Goal: Task Accomplishment & Management: Manage account settings

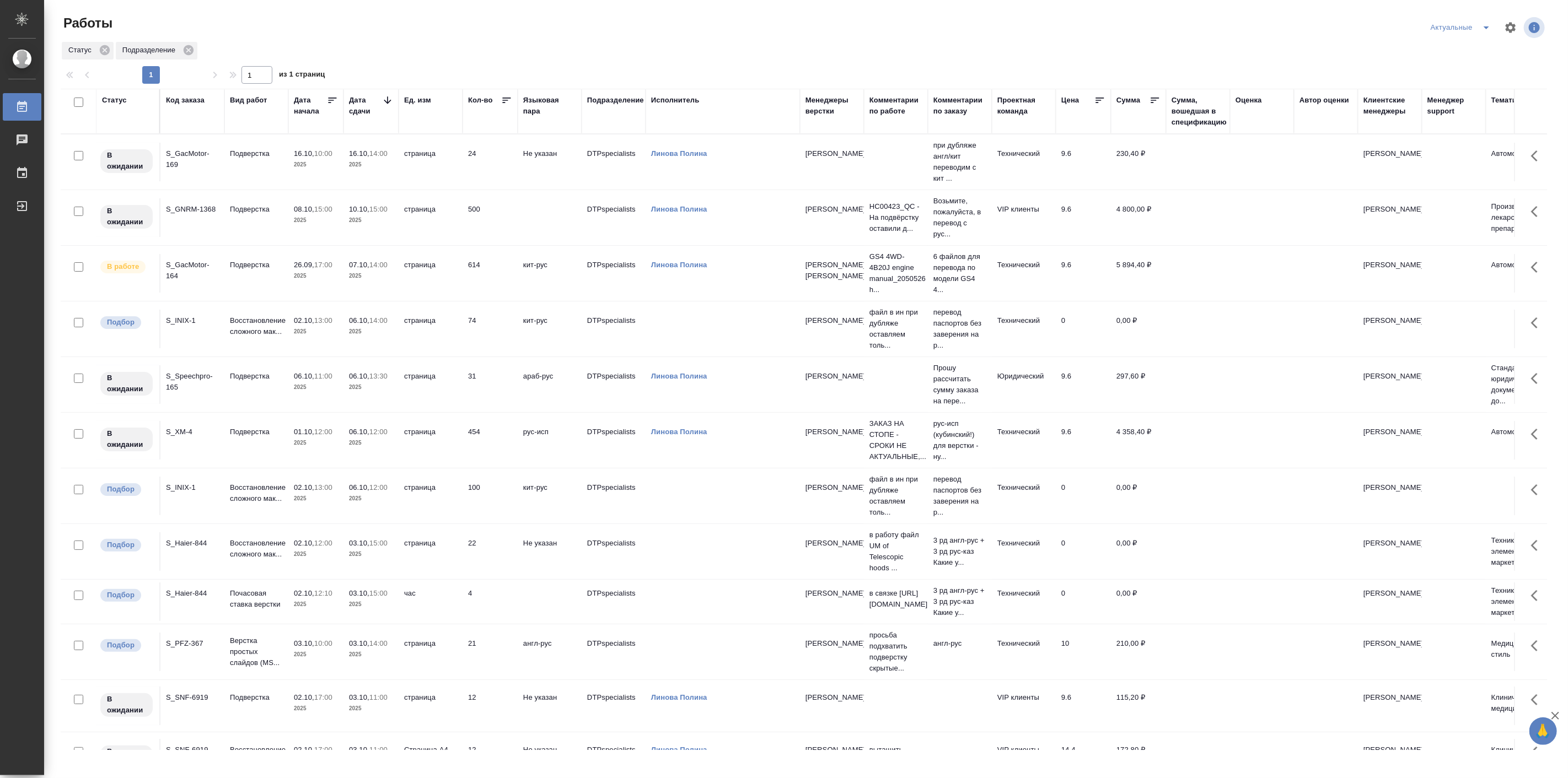
scroll to position [63, 0]
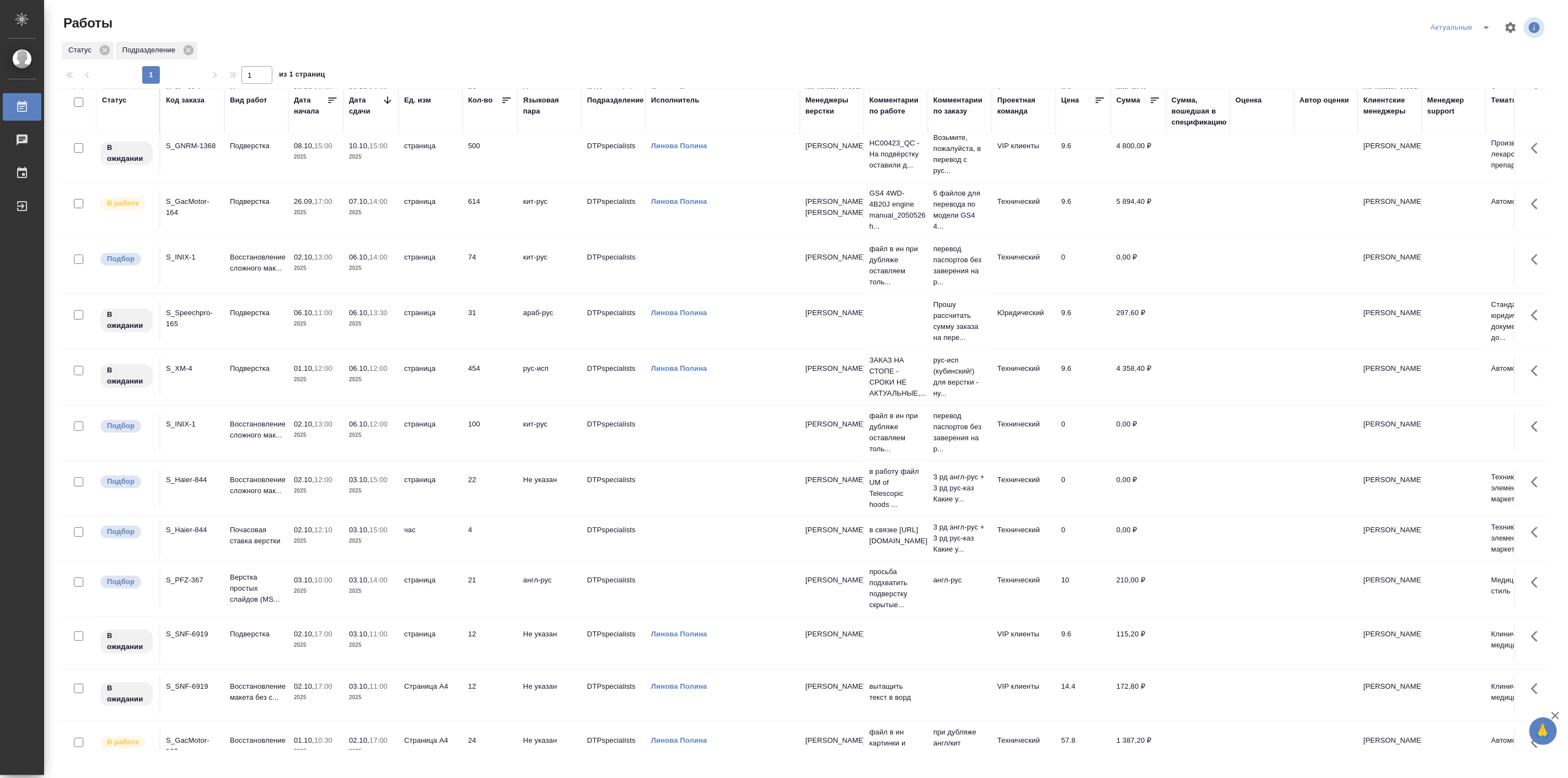
click at [360, 486] on p "2025" at bounding box center [371, 491] width 44 height 11
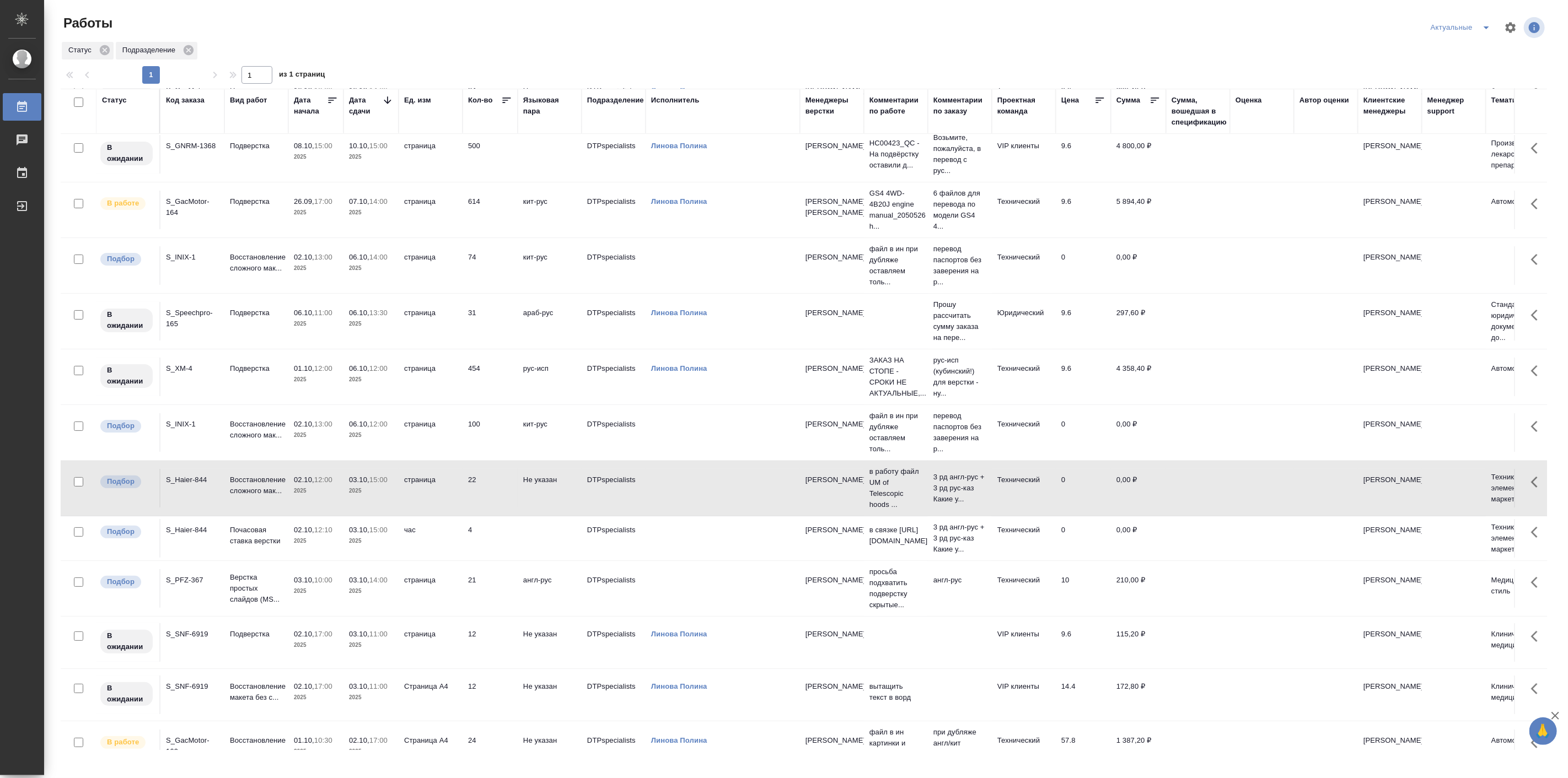
click at [360, 486] on p "2025" at bounding box center [371, 491] width 44 height 11
click at [364, 266] on p "2025" at bounding box center [371, 268] width 44 height 11
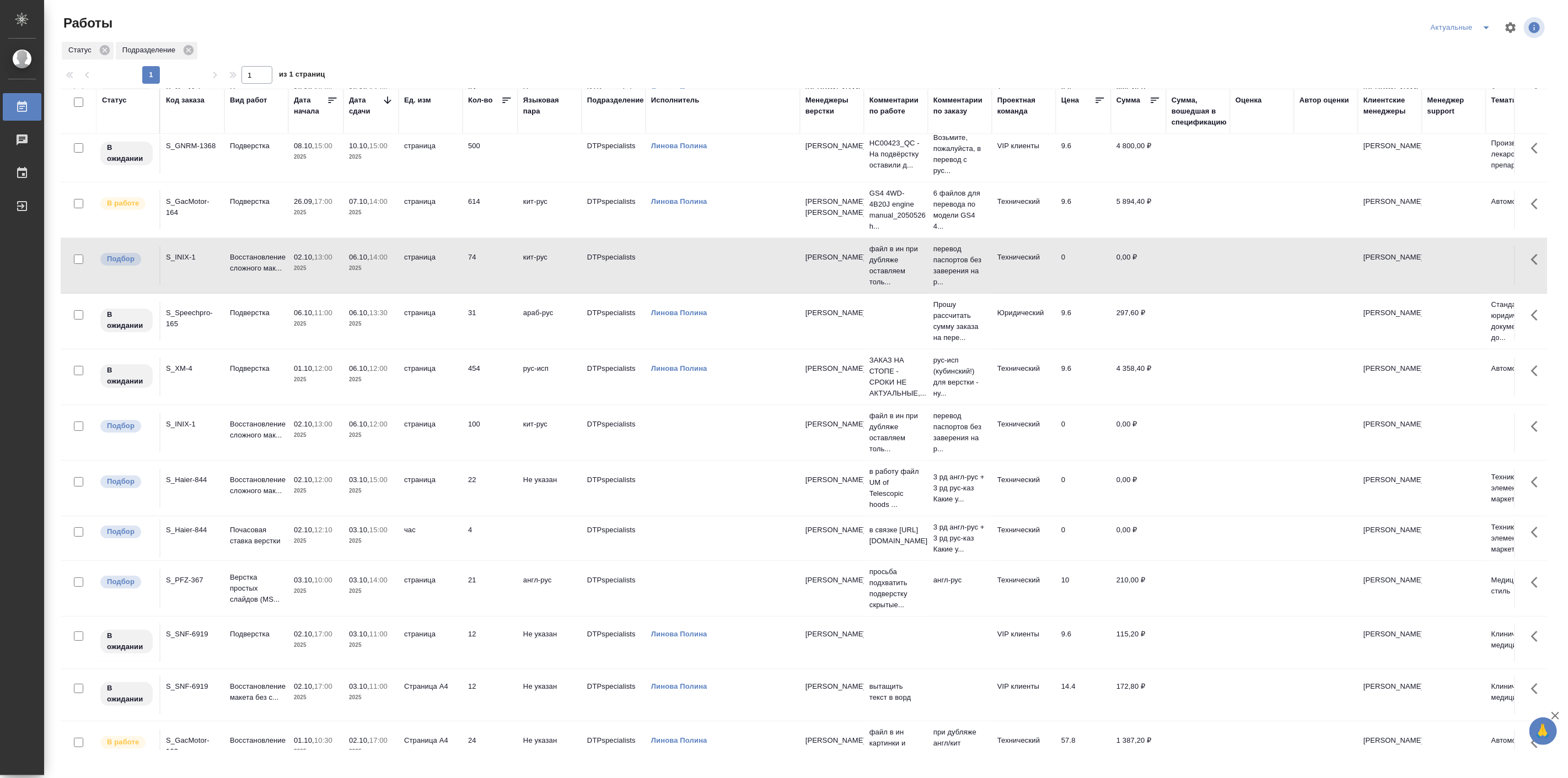
click at [364, 266] on p "2025" at bounding box center [371, 268] width 44 height 11
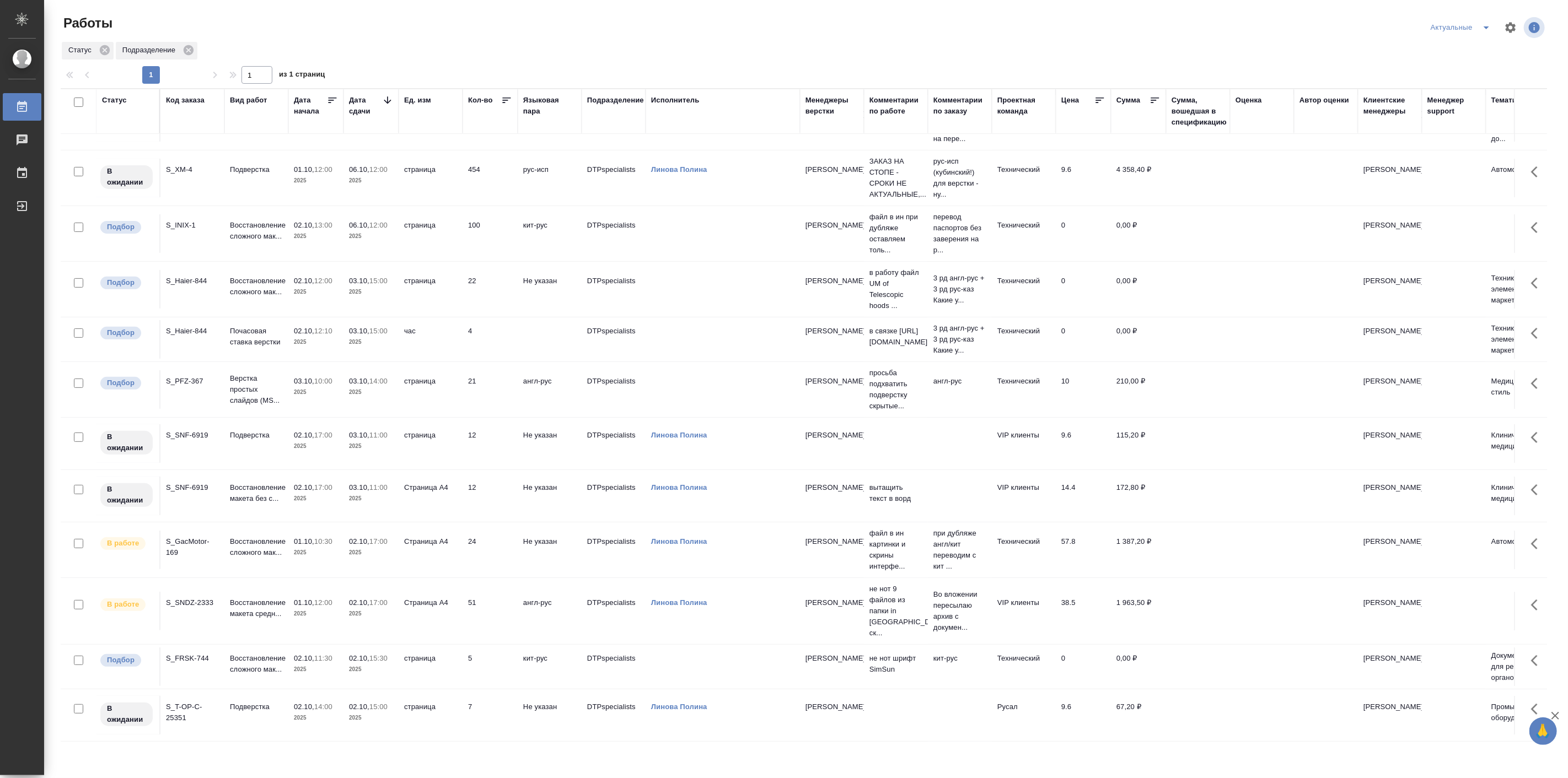
scroll to position [268, 0]
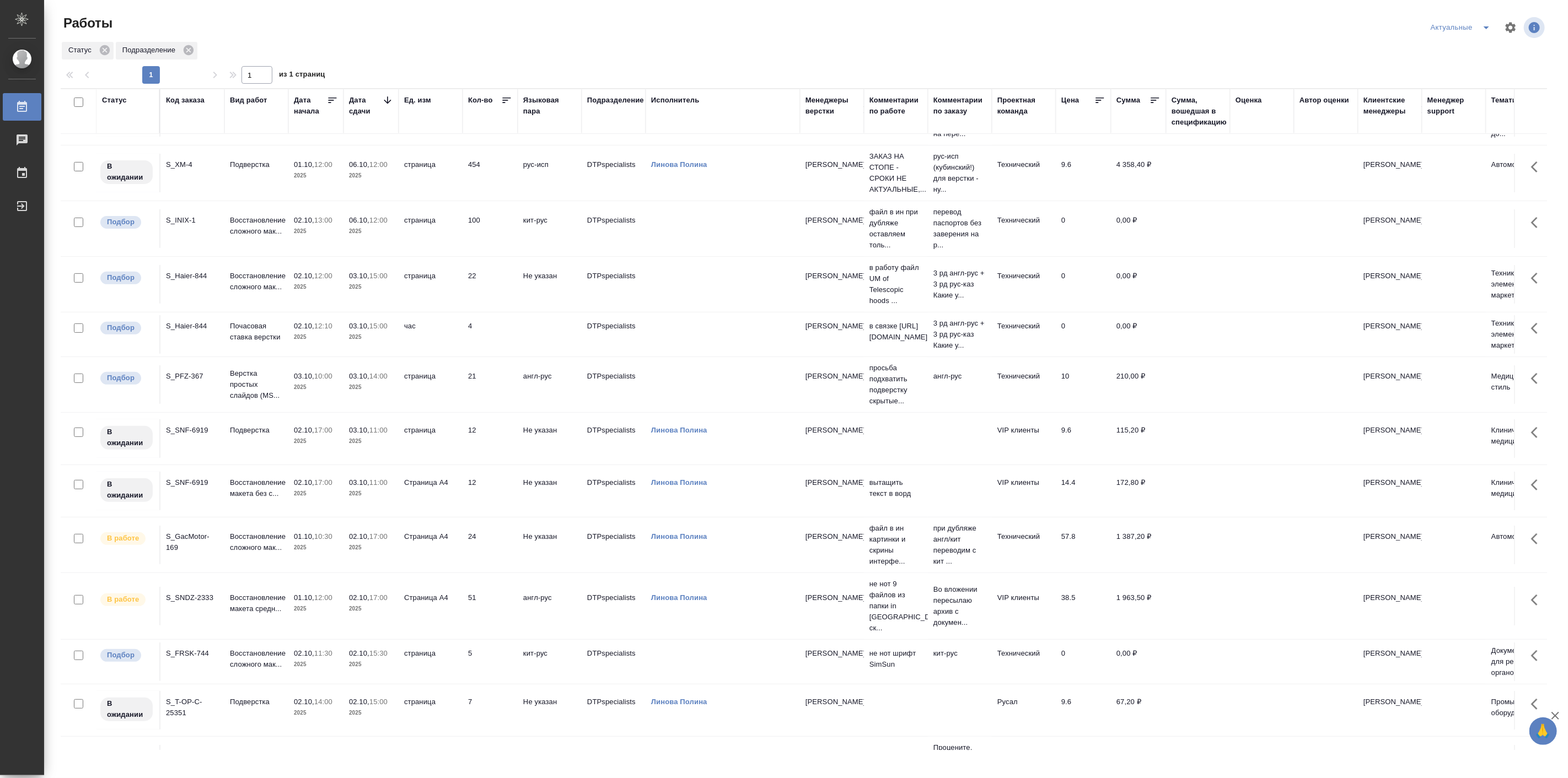
click at [366, 659] on p "2025" at bounding box center [371, 665] width 44 height 11
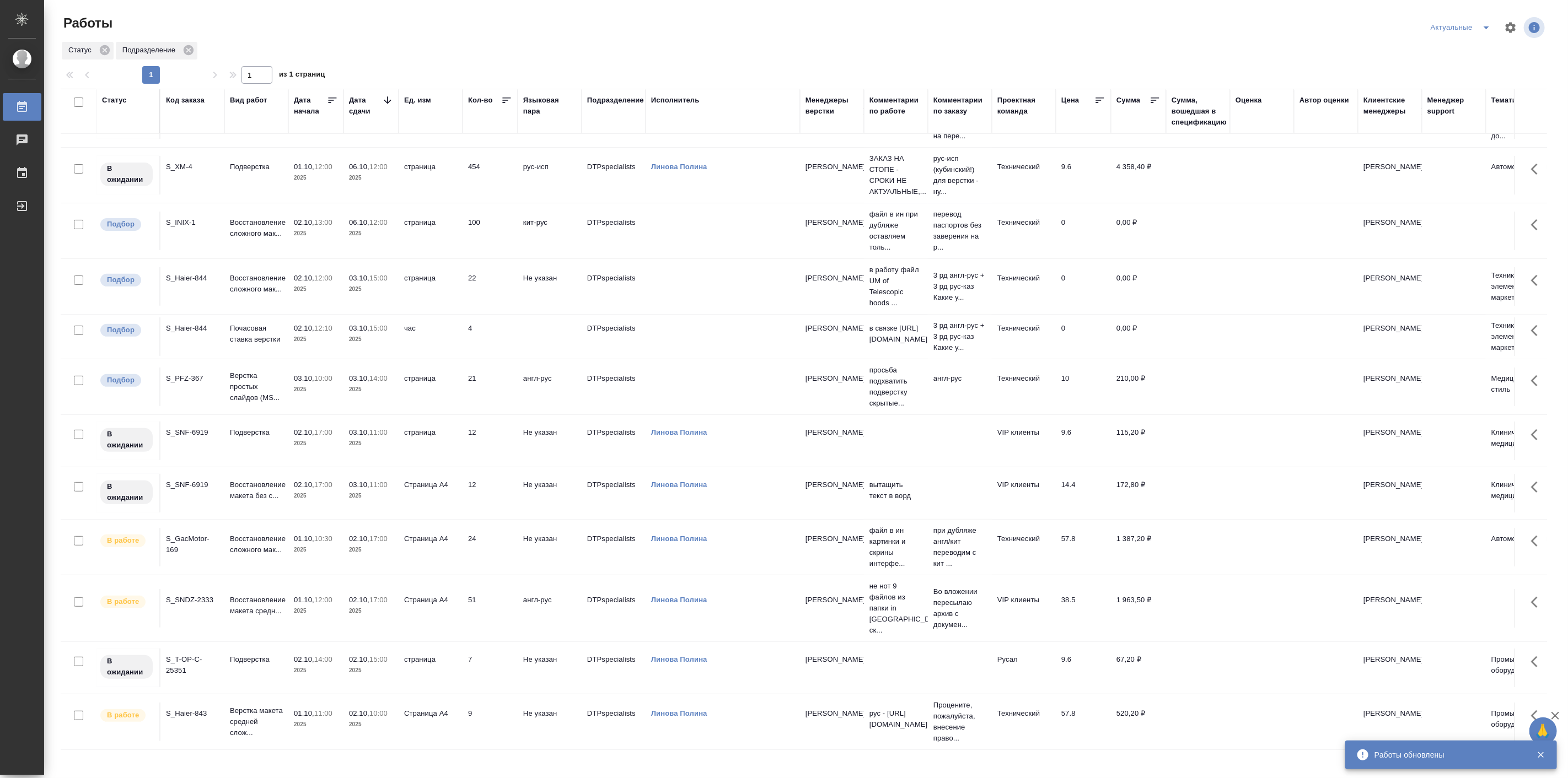
scroll to position [276, 0]
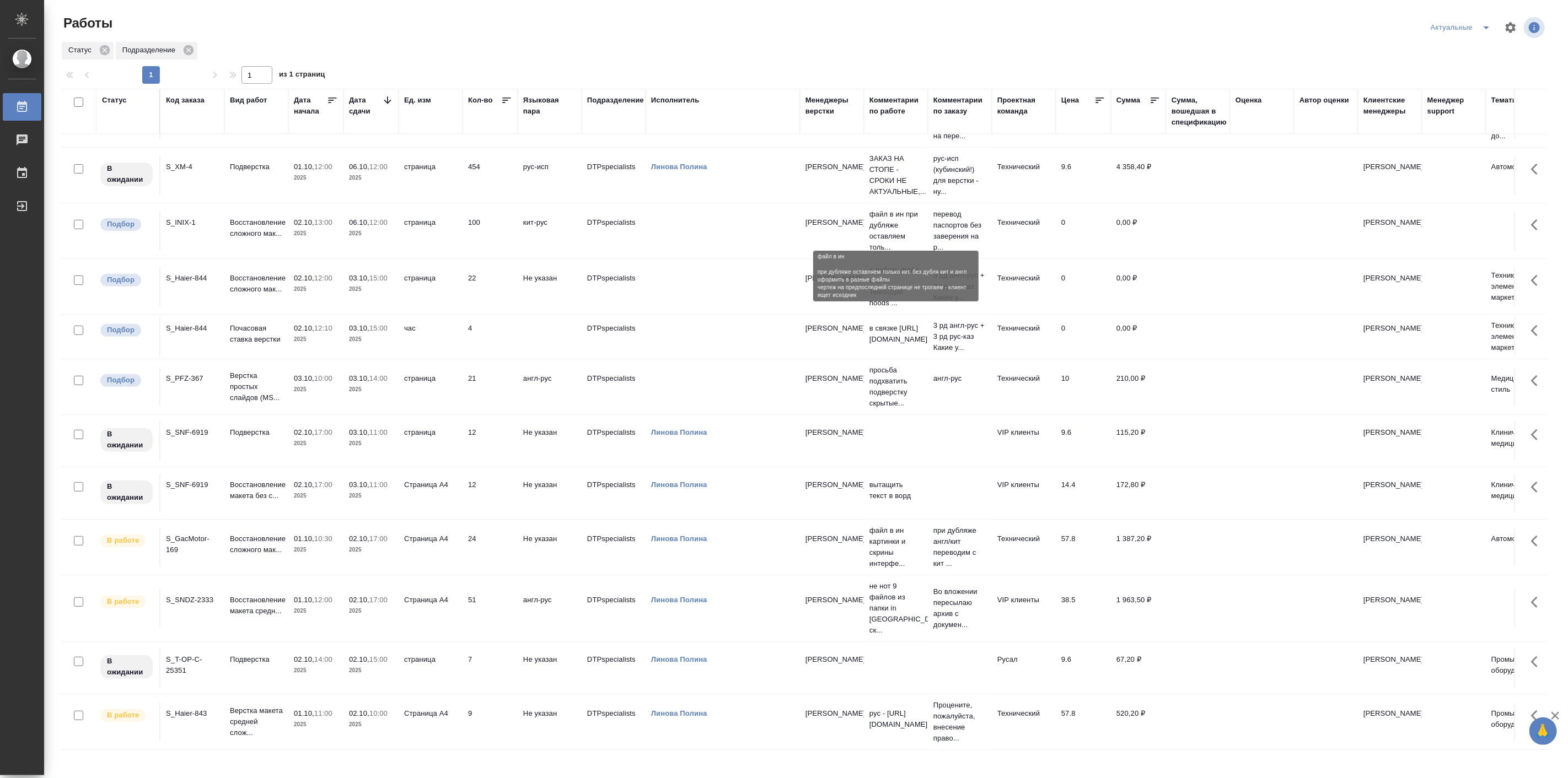
click at [897, 221] on p "файл в ин при дубляже оставляем толь..." at bounding box center [896, 230] width 53 height 44
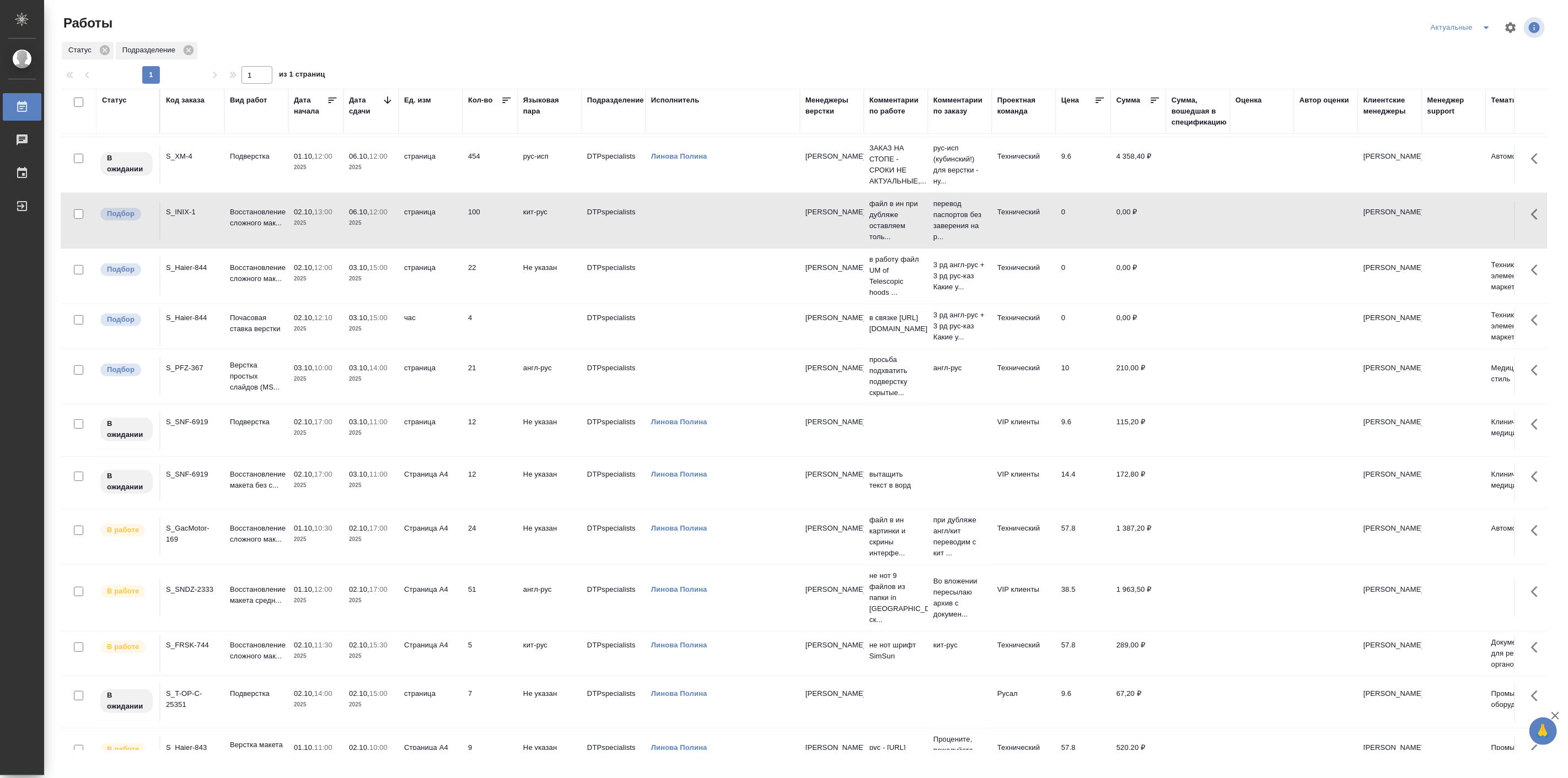
click at [690, 331] on td at bounding box center [722, 326] width 154 height 38
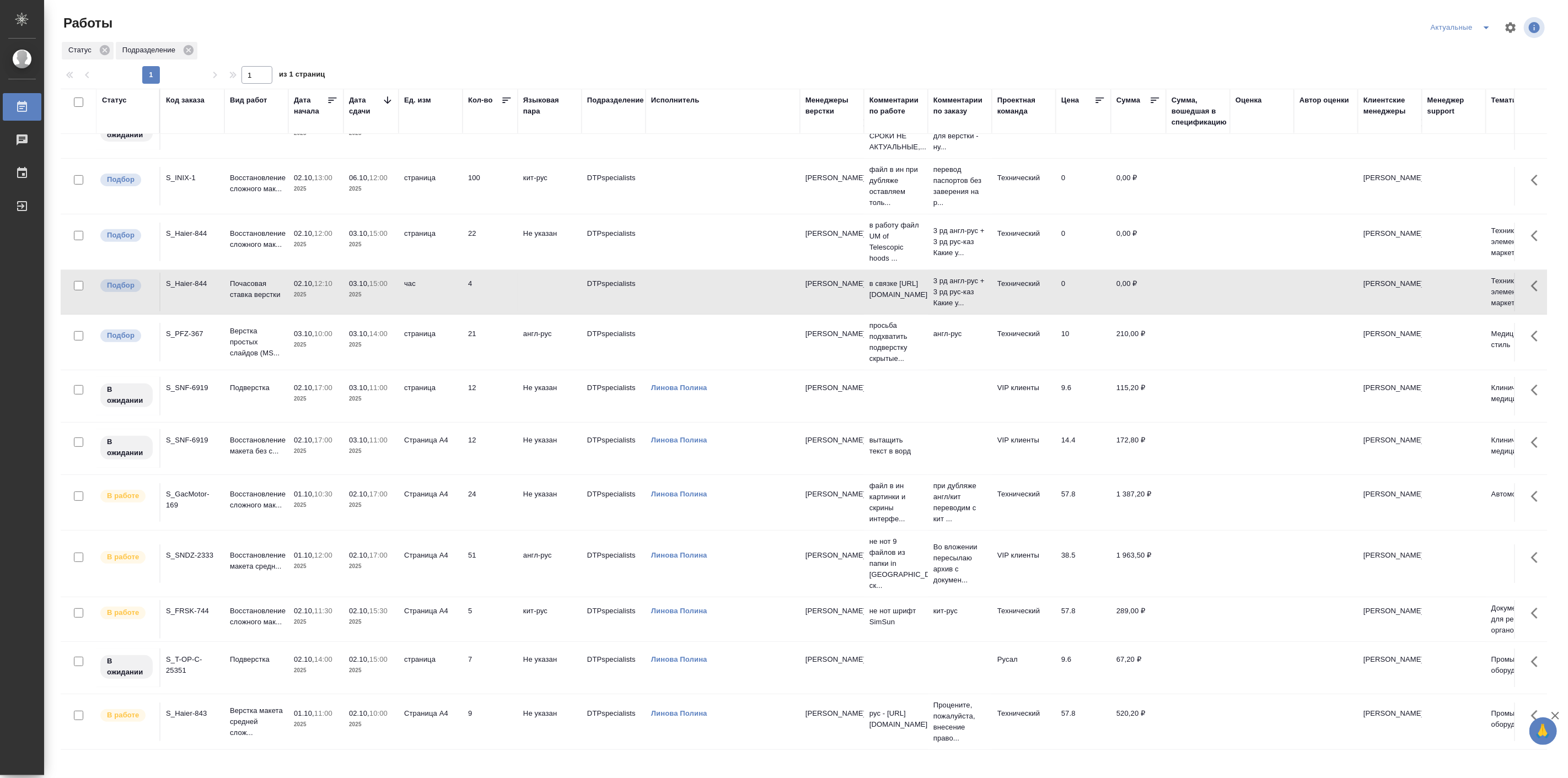
scroll to position [320, 0]
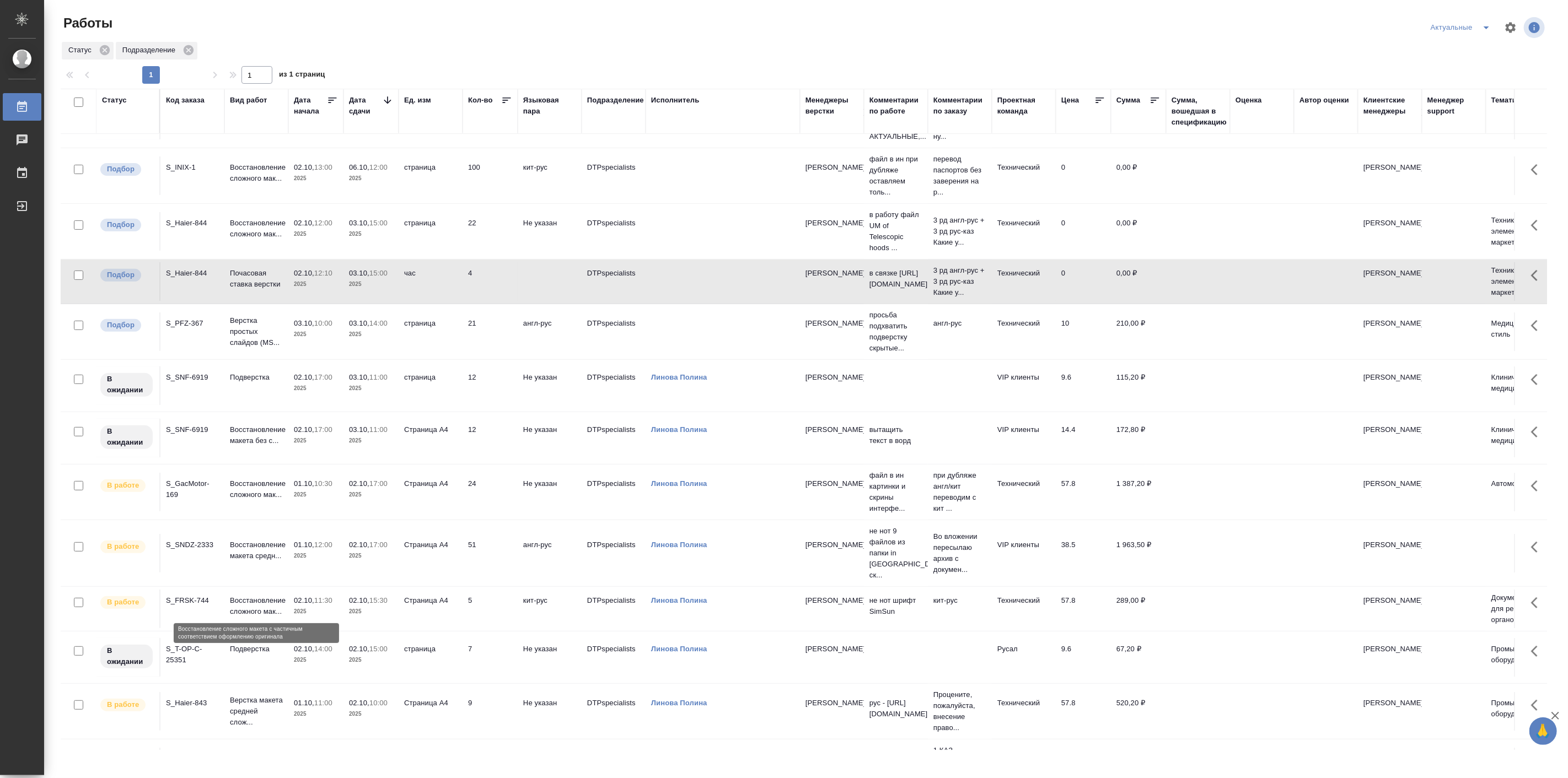
click at [241, 595] on p "Восстановление сложного мак..." at bounding box center [257, 606] width 53 height 22
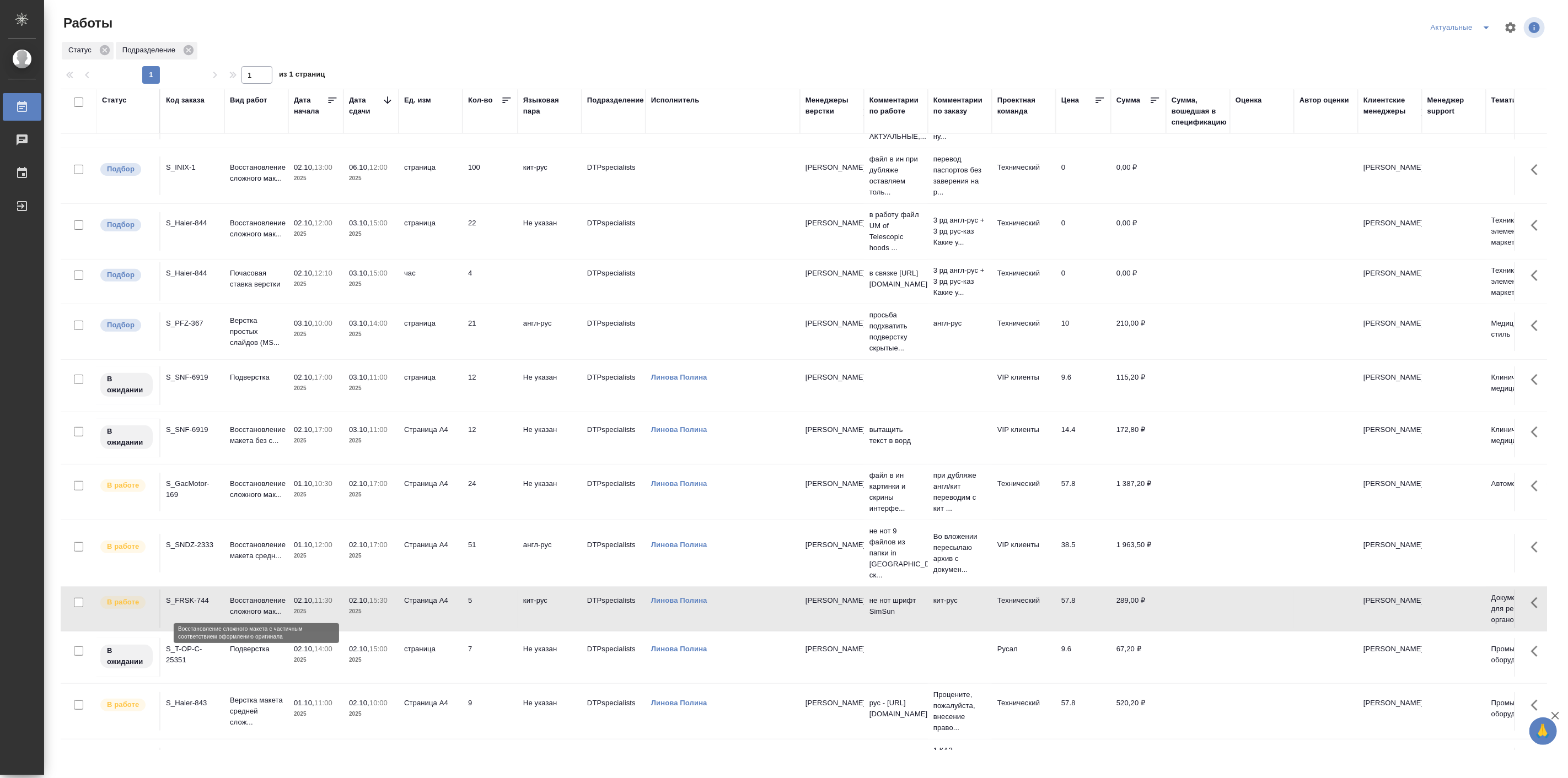
drag, startPoint x: 241, startPoint y: 593, endPoint x: 226, endPoint y: 590, distance: 15.3
click at [226, 590] on td "Восстановление сложного мак..." at bounding box center [257, 609] width 64 height 38
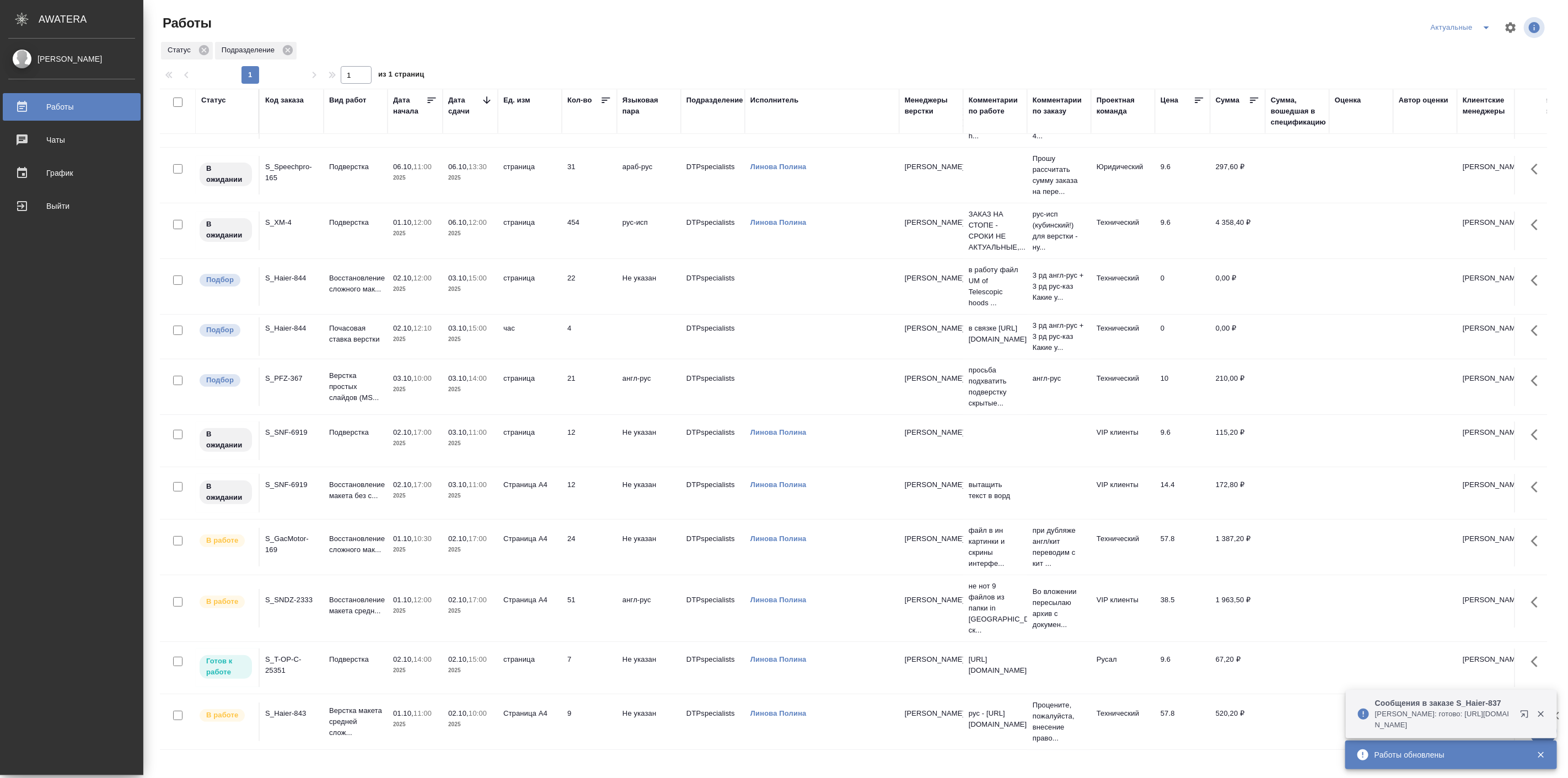
scroll to position [164, 0]
click at [383, 704] on td "Верстка макета средней слож..." at bounding box center [356, 721] width 64 height 44
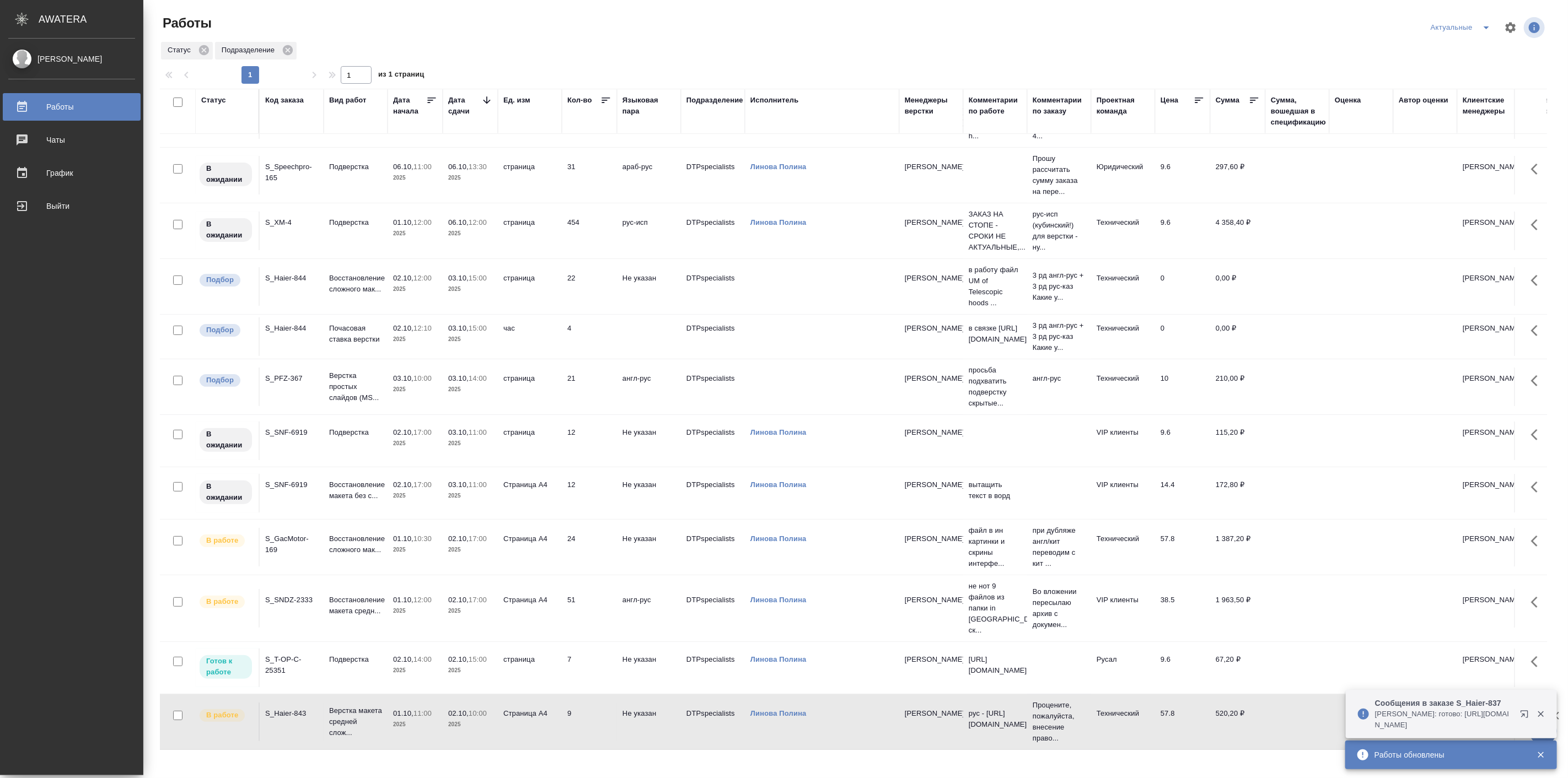
click at [383, 704] on td "Верстка макета средней слож..." at bounding box center [356, 721] width 64 height 44
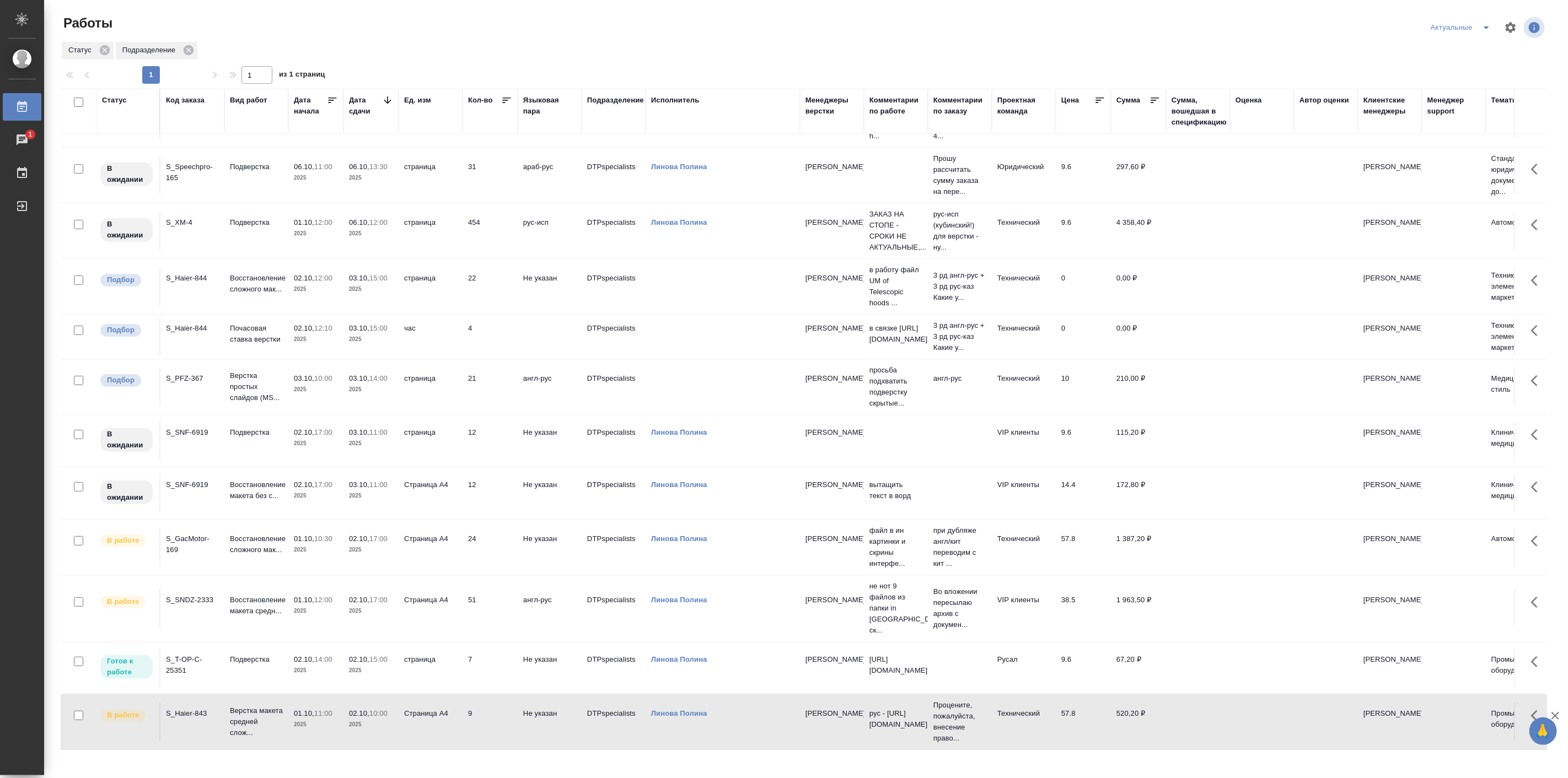
click at [344, 649] on td "02.10, 15:00 2025" at bounding box center [371, 668] width 55 height 38
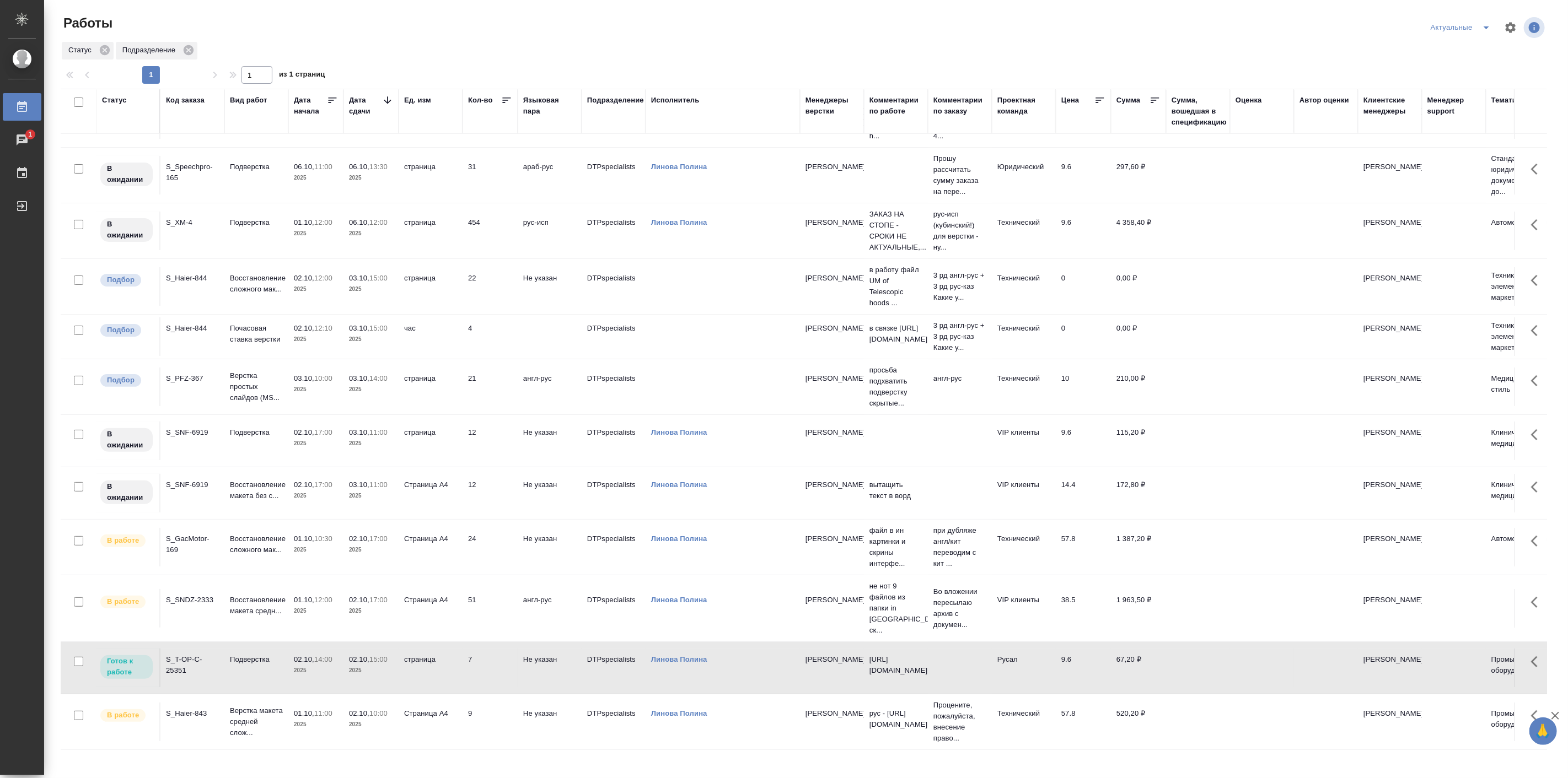
click at [344, 649] on td "02.10, 15:00 2025" at bounding box center [371, 668] width 55 height 38
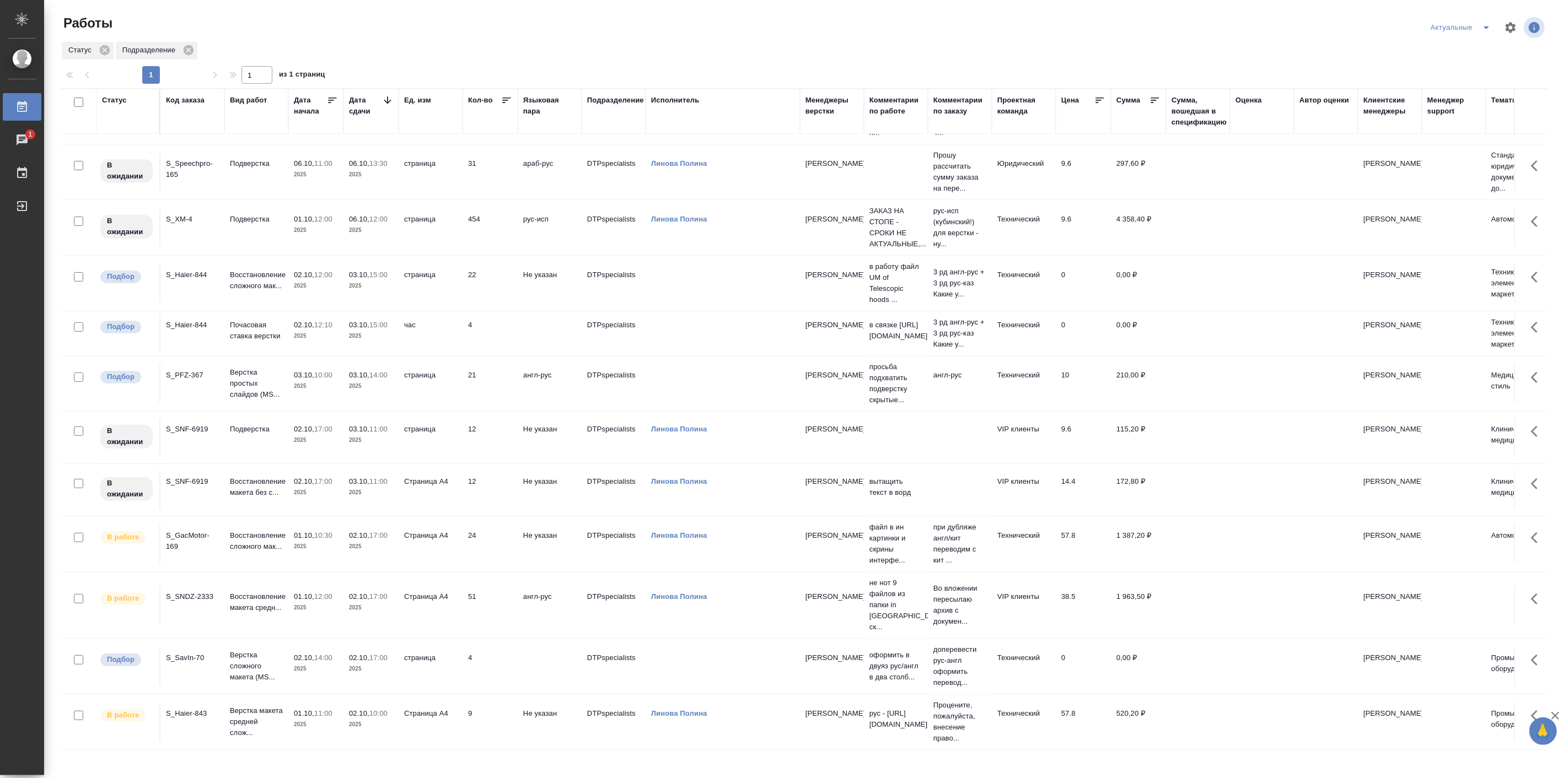
scroll to position [156, 0]
click at [257, 546] on p "Восстановление сложного мак..." at bounding box center [257, 542] width 53 height 22
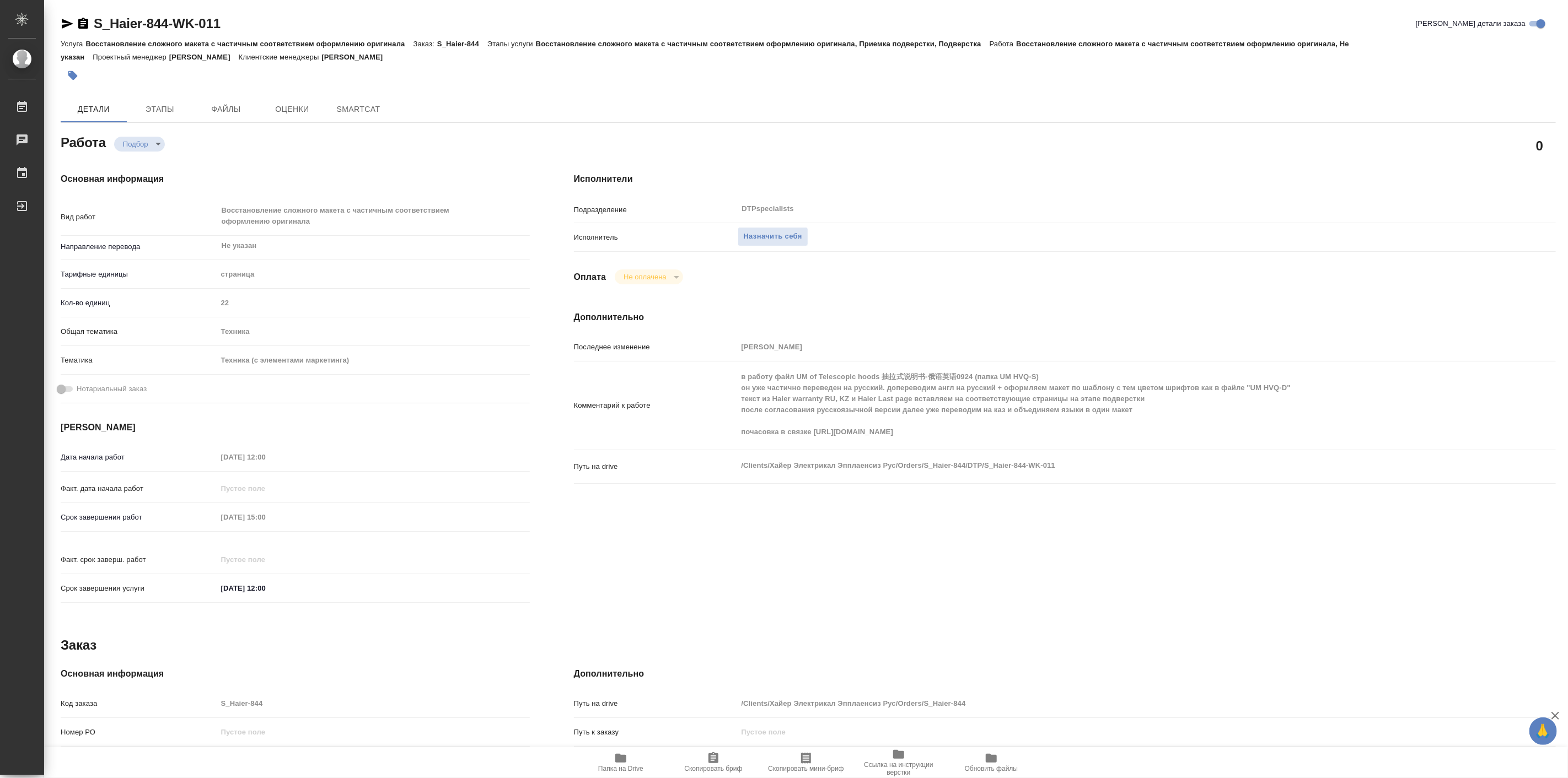
type textarea "x"
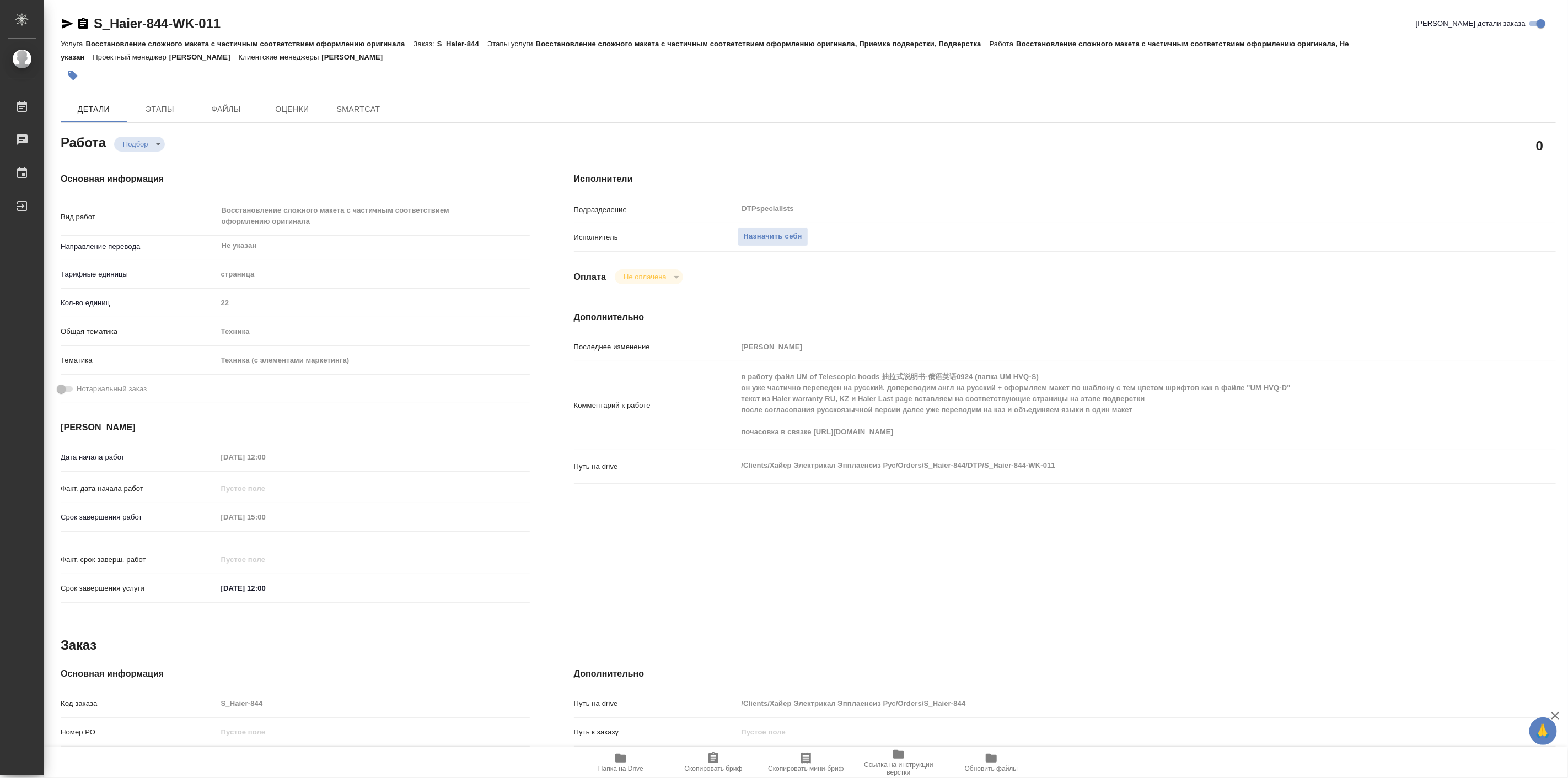
type textarea "x"
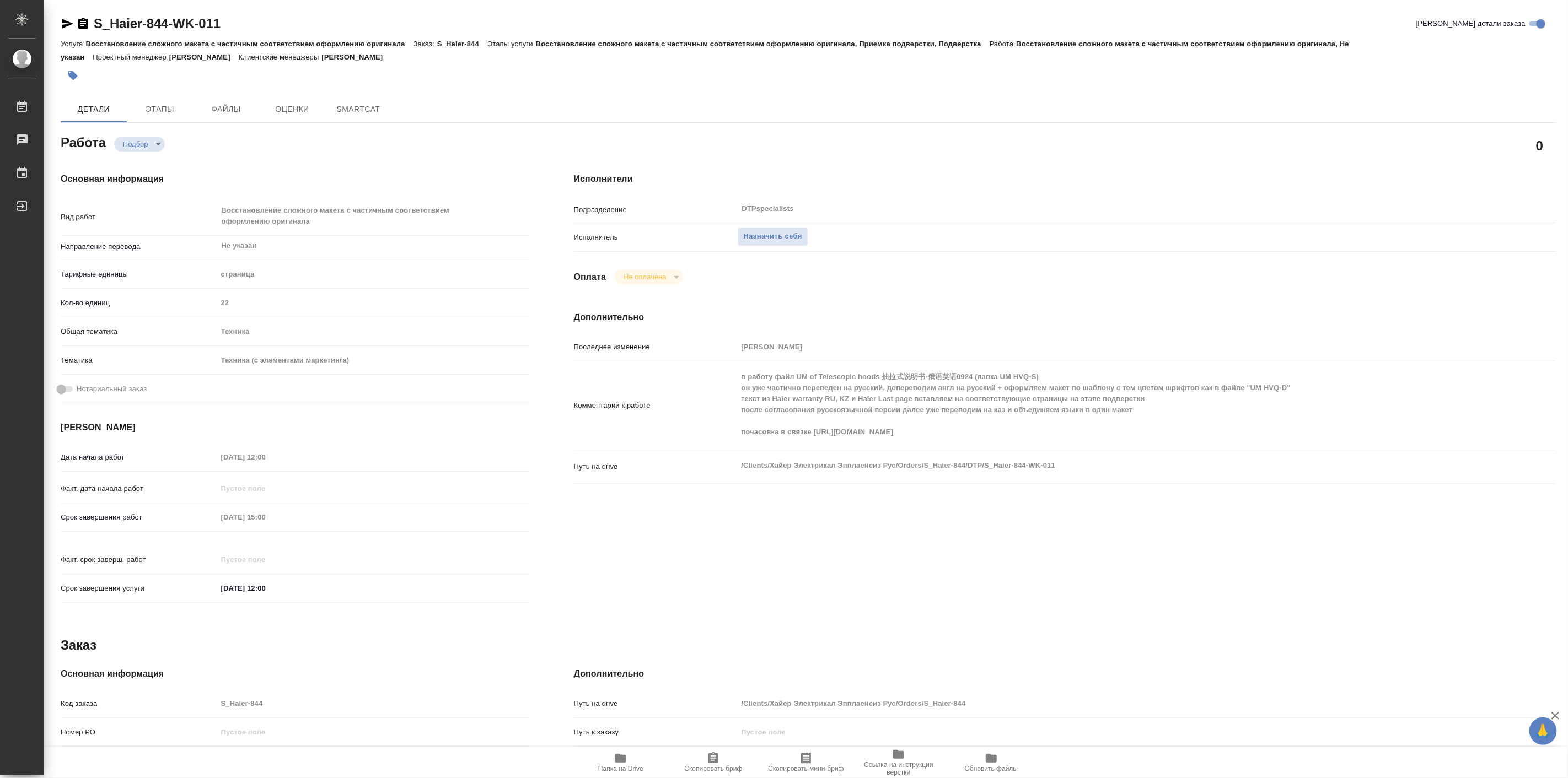
type textarea "x"
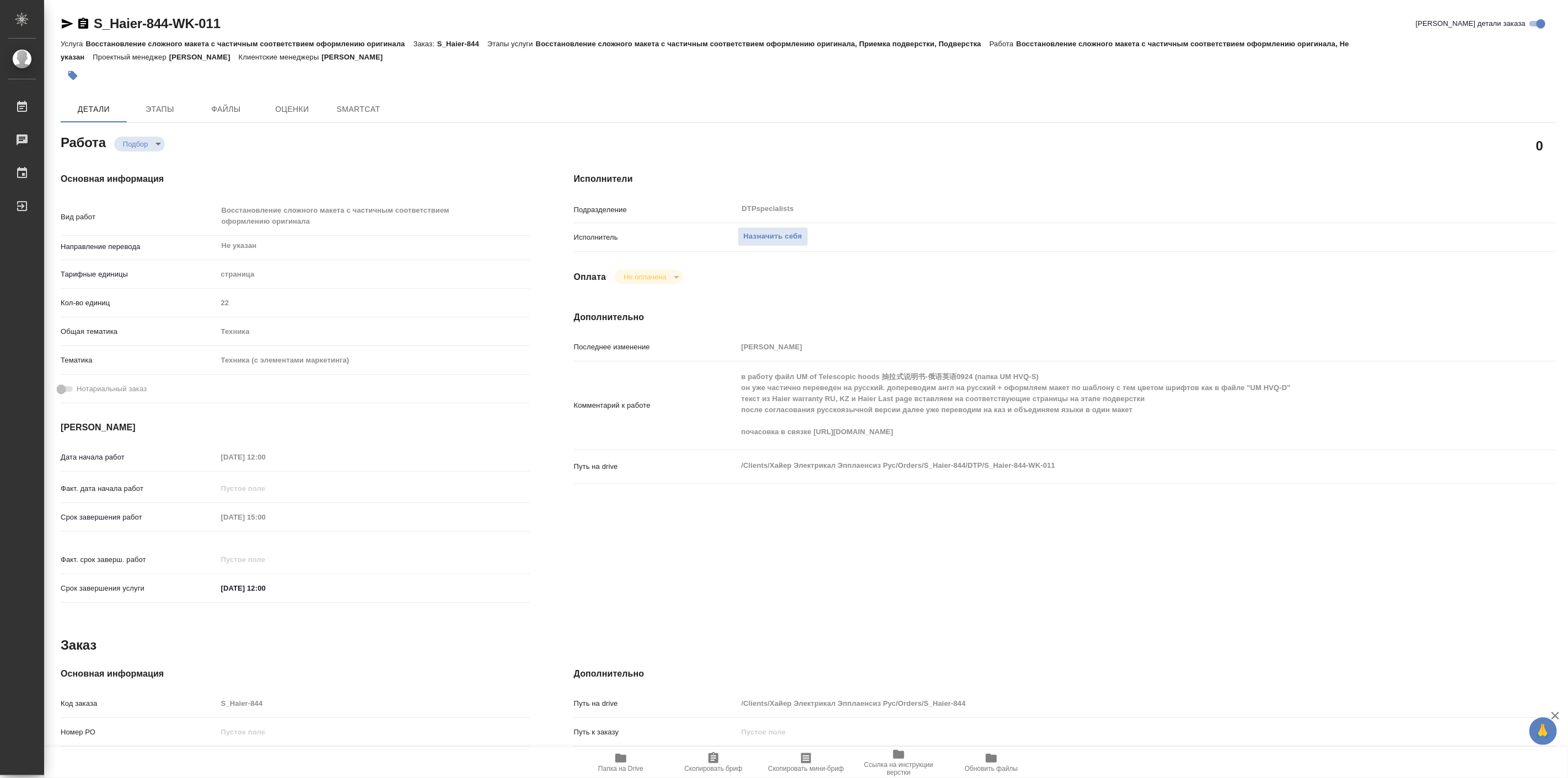
type textarea "x"
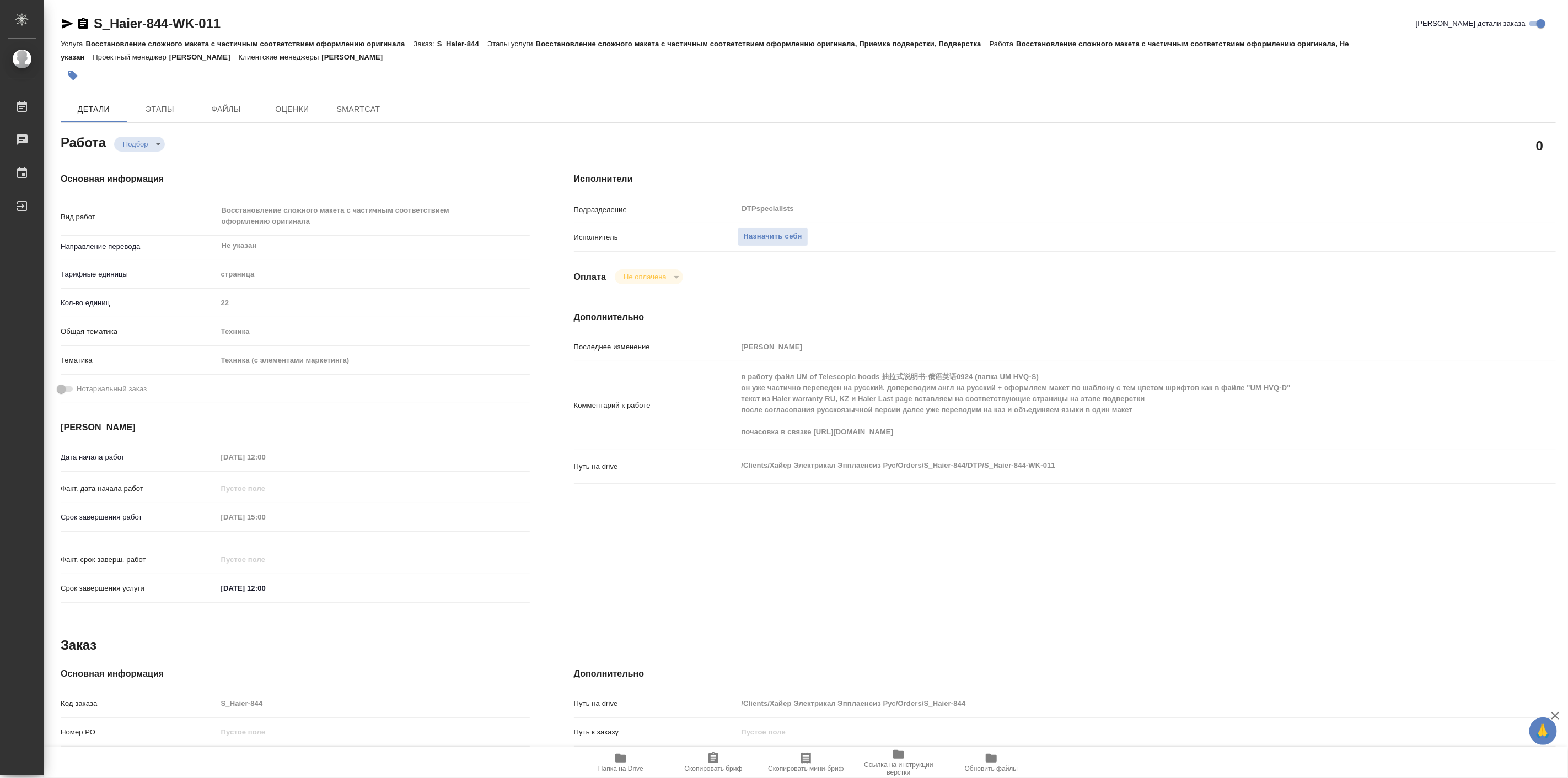
type textarea "x"
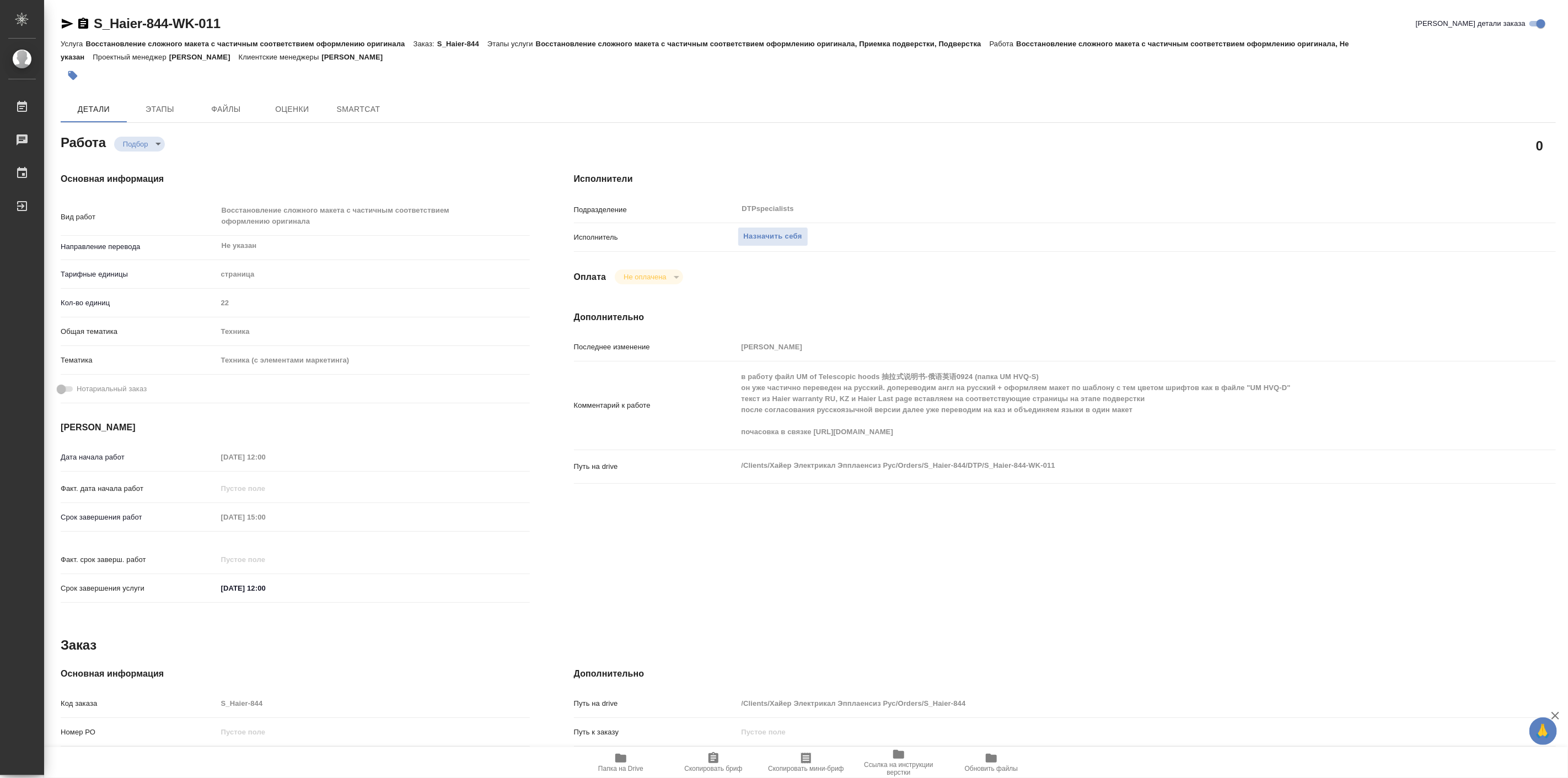
type textarea "x"
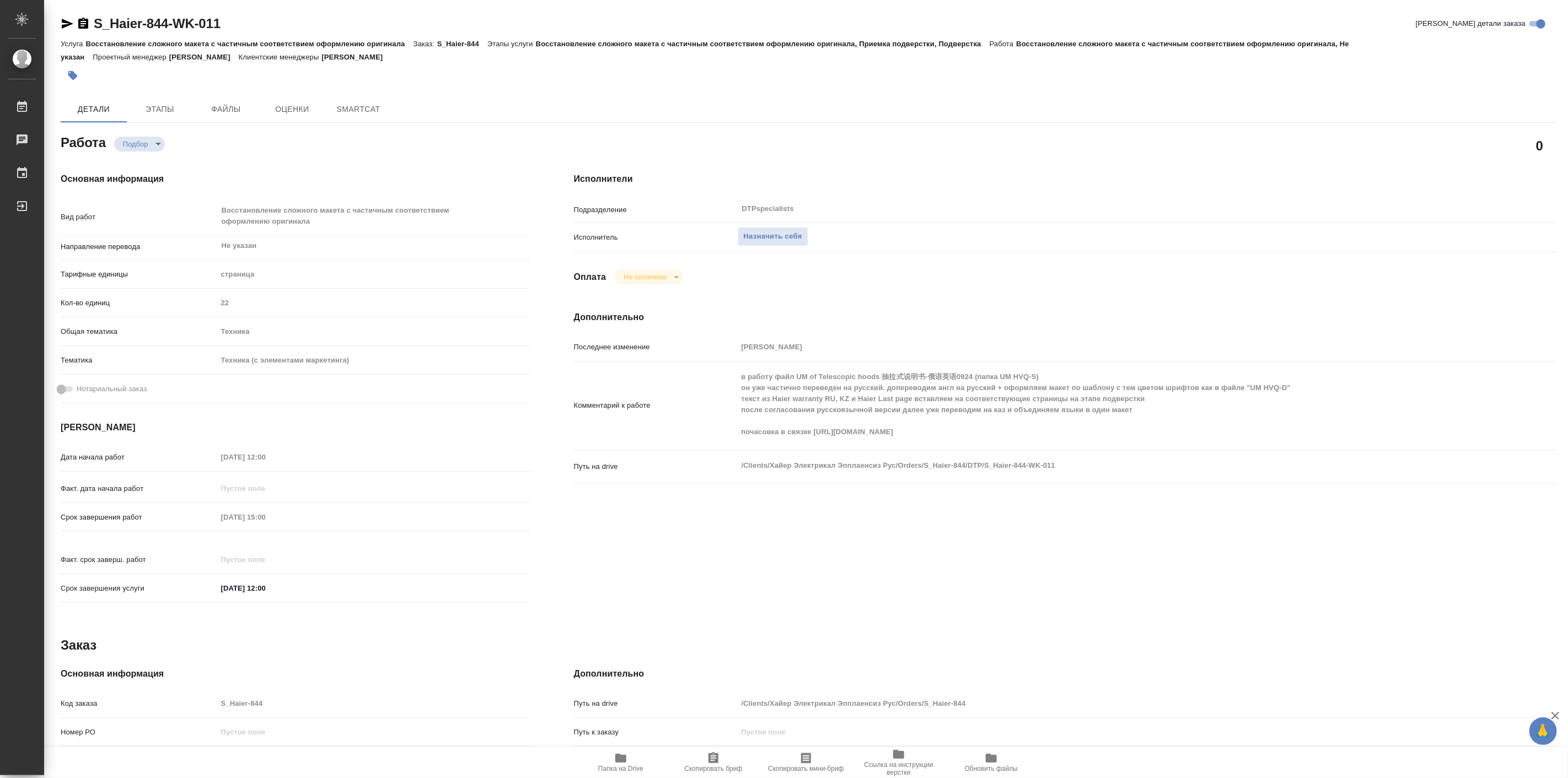
type textarea "x"
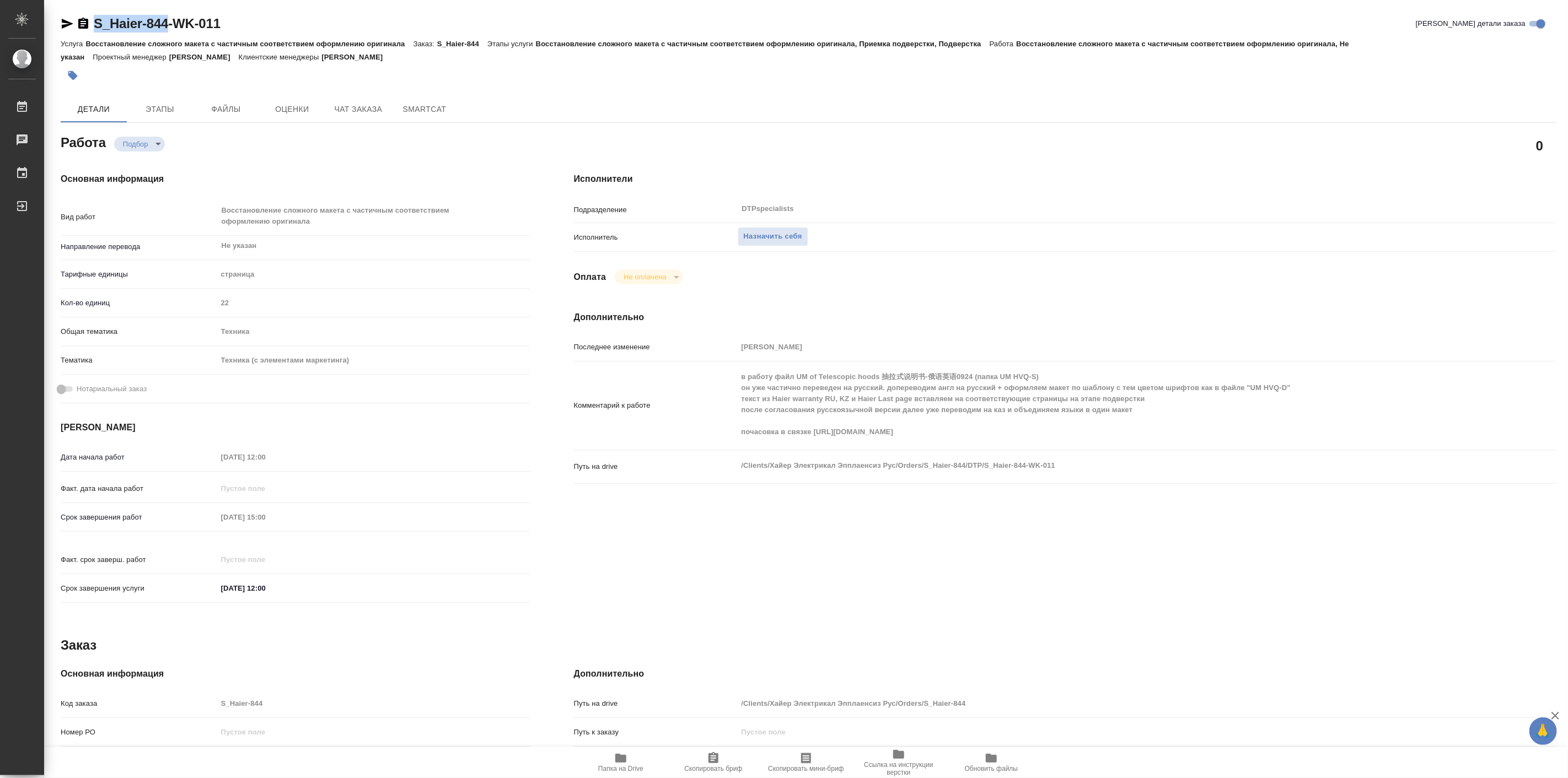
type textarea "x"
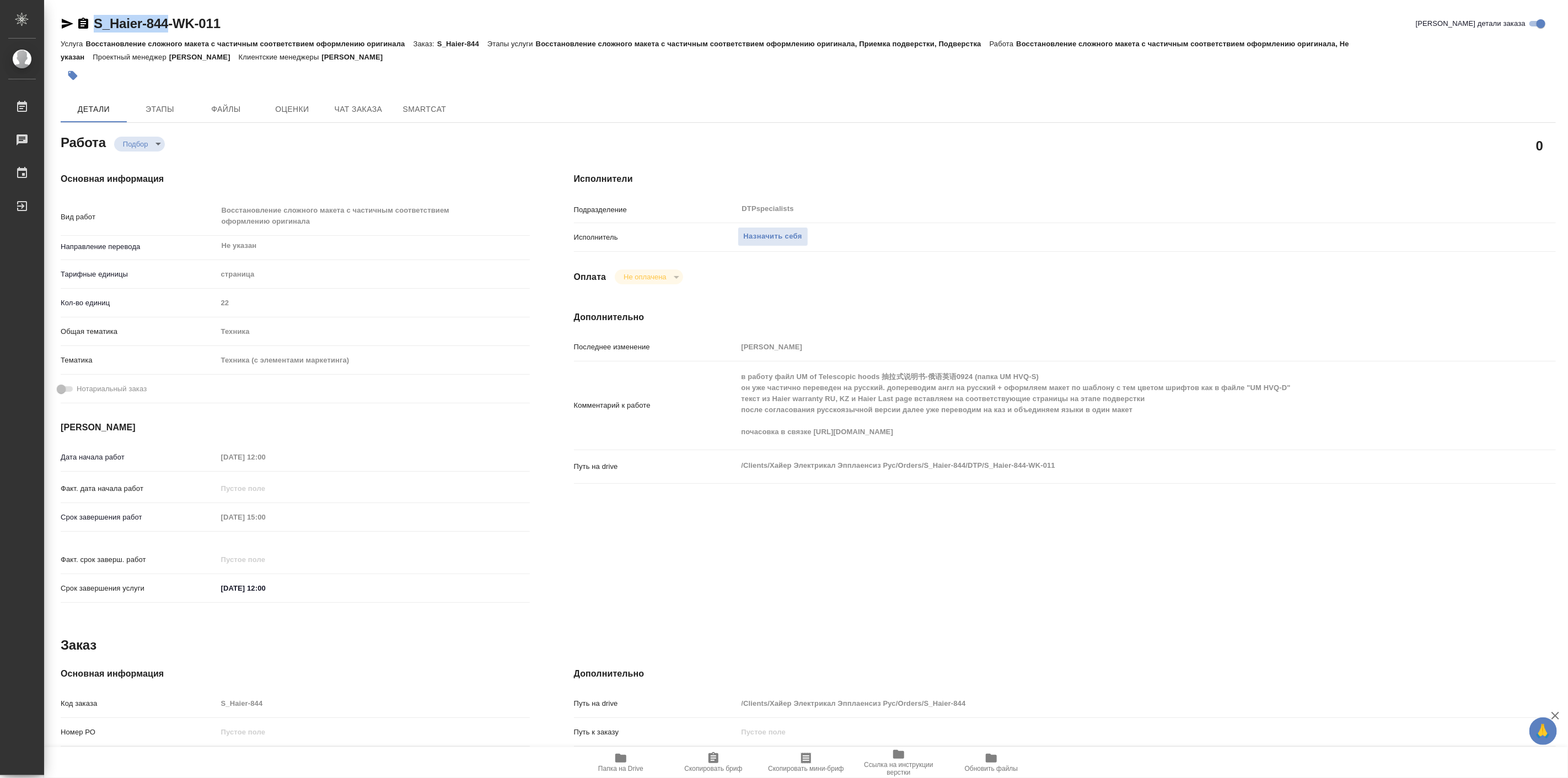
drag, startPoint x: 90, startPoint y: 6, endPoint x: 167, endPoint y: 18, distance: 77.9
click at [167, 18] on div "S_Haier-844-WK-011 Кратко детали заказа Услуга Восстановление сложного макета с…" at bounding box center [808, 481] width 1507 height 963
copy link "S_Haier-844"
type textarea "x"
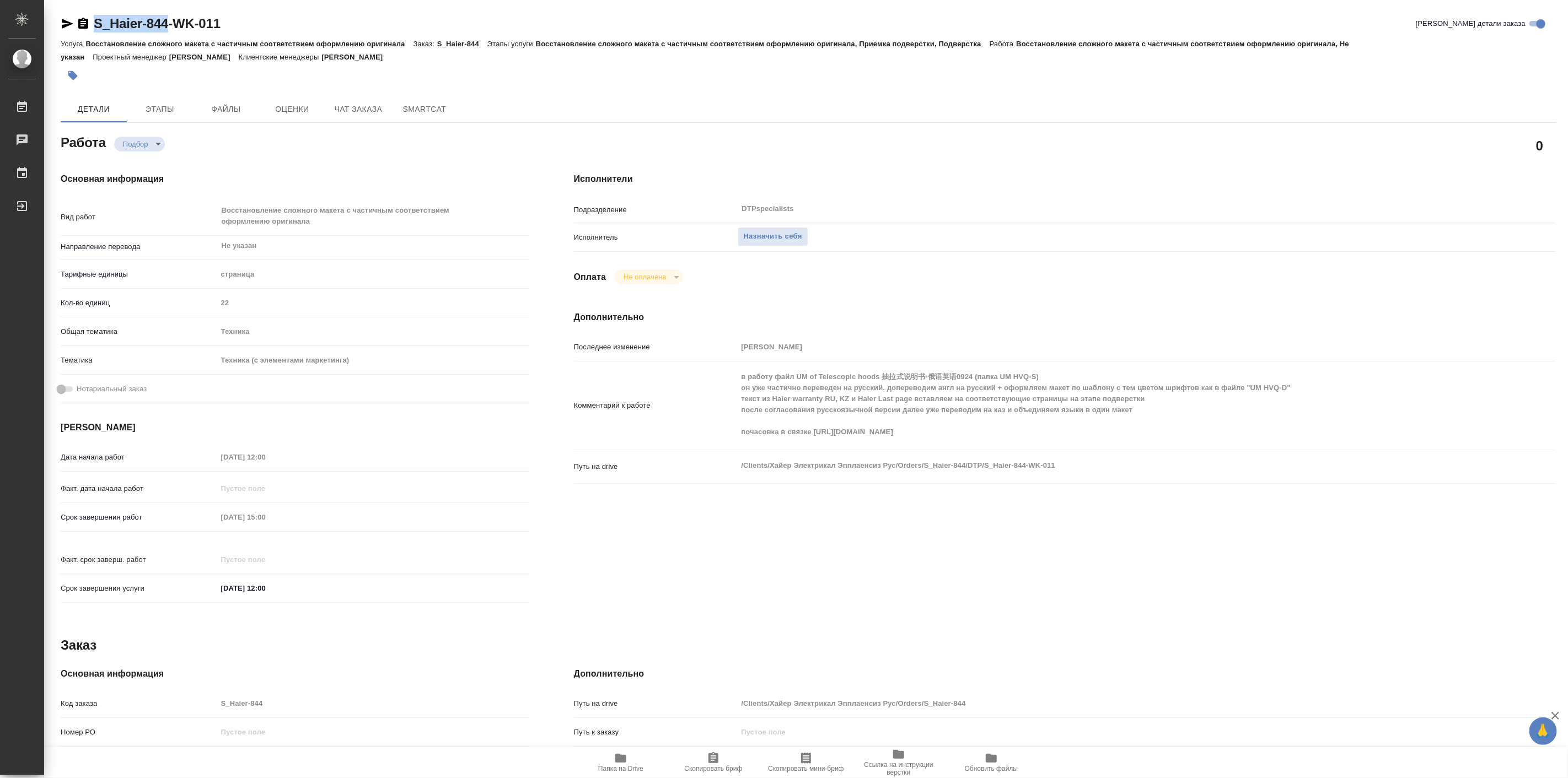
type textarea "x"
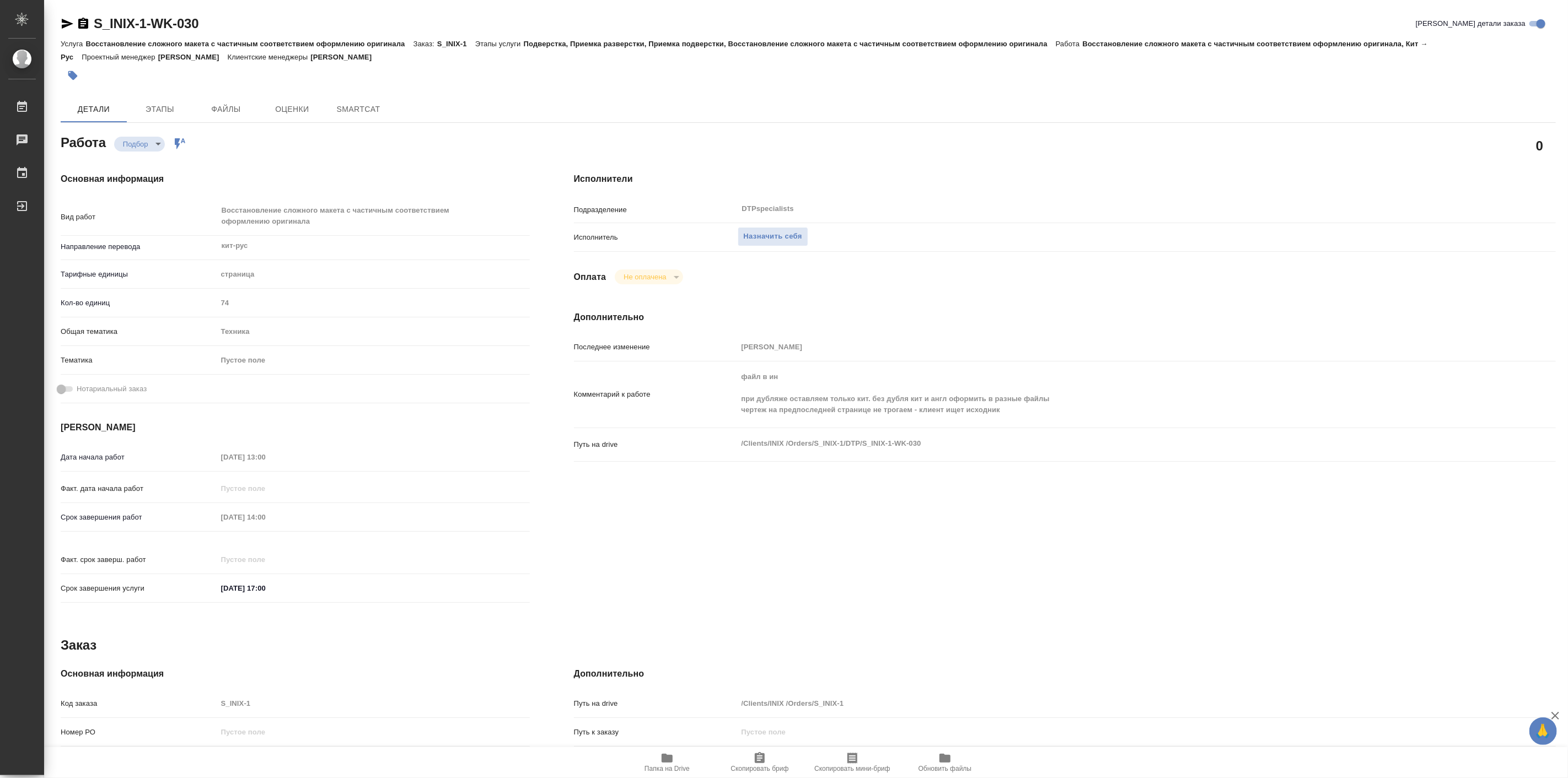
type textarea "x"
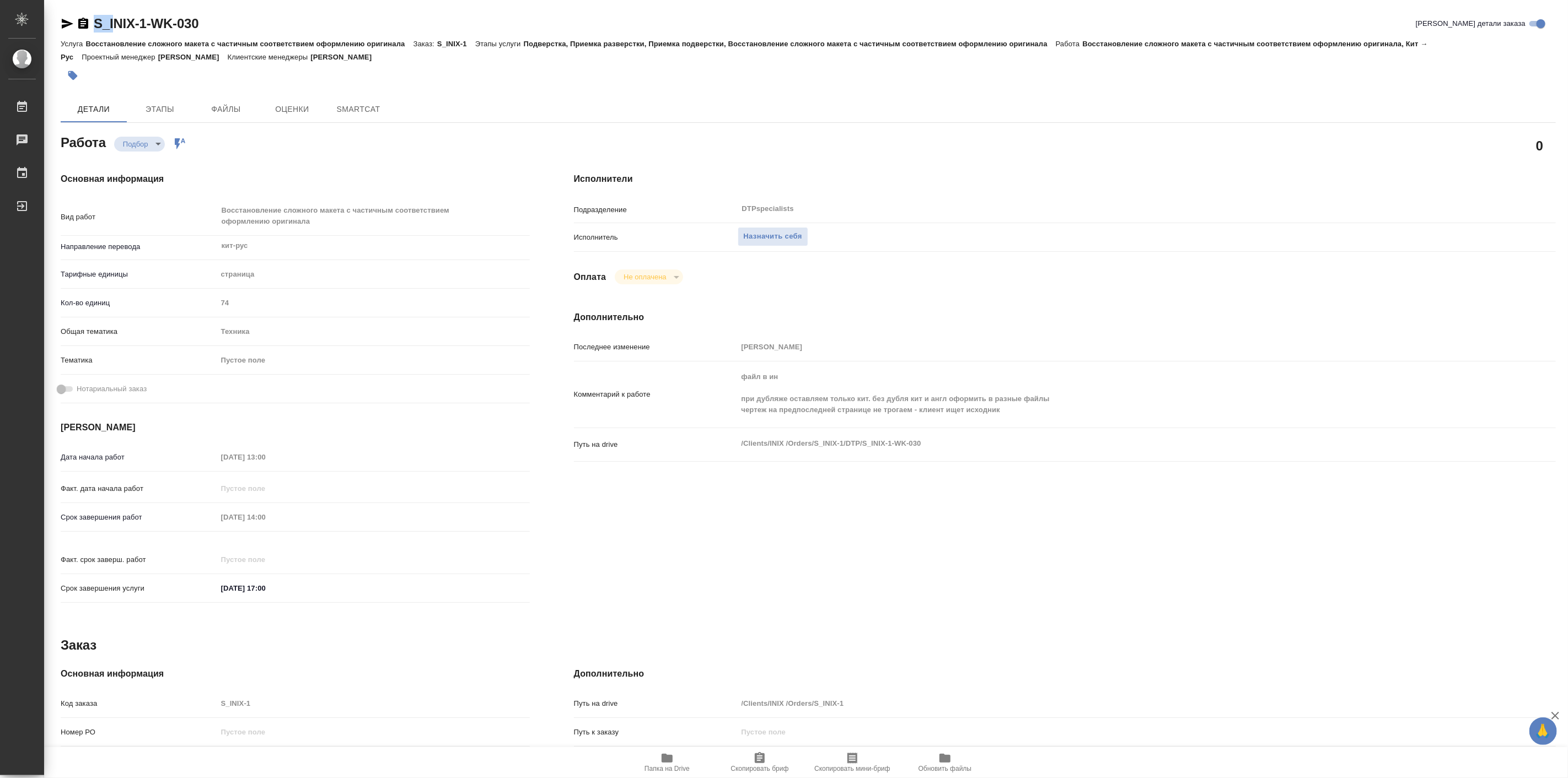
type textarea "x"
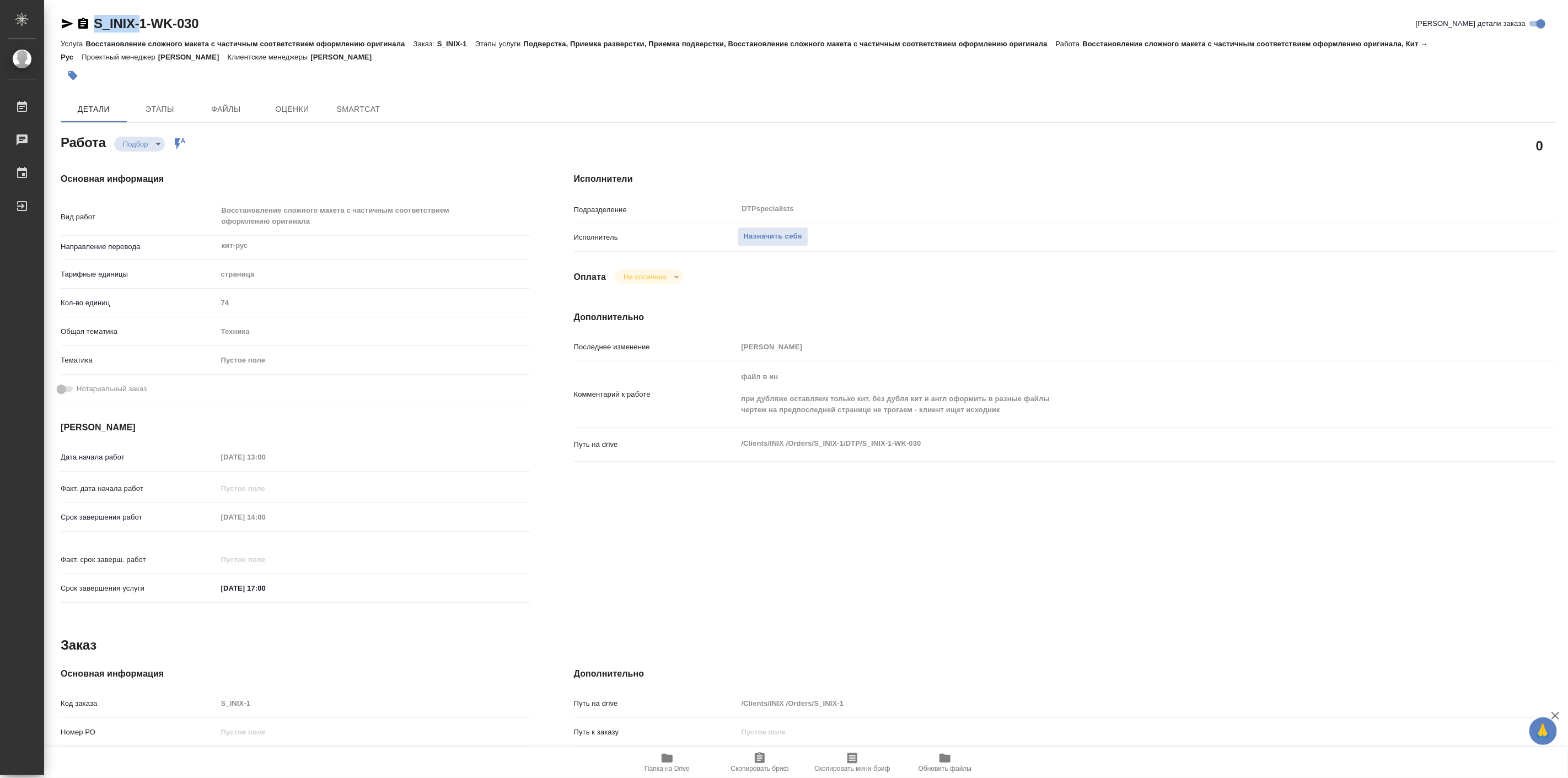
type textarea "x"
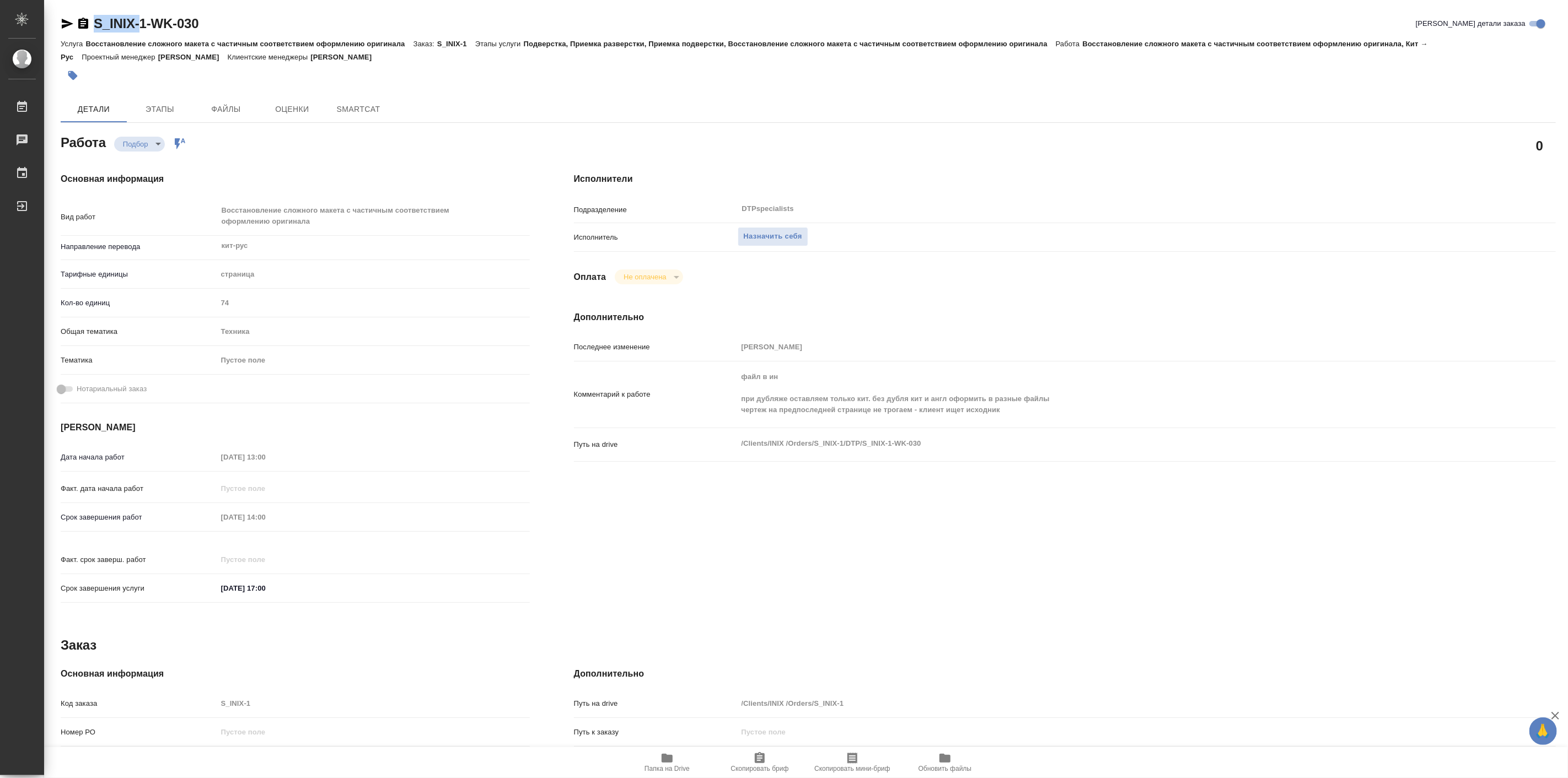
type textarea "x"
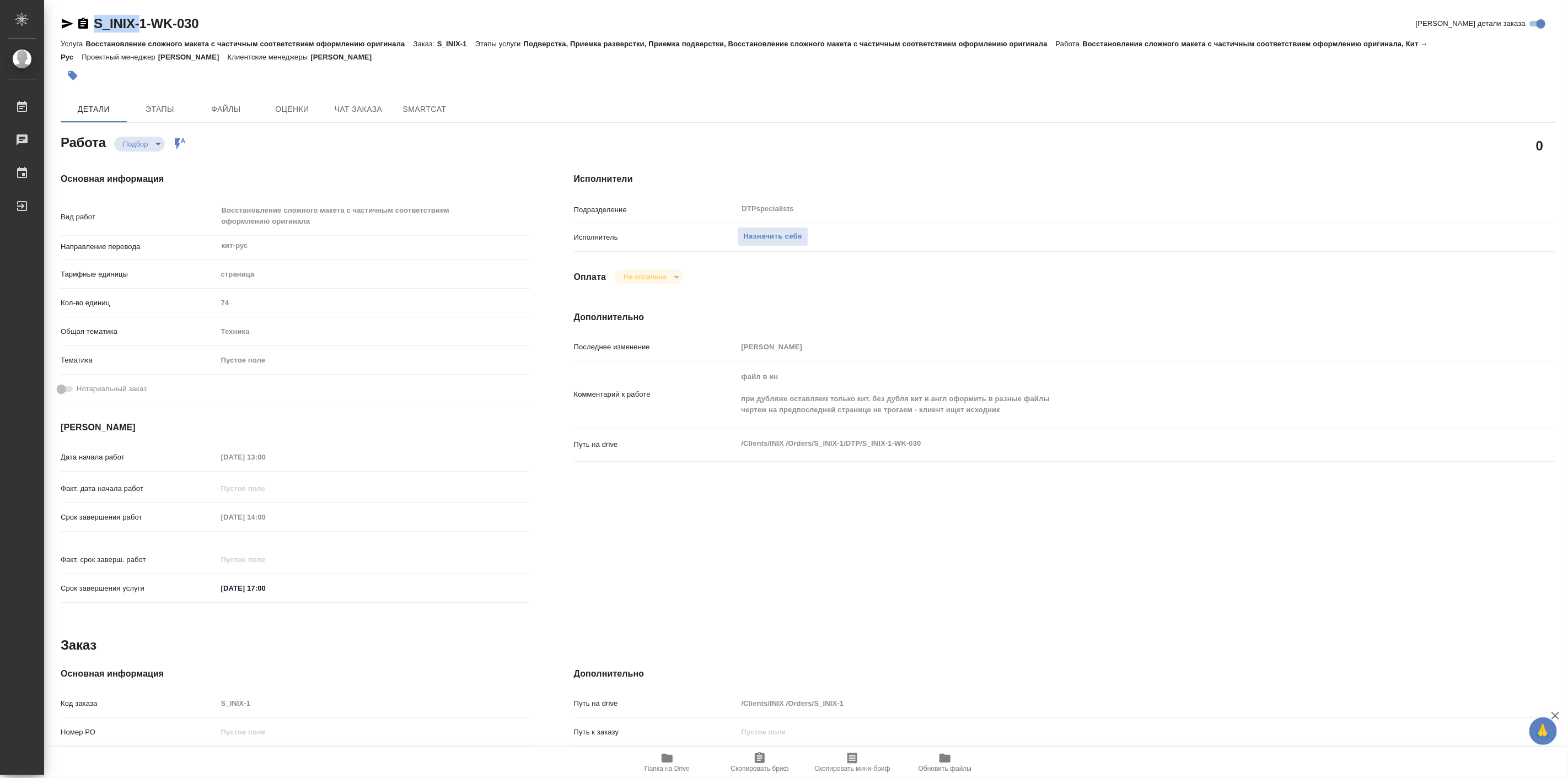
type textarea "x"
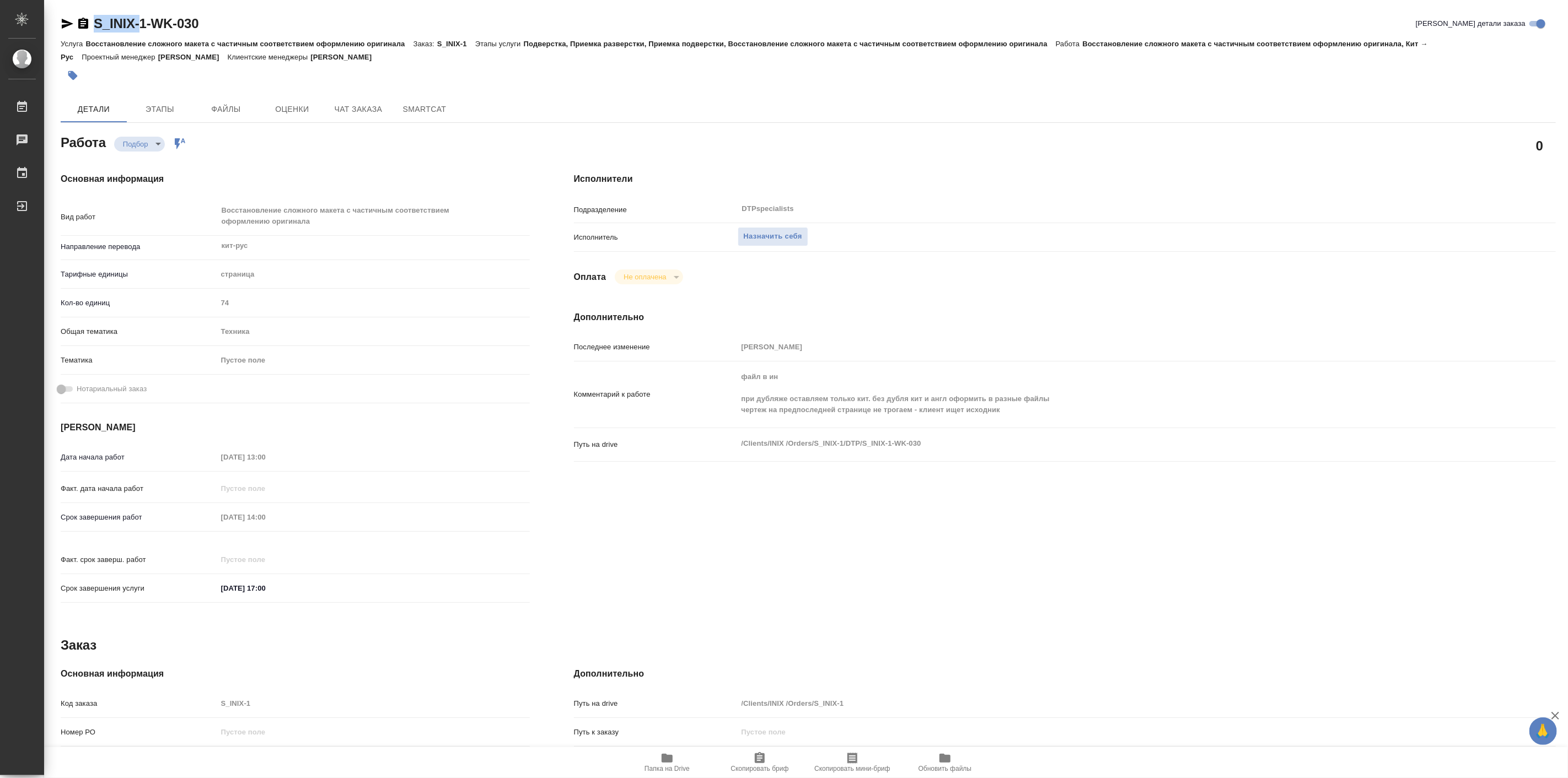
type textarea "x"
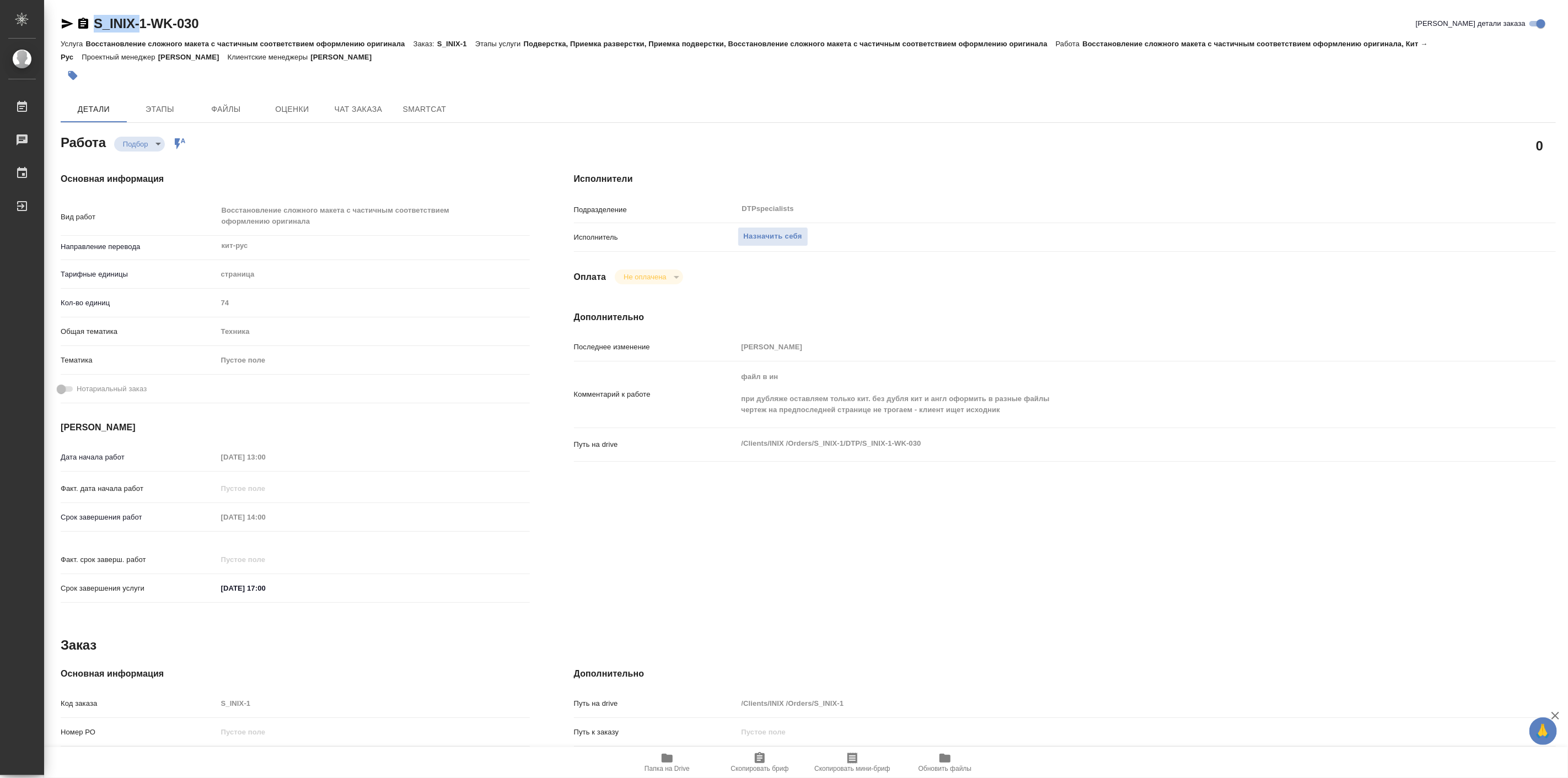
type textarea "x"
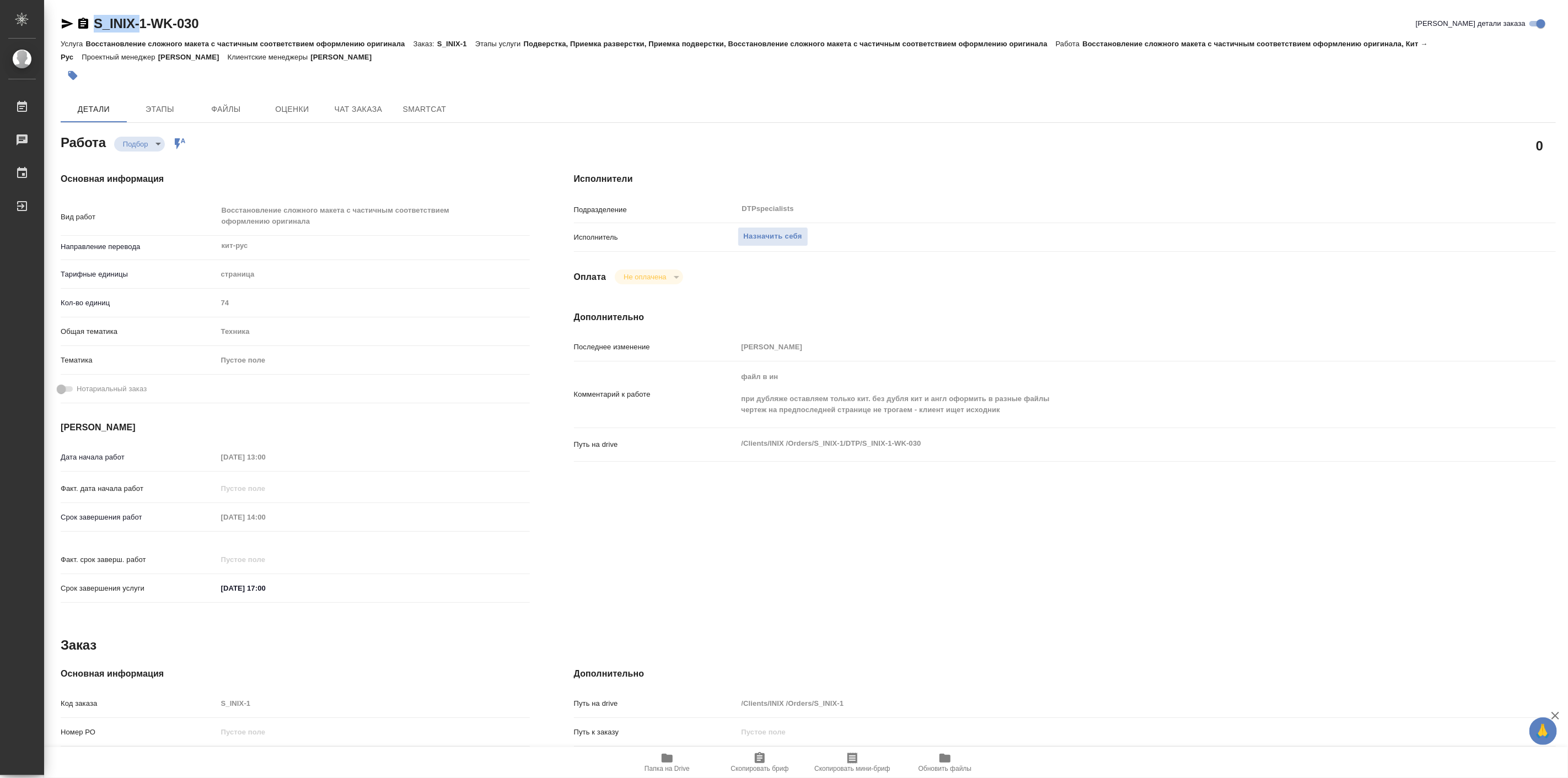
type textarea "x"
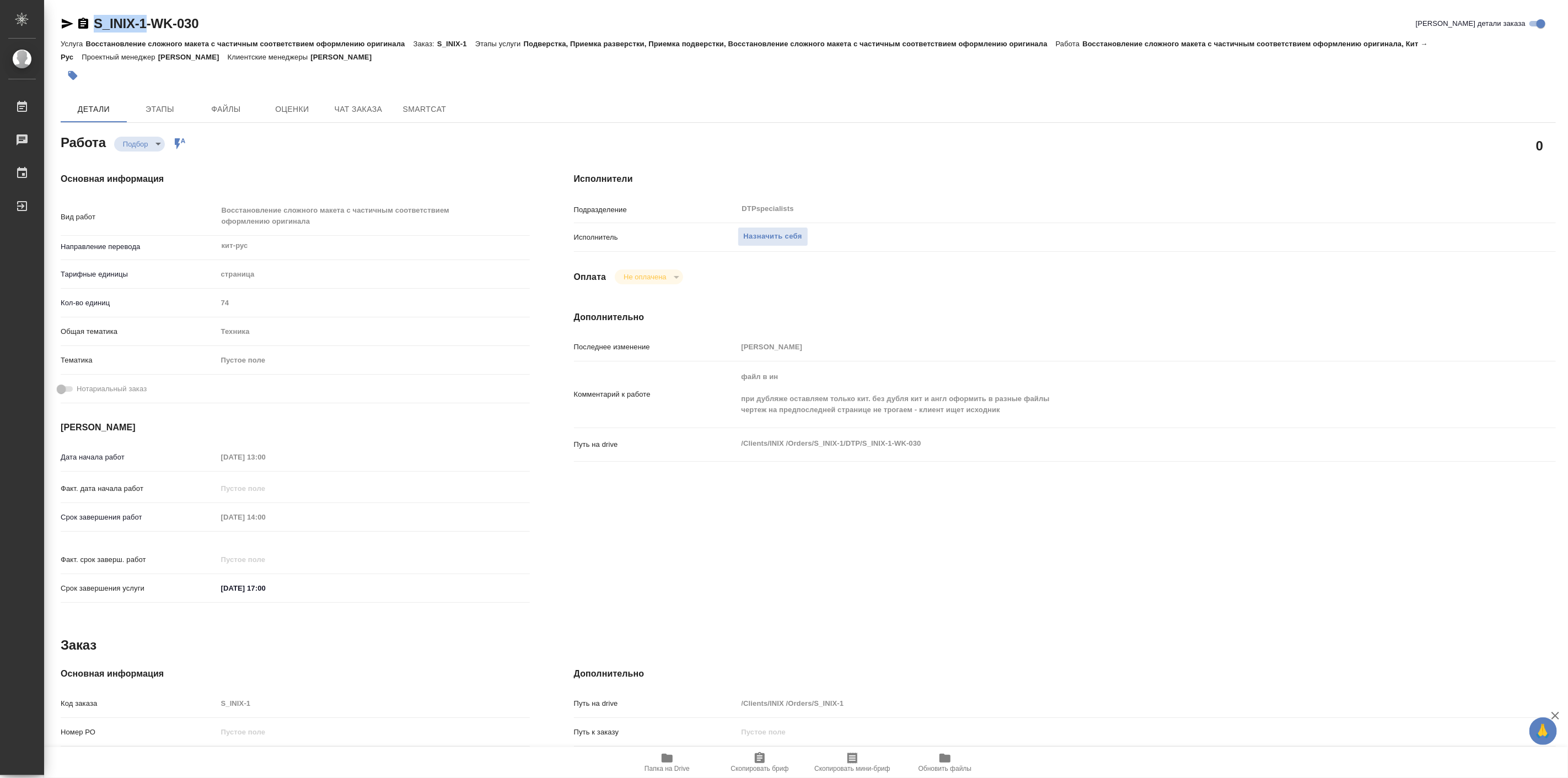
type textarea "x"
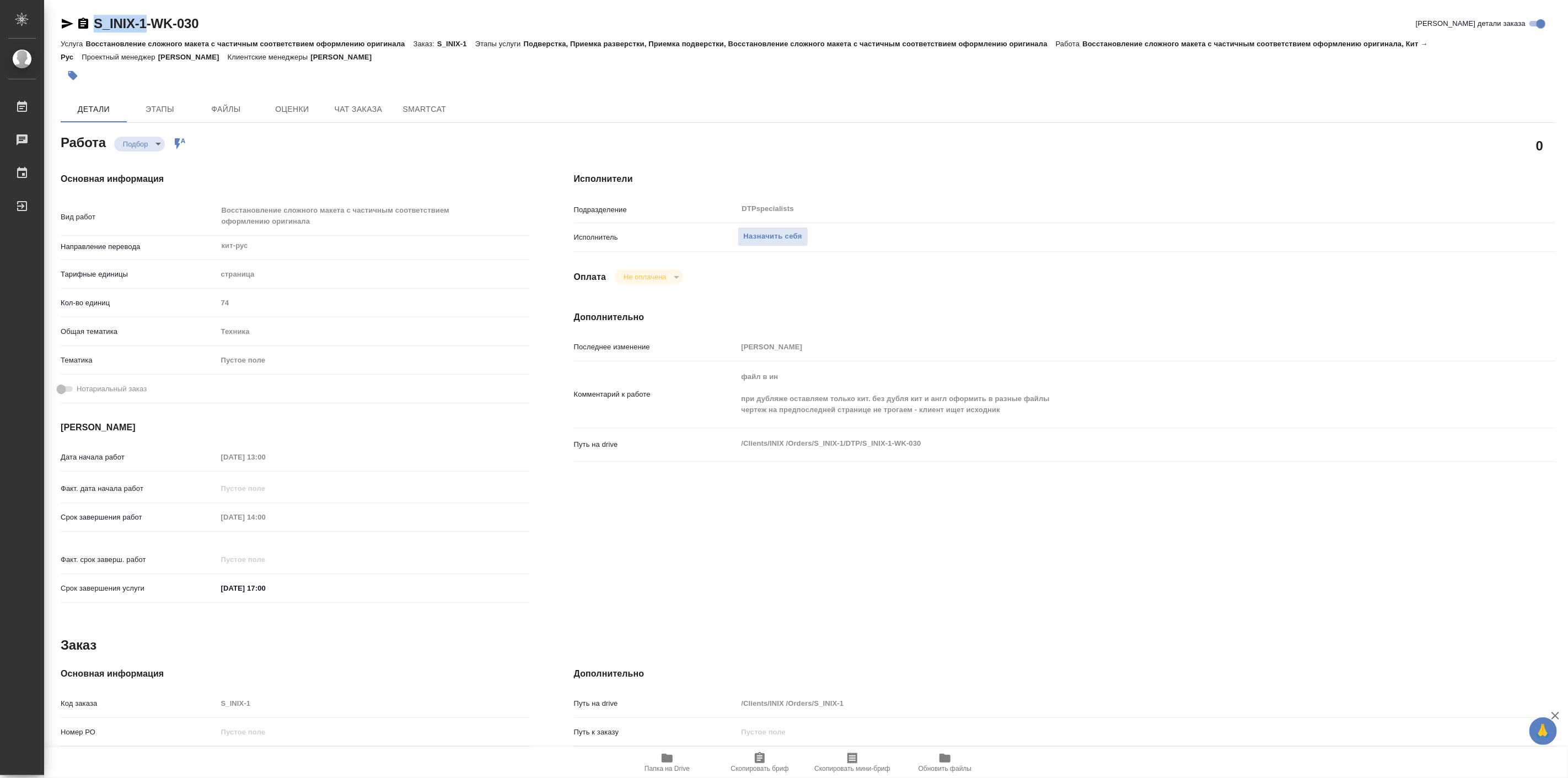
drag, startPoint x: 90, startPoint y: 10, endPoint x: 142, endPoint y: 20, distance: 53.0
click at [142, 20] on div "S_INIX-1-WK-030 Кратко детали заказа Услуга Восстановление сложного макета с ча…" at bounding box center [808, 481] width 1507 height 963
copy link "S_INIX-1"
type textarea "x"
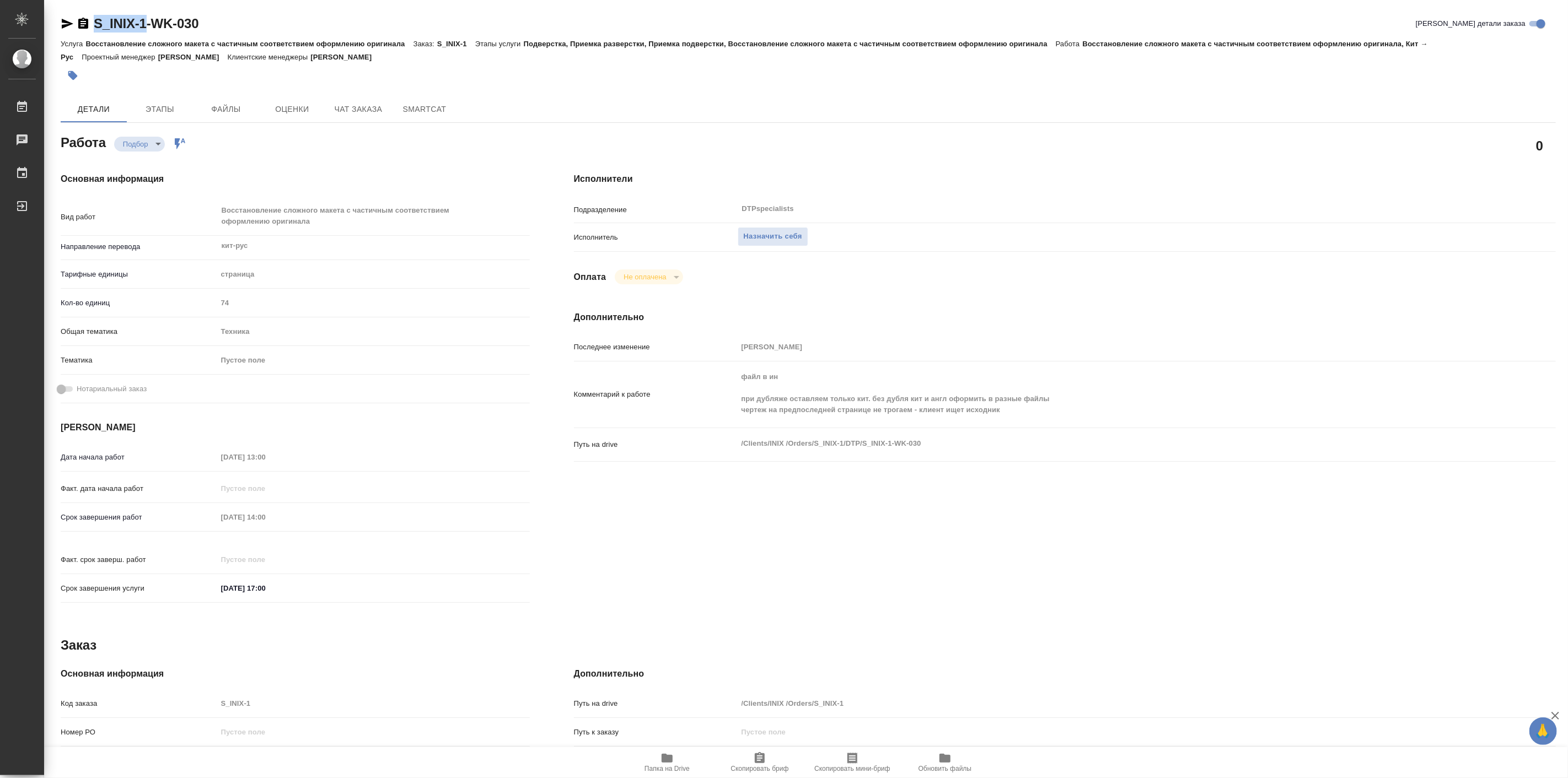
type textarea "x"
click at [669, 768] on span "Папка на Drive" at bounding box center [667, 769] width 46 height 8
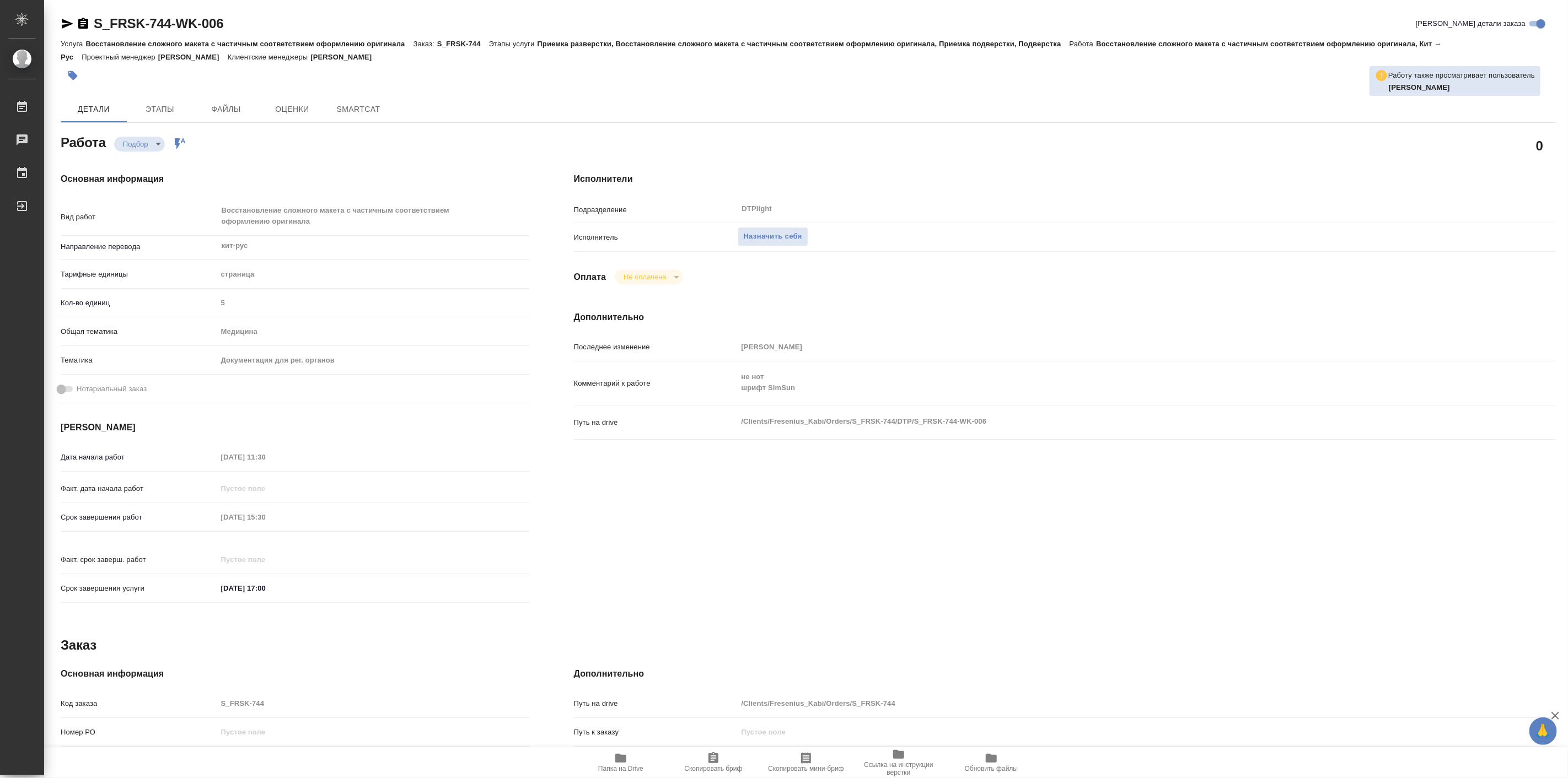
type textarea "x"
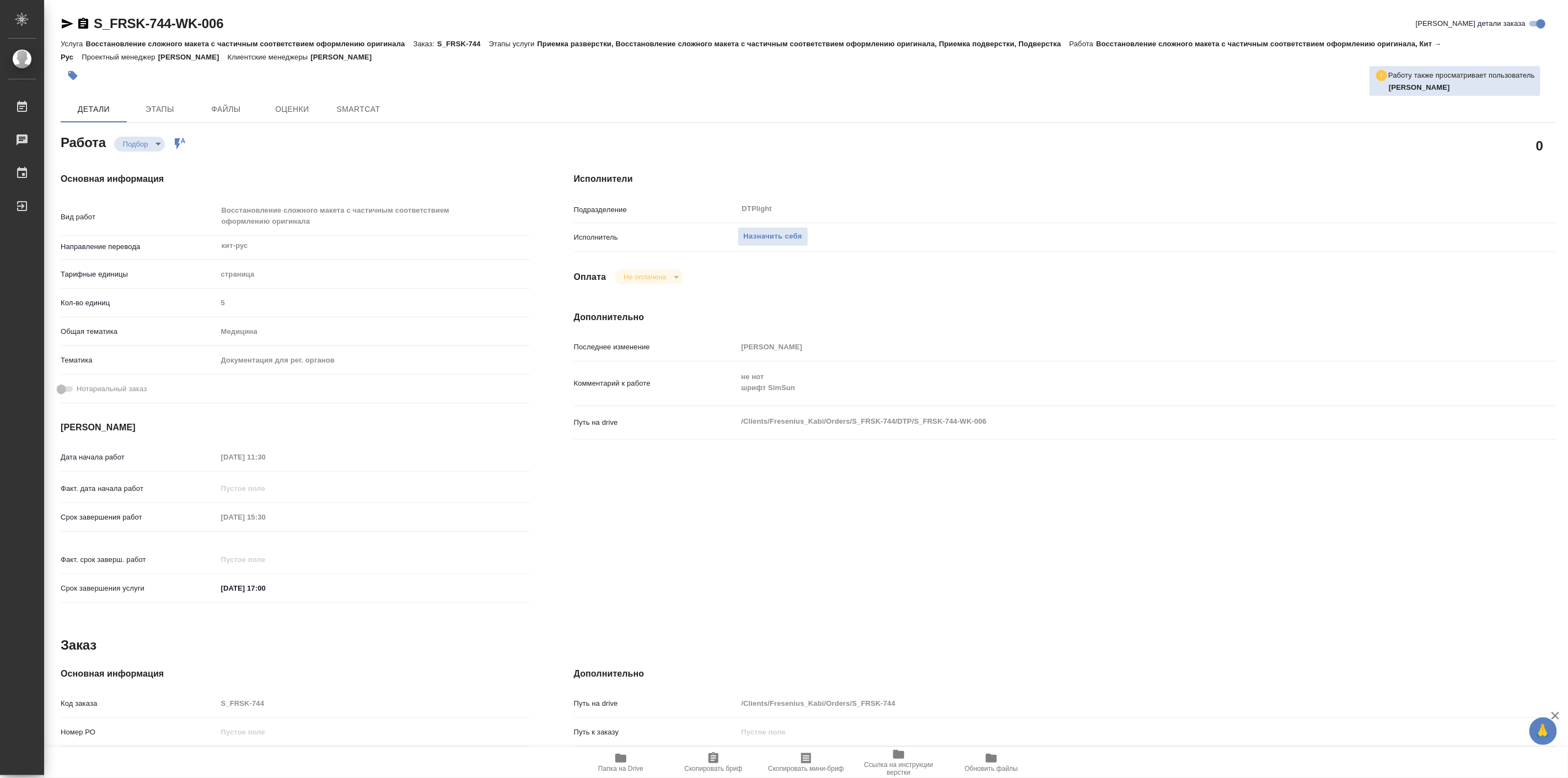
type textarea "x"
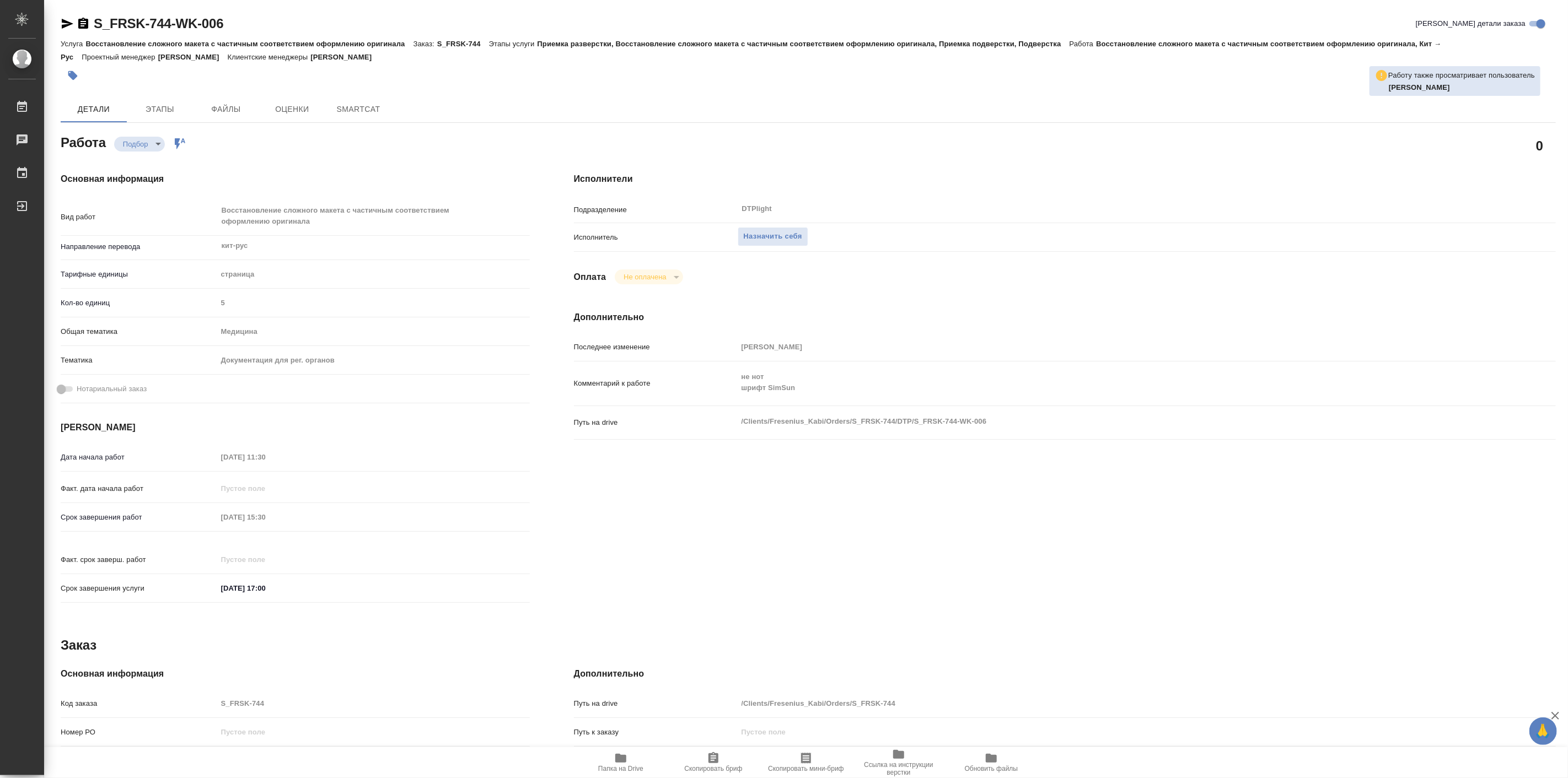
type textarea "x"
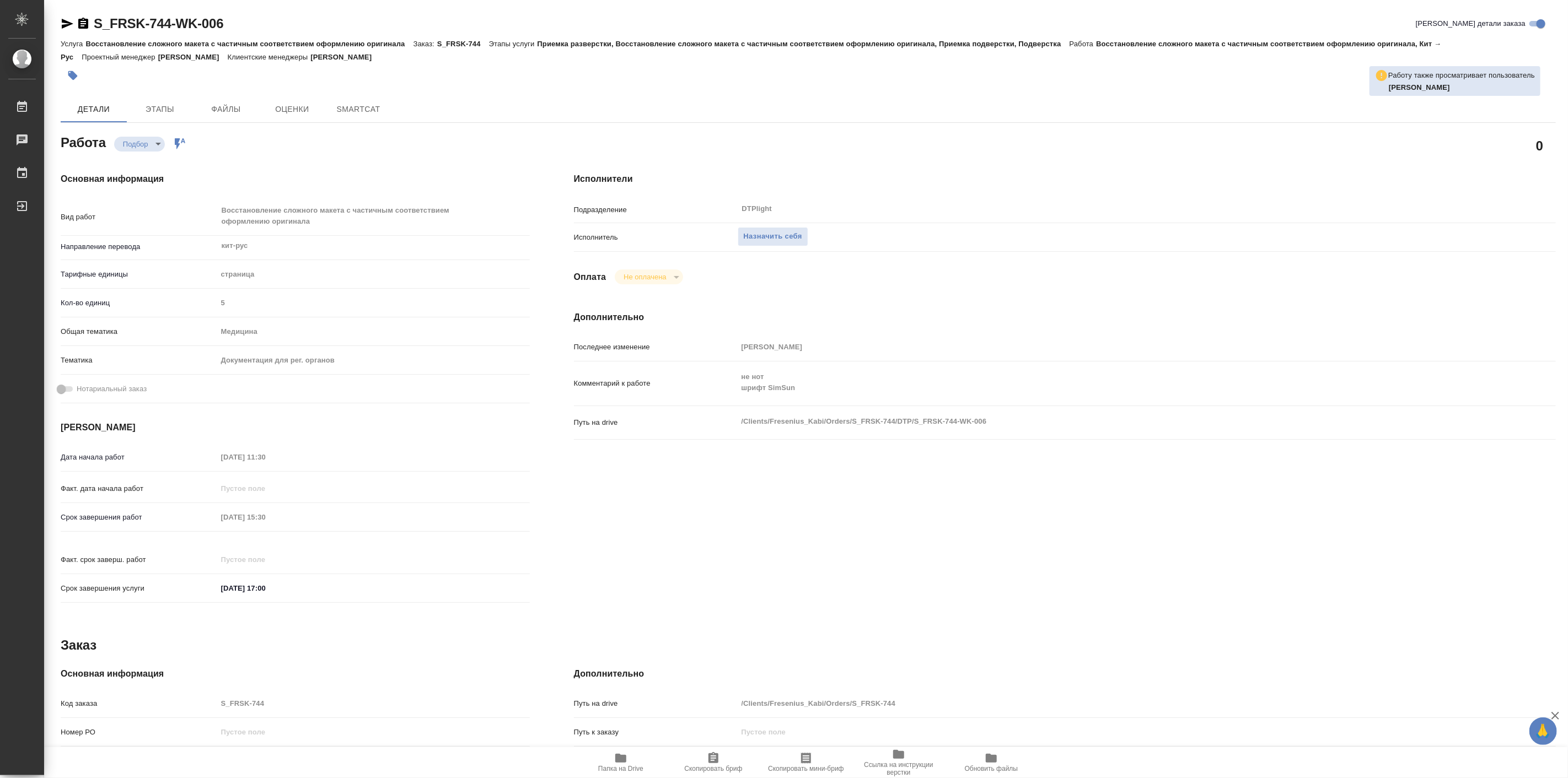
type textarea "x"
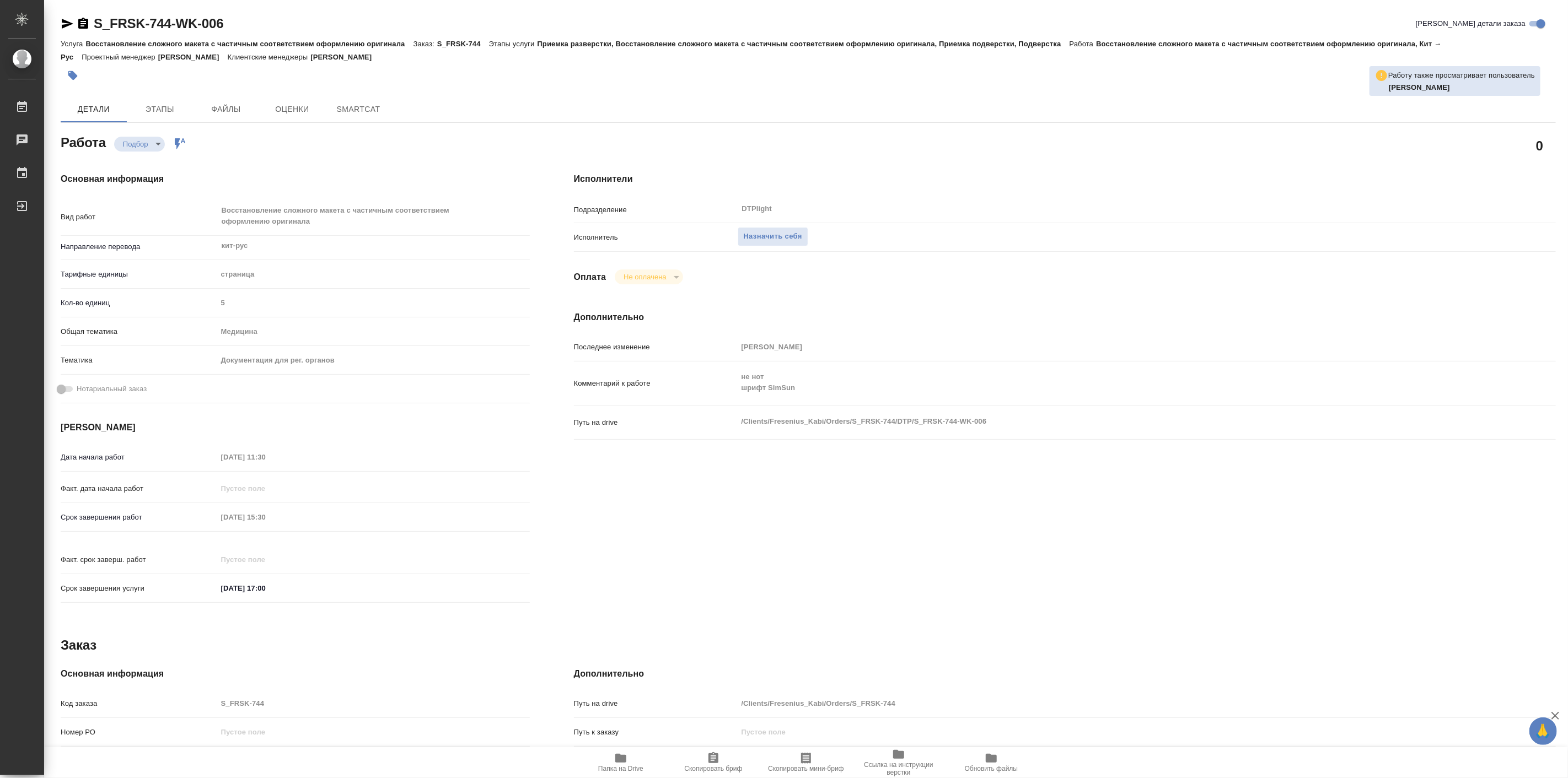
type textarea "x"
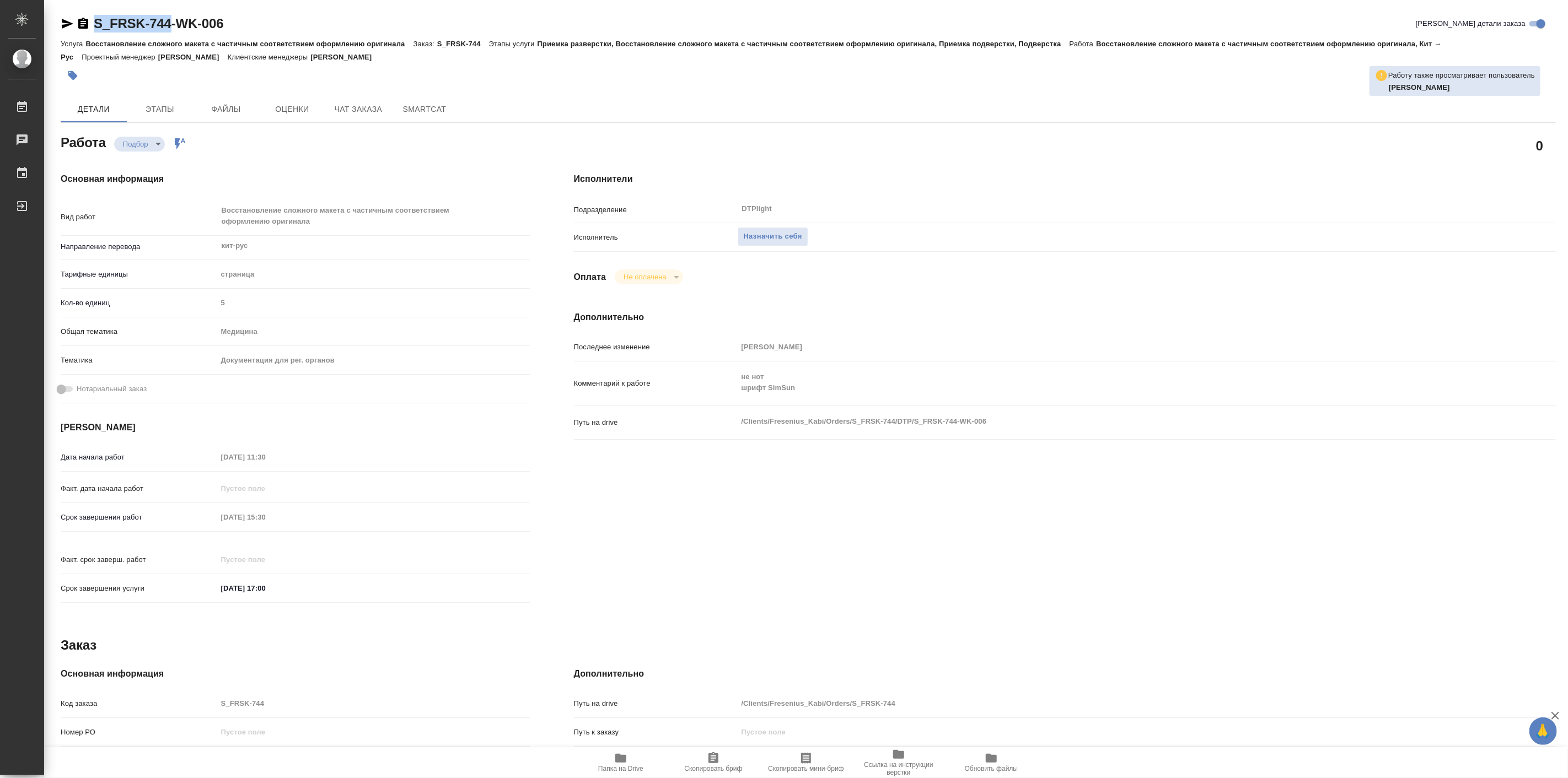
drag, startPoint x: 92, startPoint y: 15, endPoint x: 169, endPoint y: 26, distance: 77.8
click at [169, 26] on div "S_FRSK-744-WK-006" at bounding box center [142, 24] width 163 height 18
type textarea "x"
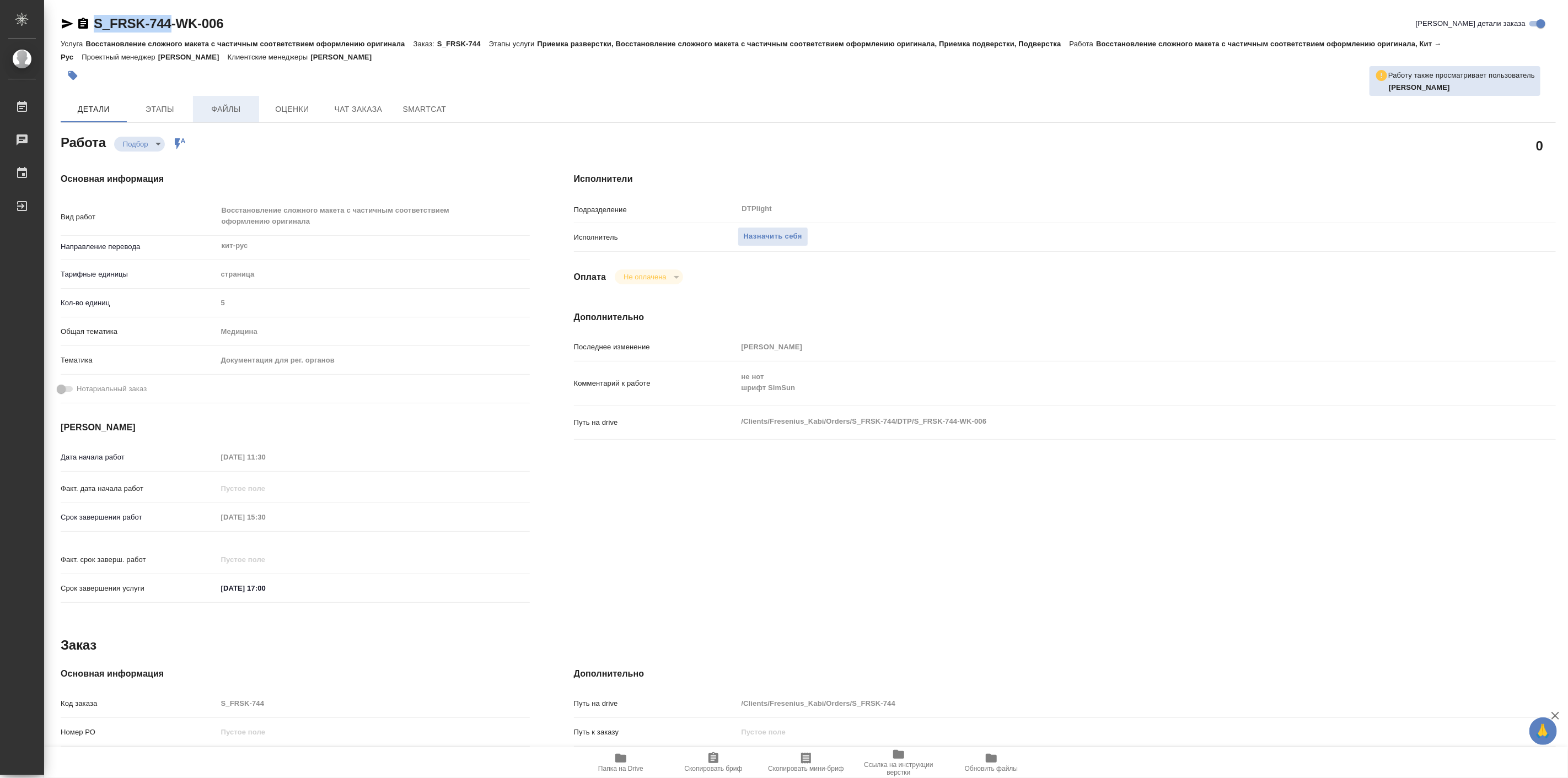
type textarea "x"
copy link "S_FRSK-744"
type textarea "x"
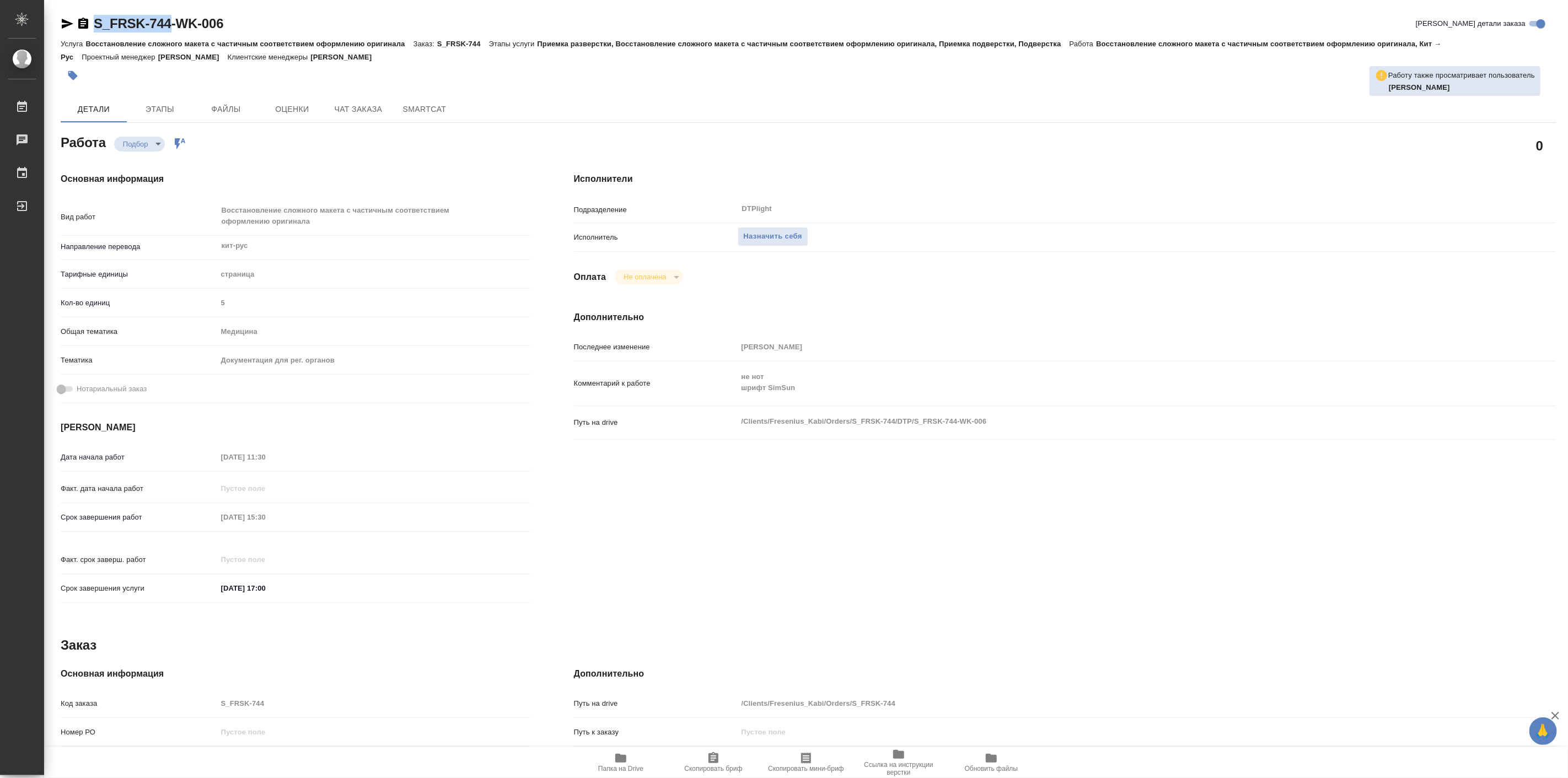
type textarea "x"
click at [633, 757] on span "Папка на Drive" at bounding box center [620, 762] width 79 height 21
click at [783, 239] on span "Назначить себя" at bounding box center [773, 236] width 58 height 13
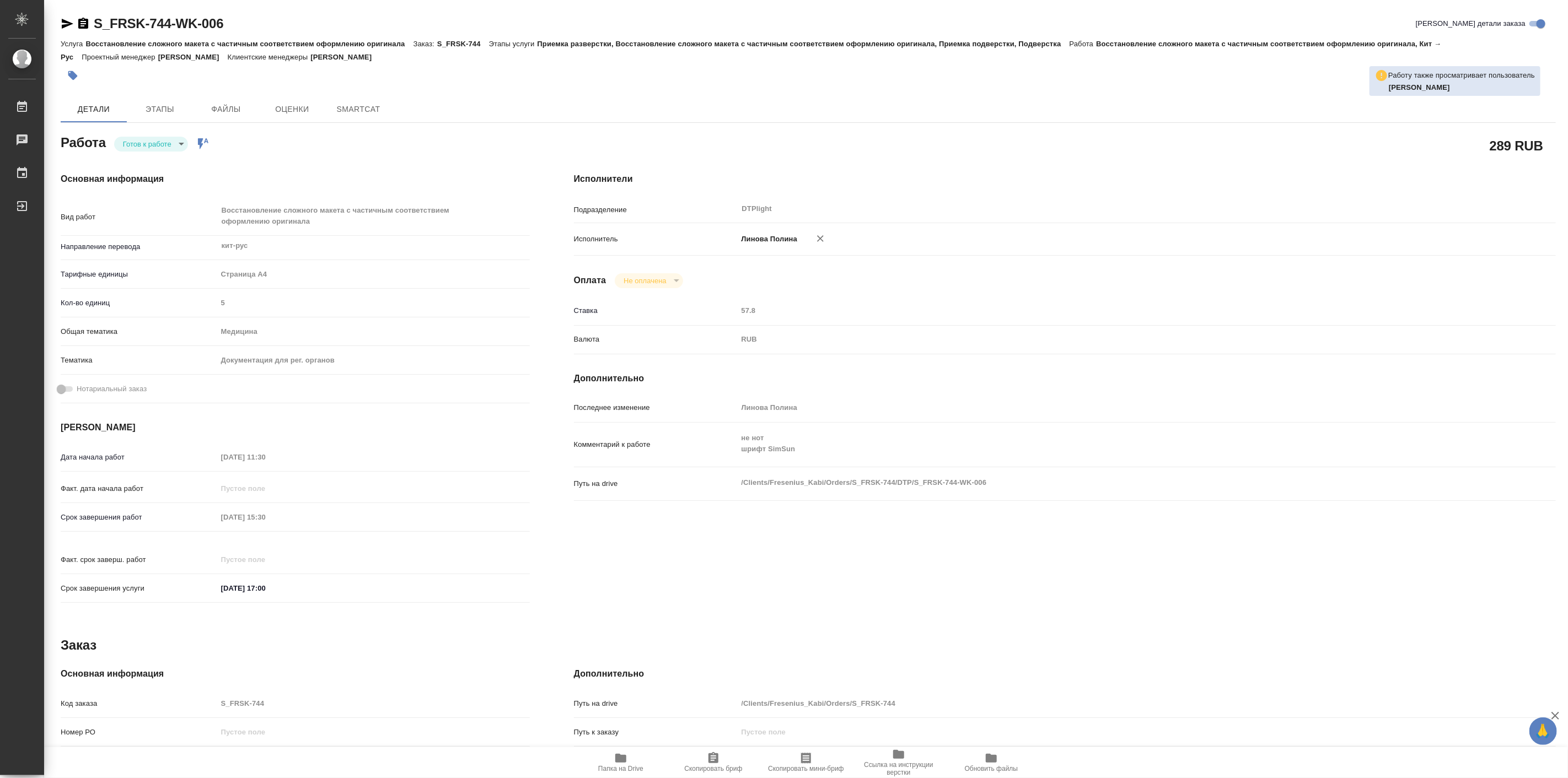
type textarea "x"
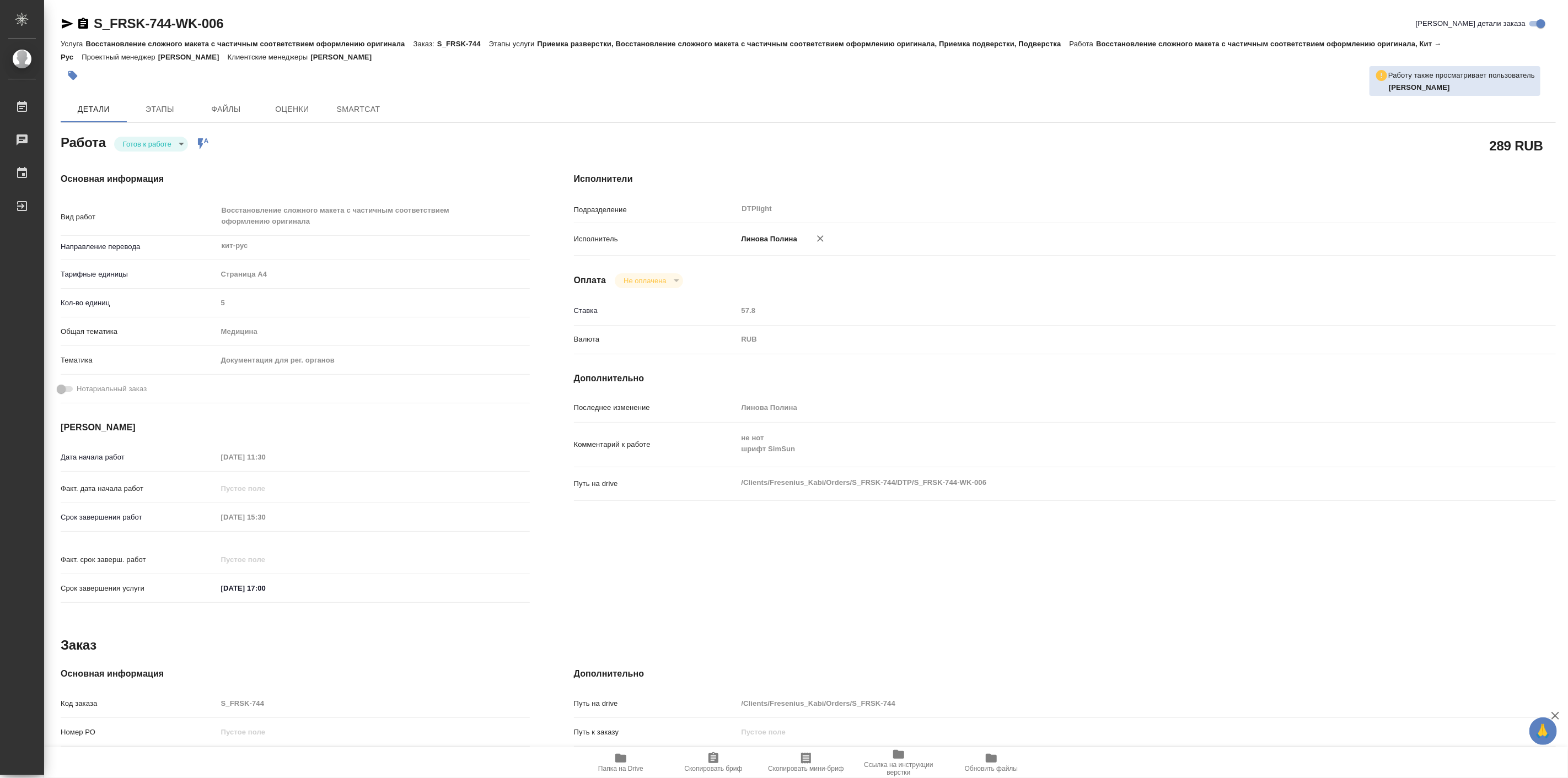
type textarea "x"
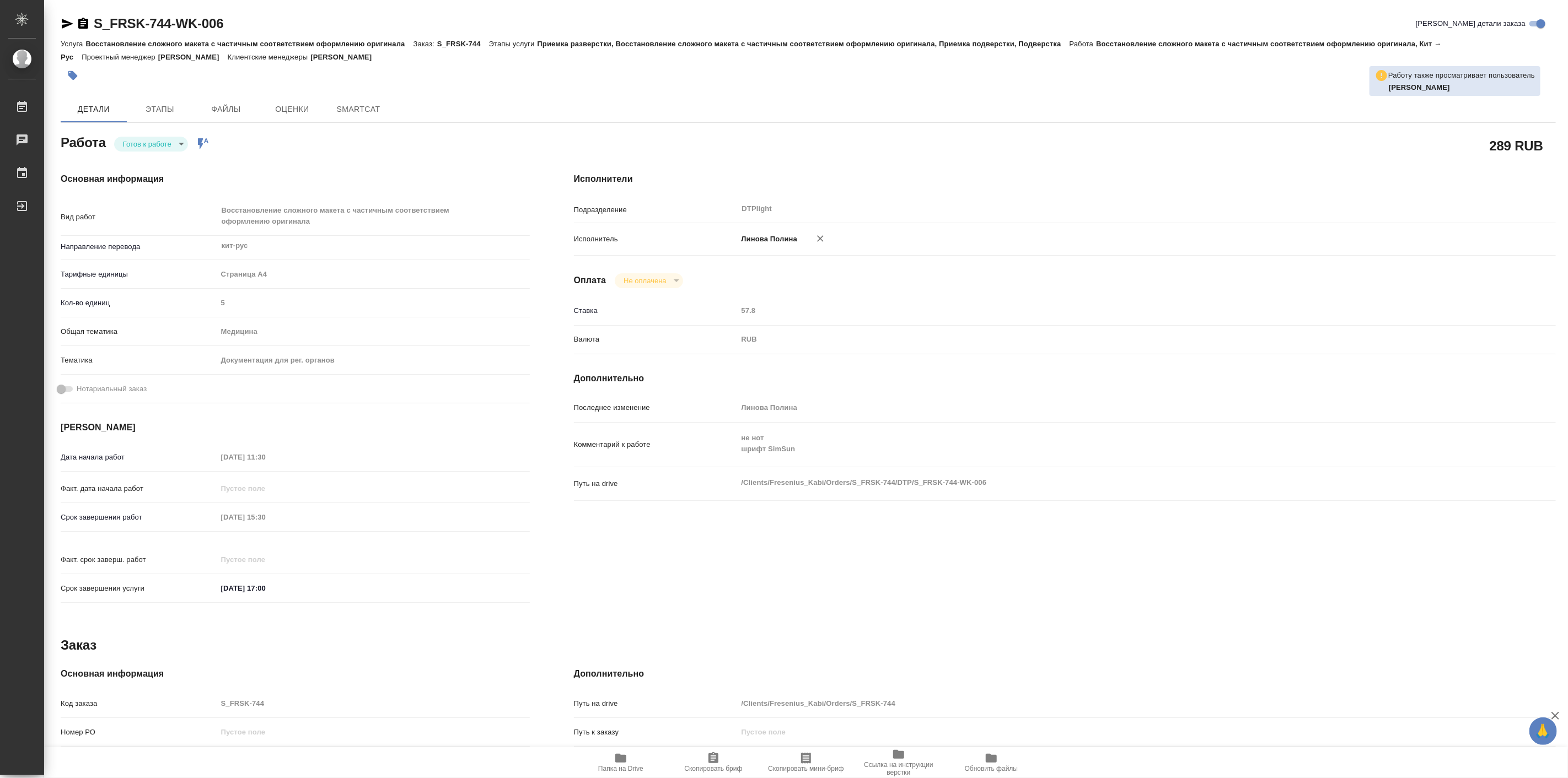
type textarea "x"
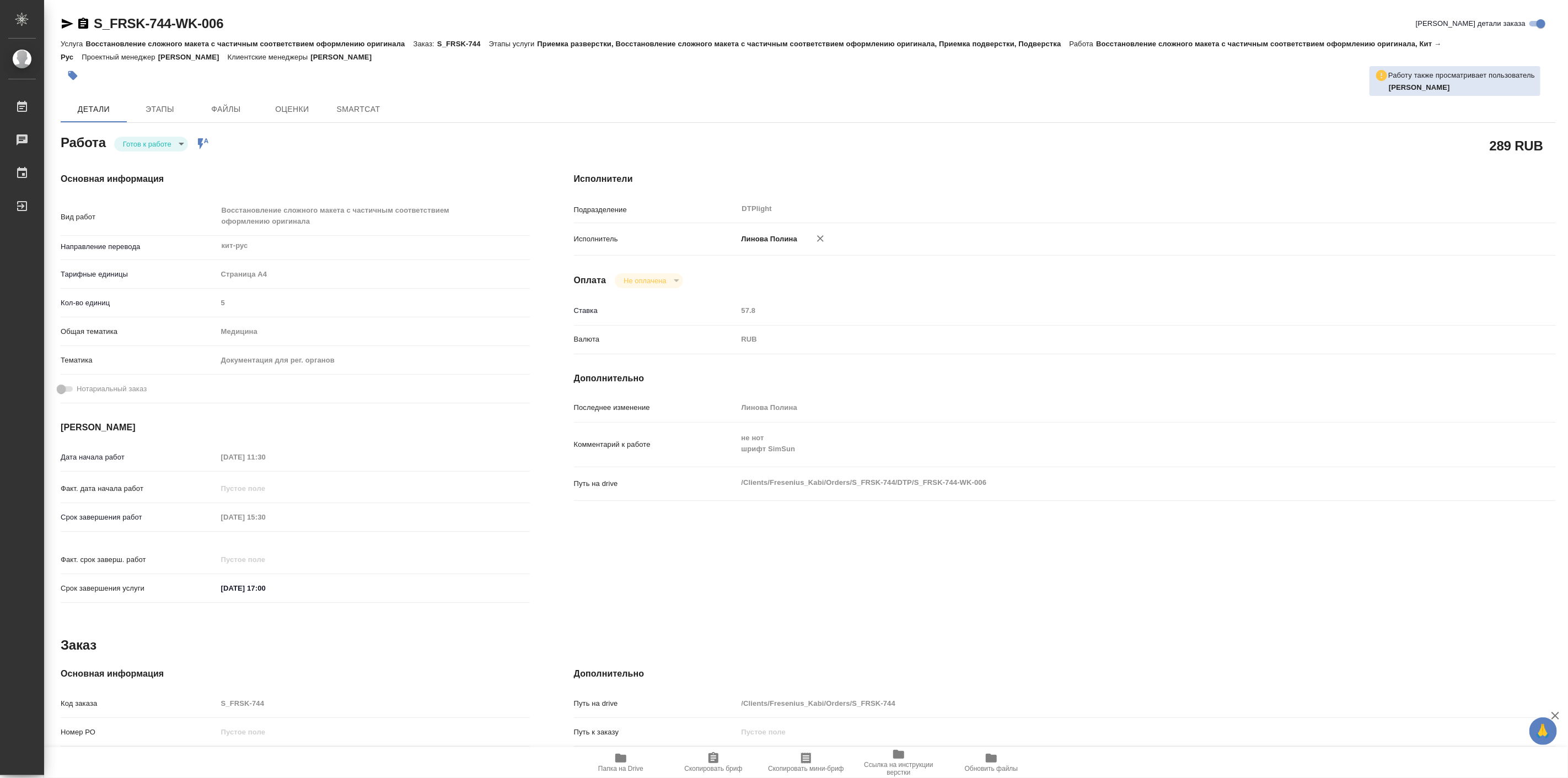
type textarea "x"
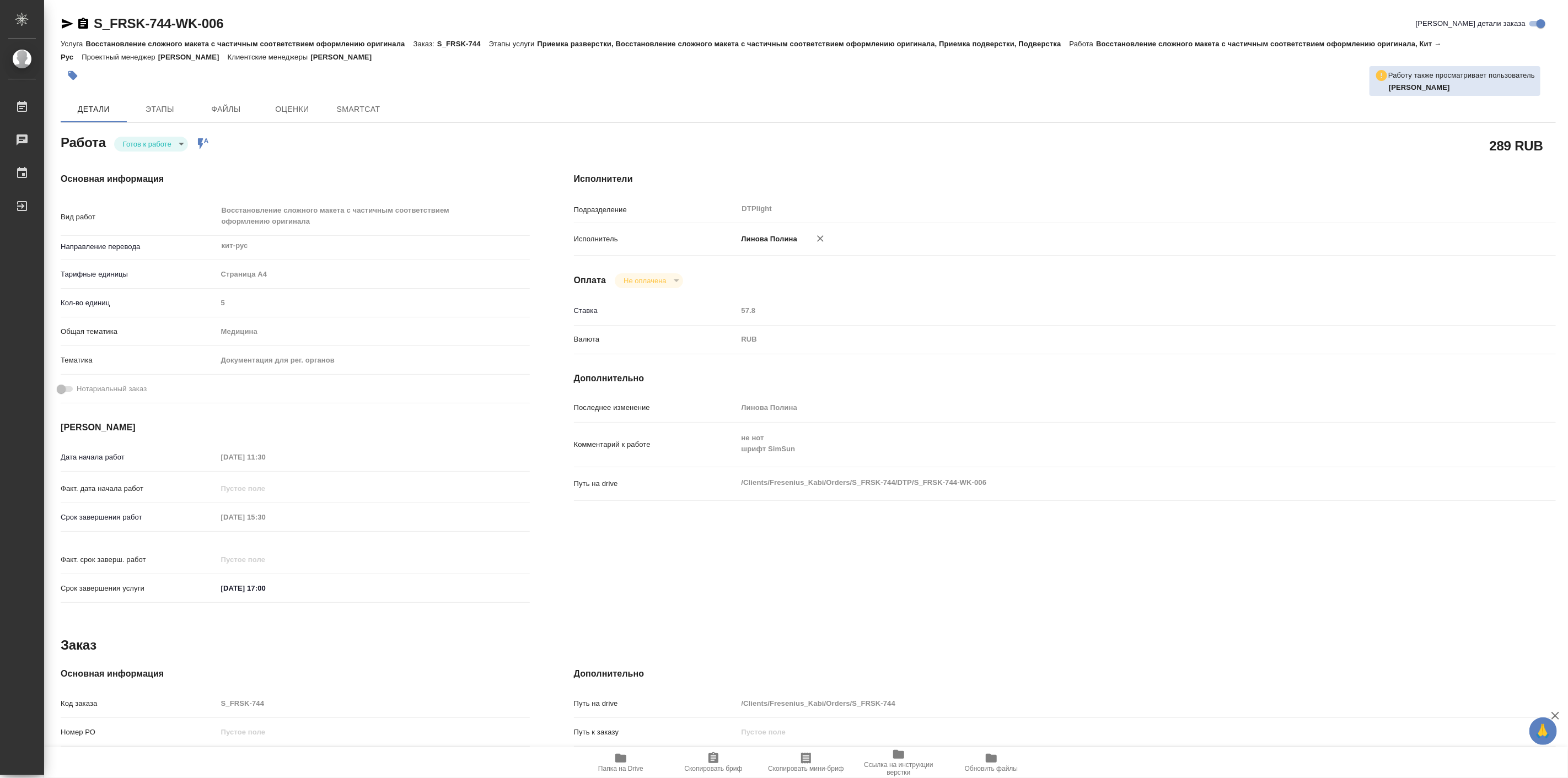
type textarea "x"
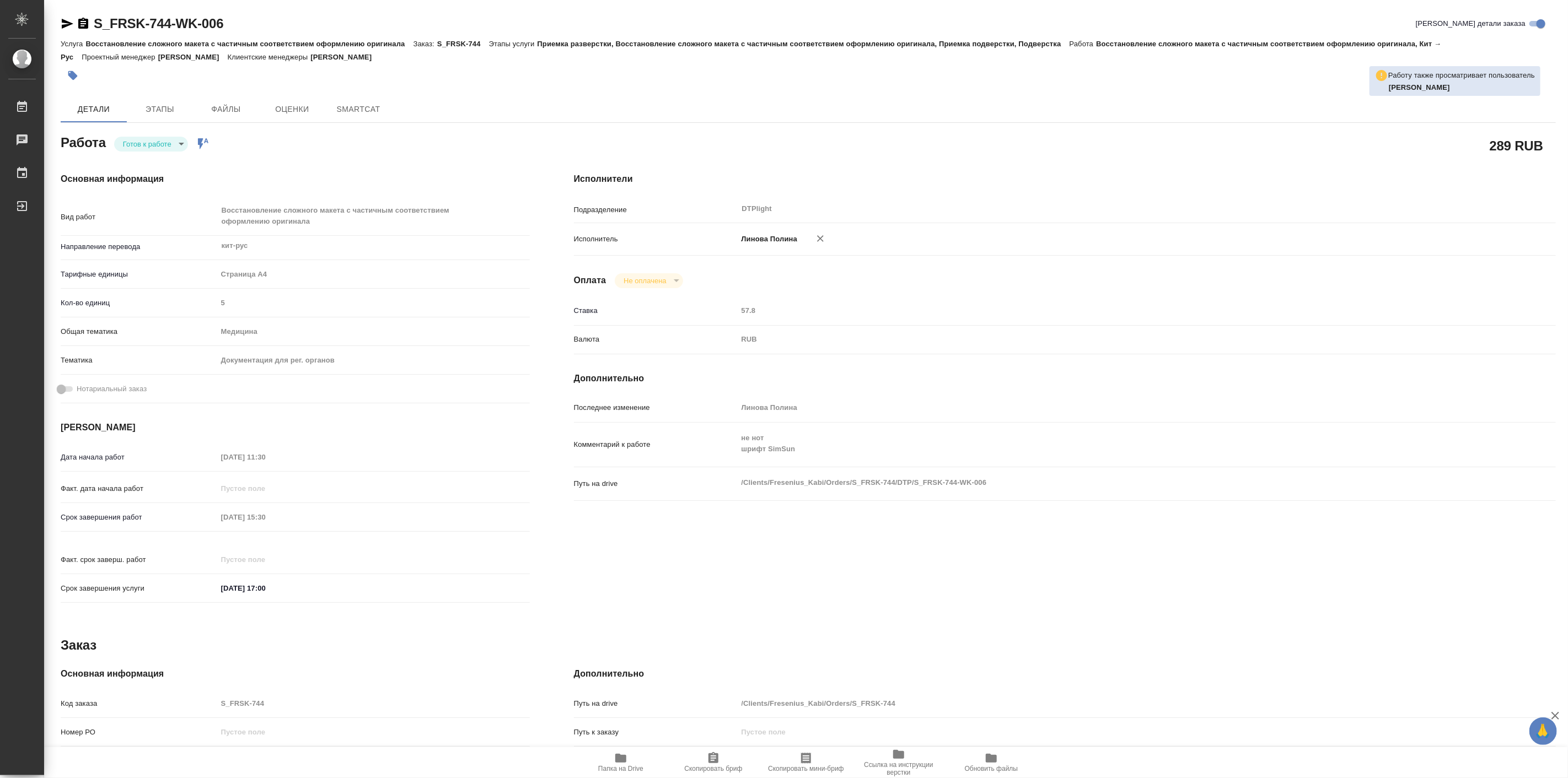
type textarea "x"
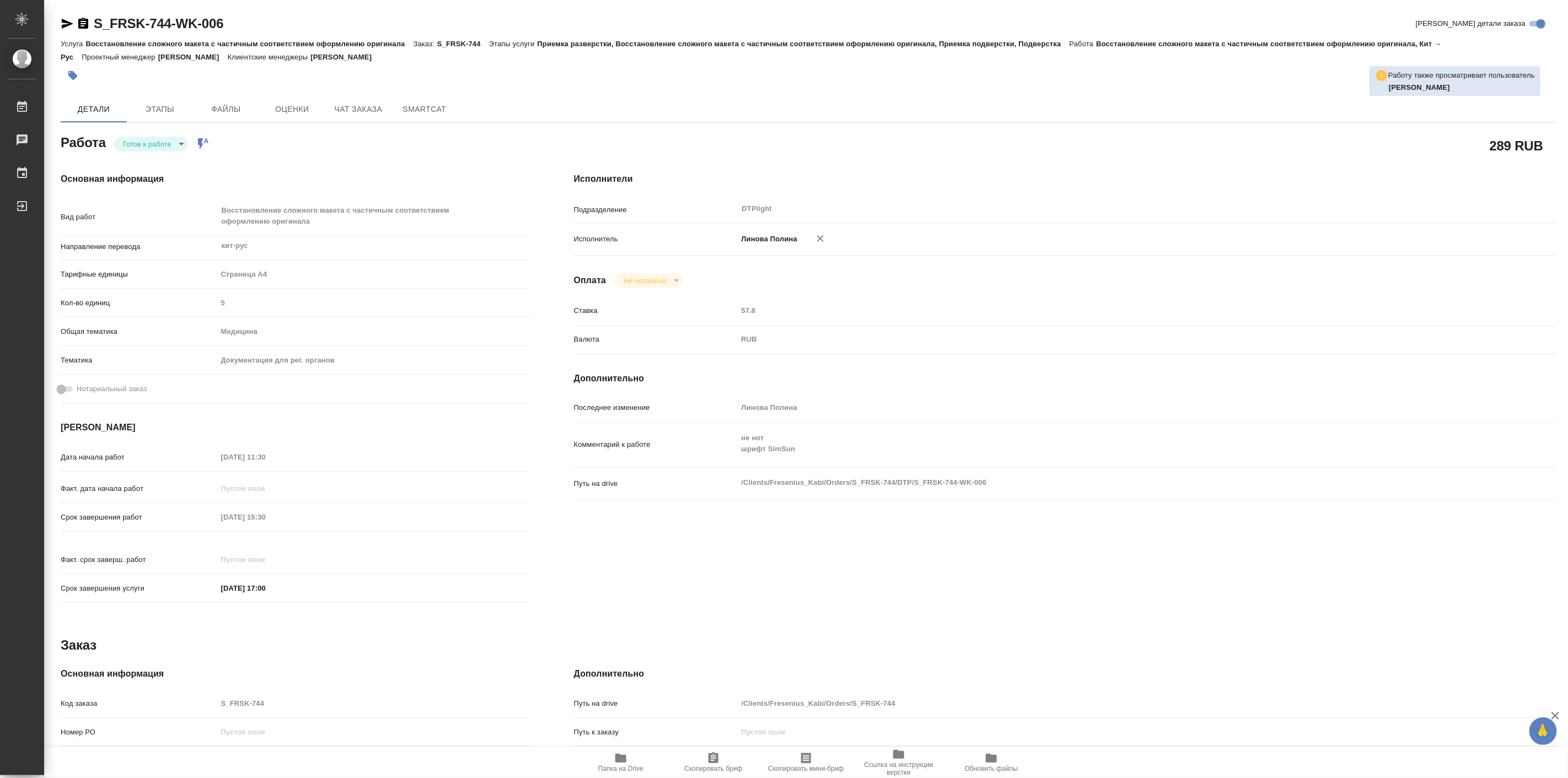
type textarea "x"
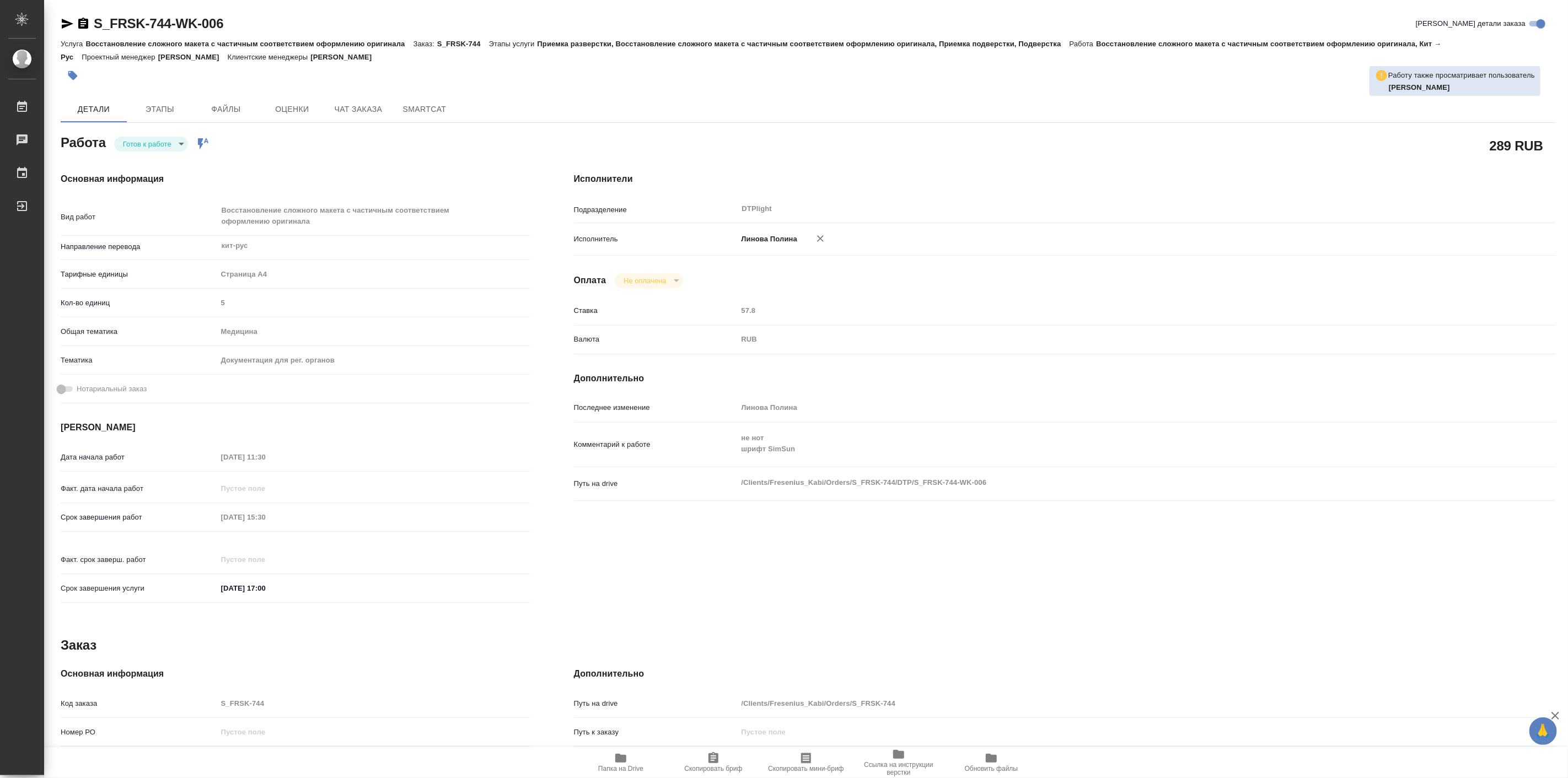
type textarea "x"
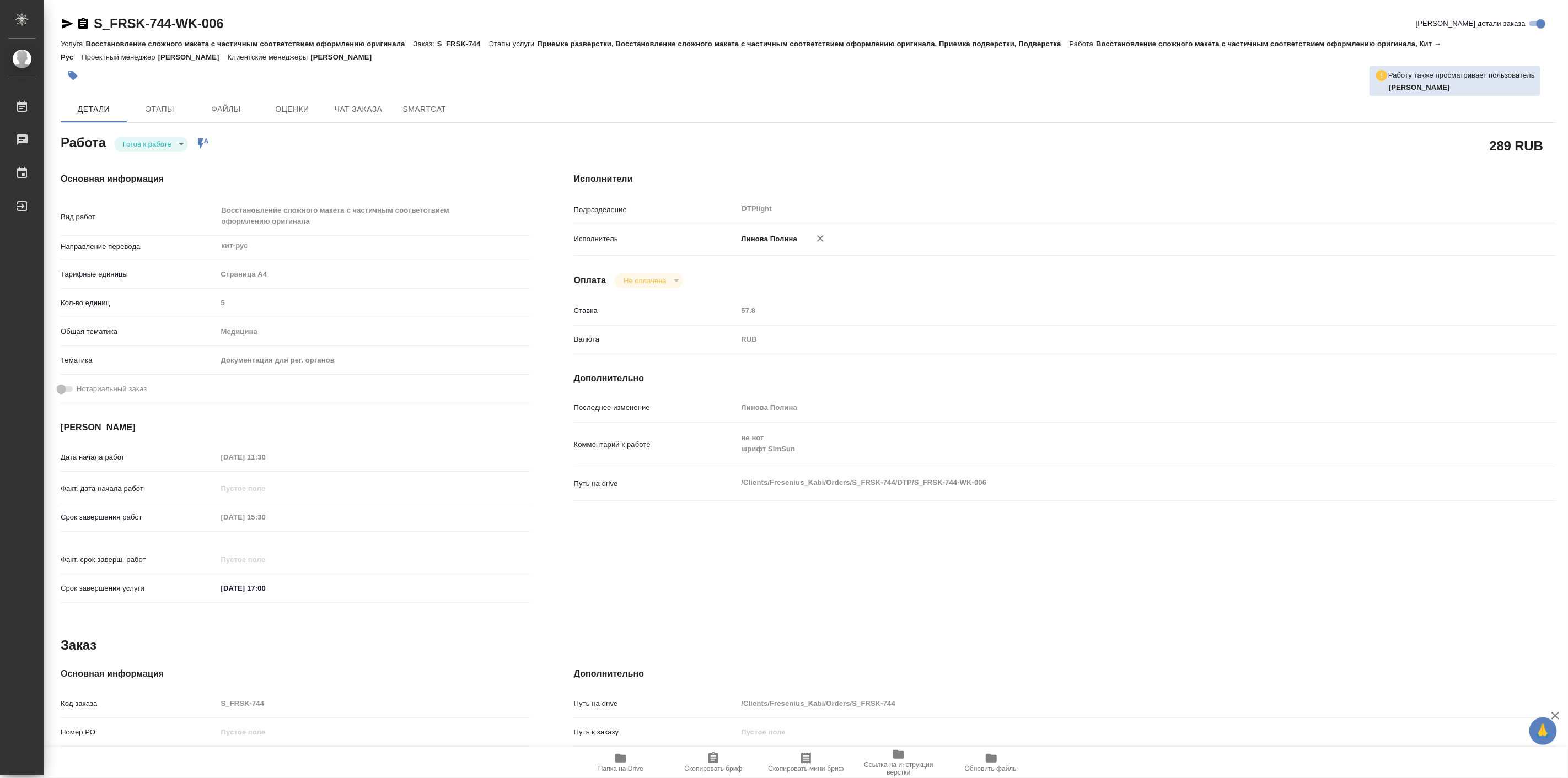
click at [168, 182] on h4 "Основная информация" at bounding box center [295, 179] width 469 height 14
click at [160, 141] on body "🙏 .cls-1 fill:#fff; AWATERA Linova Polina Работы 0 Чаты График Выйти S_FRSK-744…" at bounding box center [784, 389] width 1568 height 778
click at [152, 145] on button "В работе" at bounding box center [141, 143] width 37 height 12
type textarea "x"
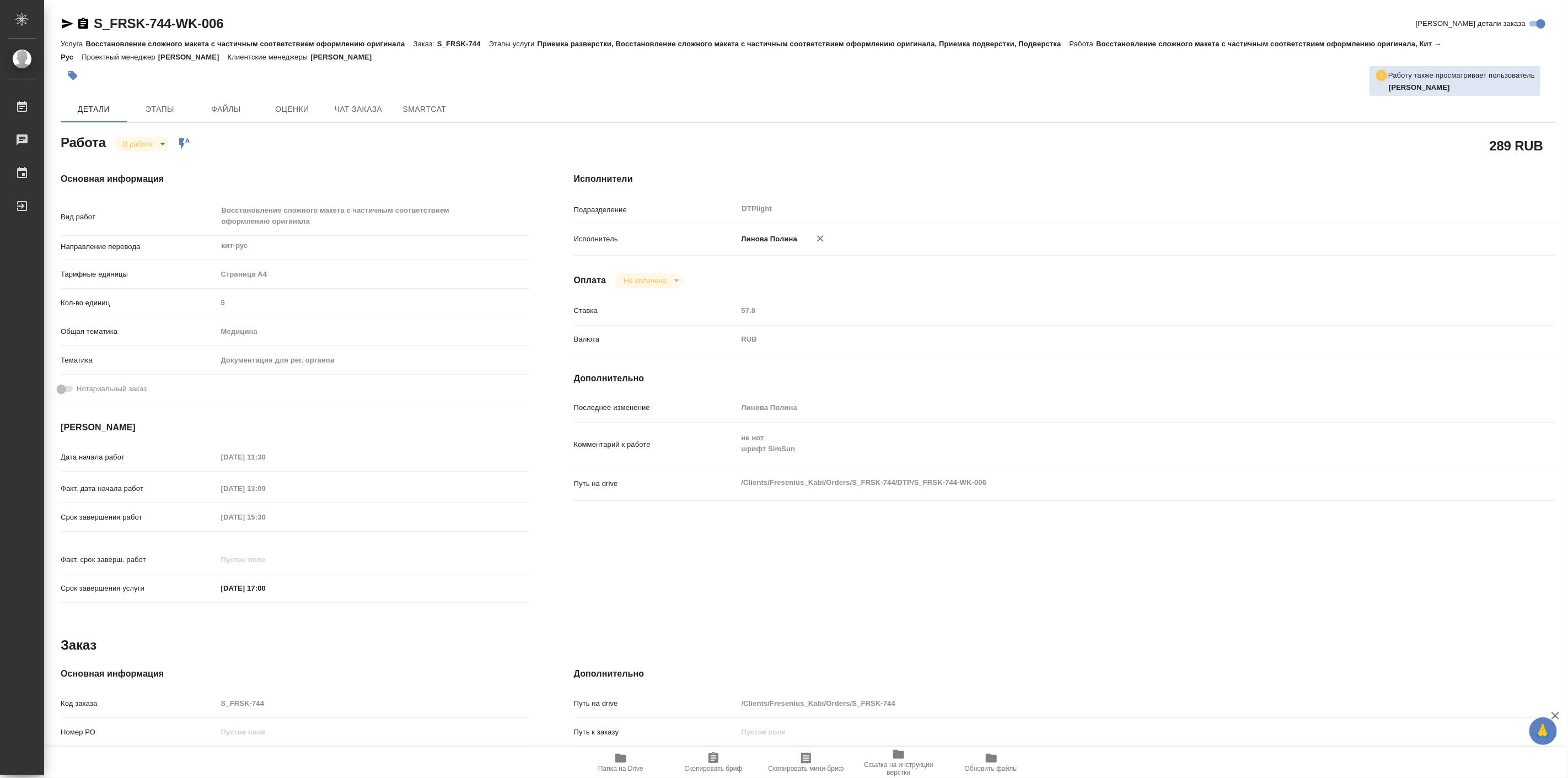
type textarea "x"
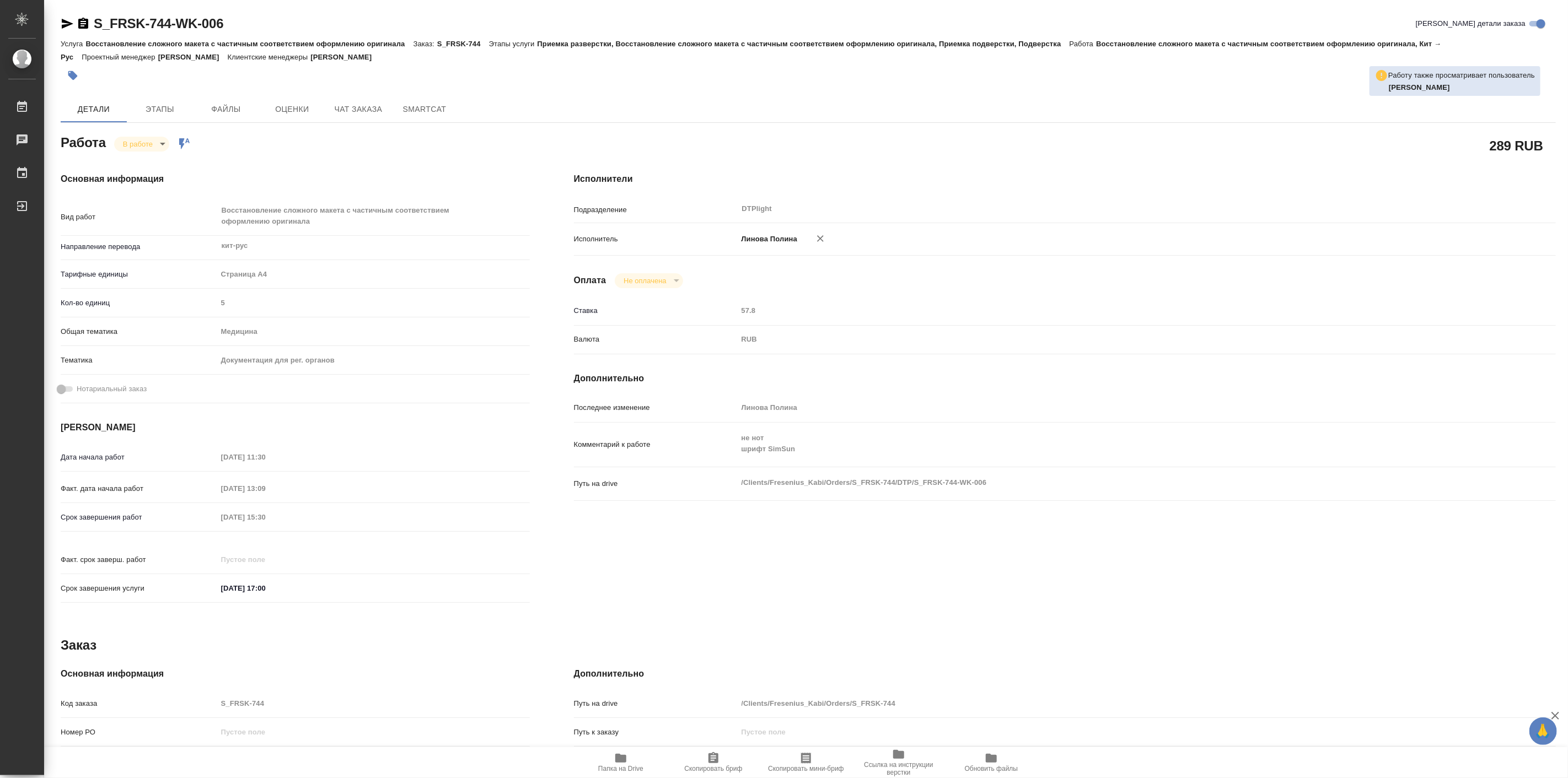
type textarea "x"
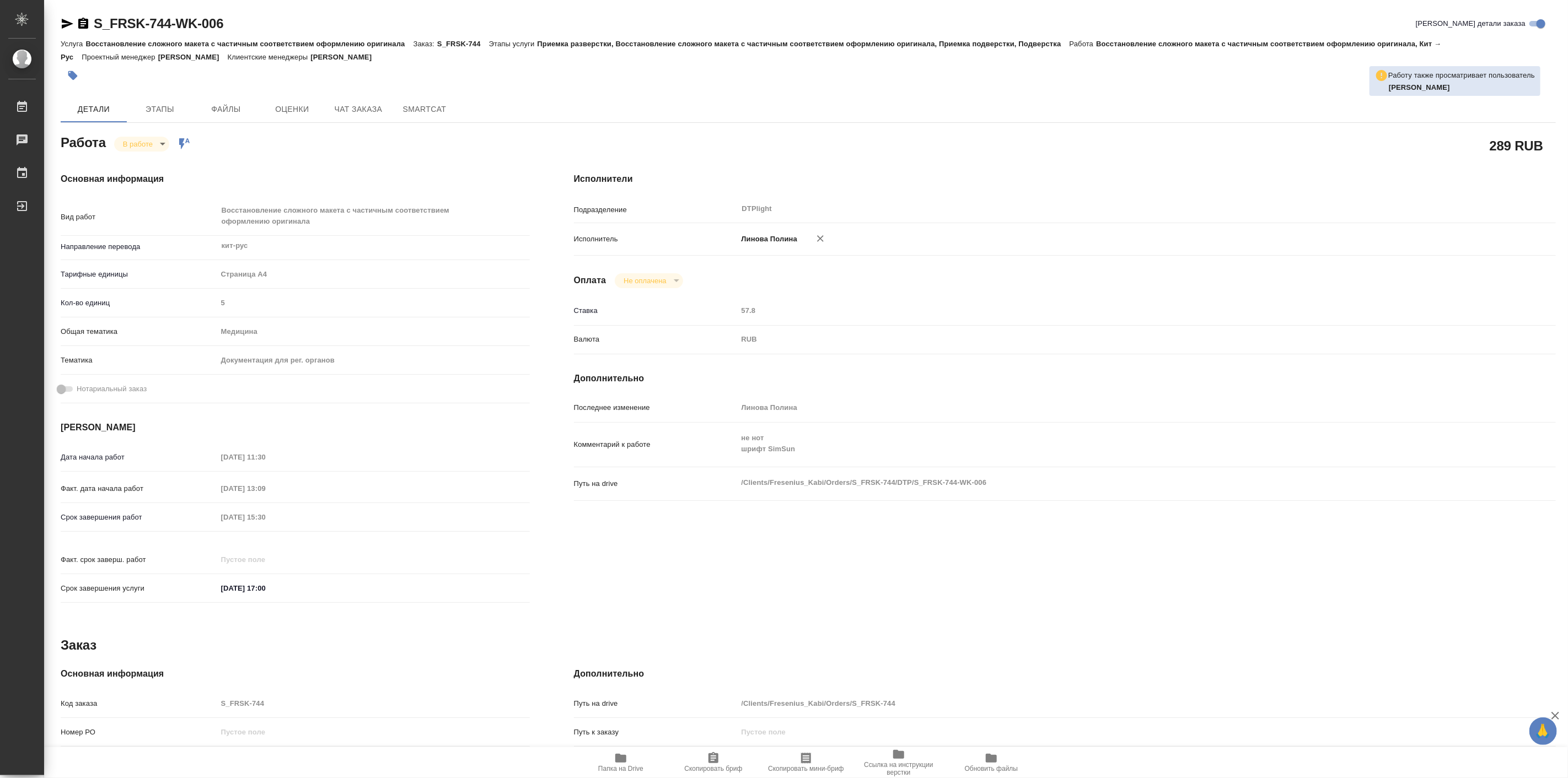
type textarea "x"
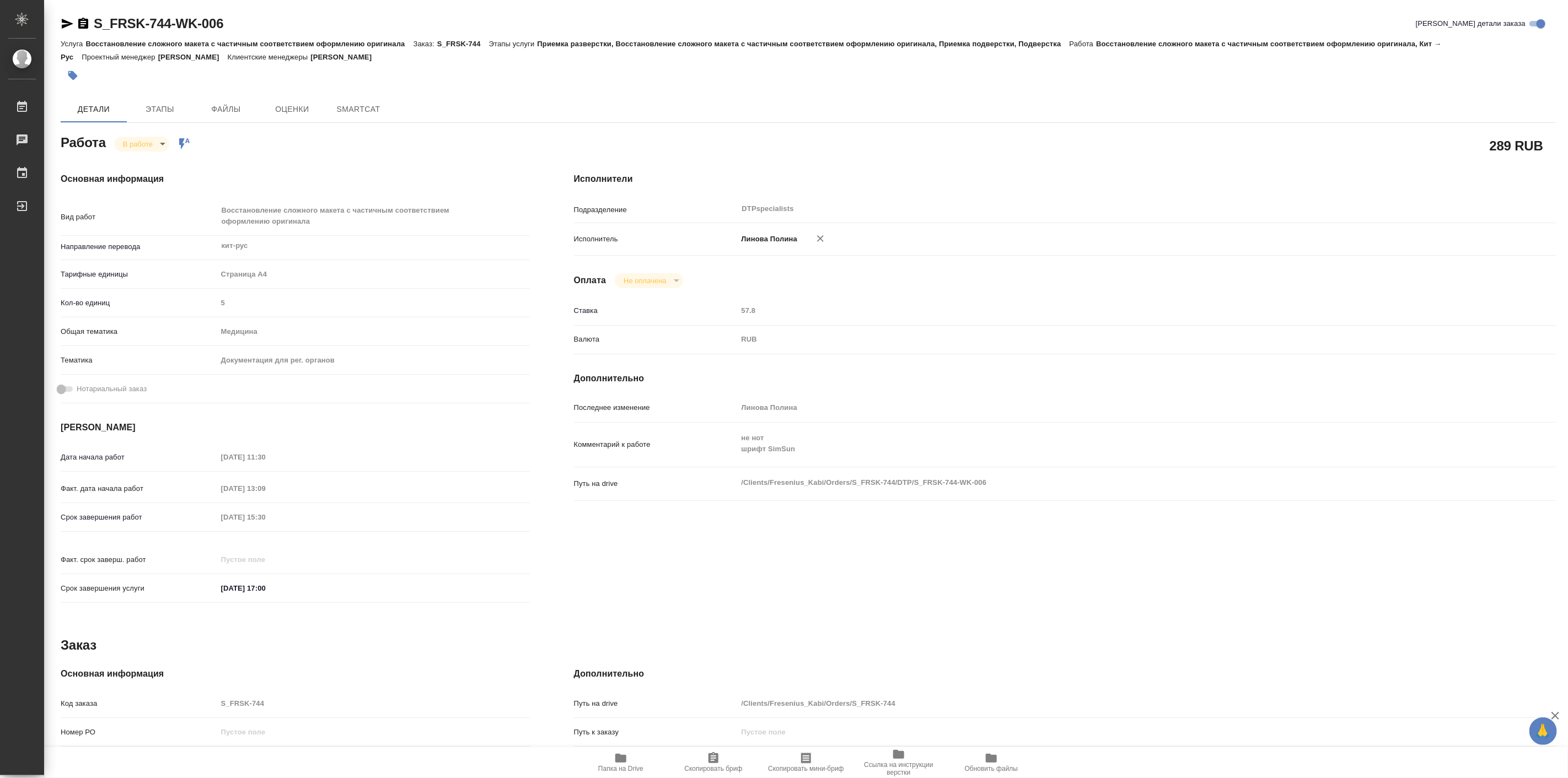
type textarea "x"
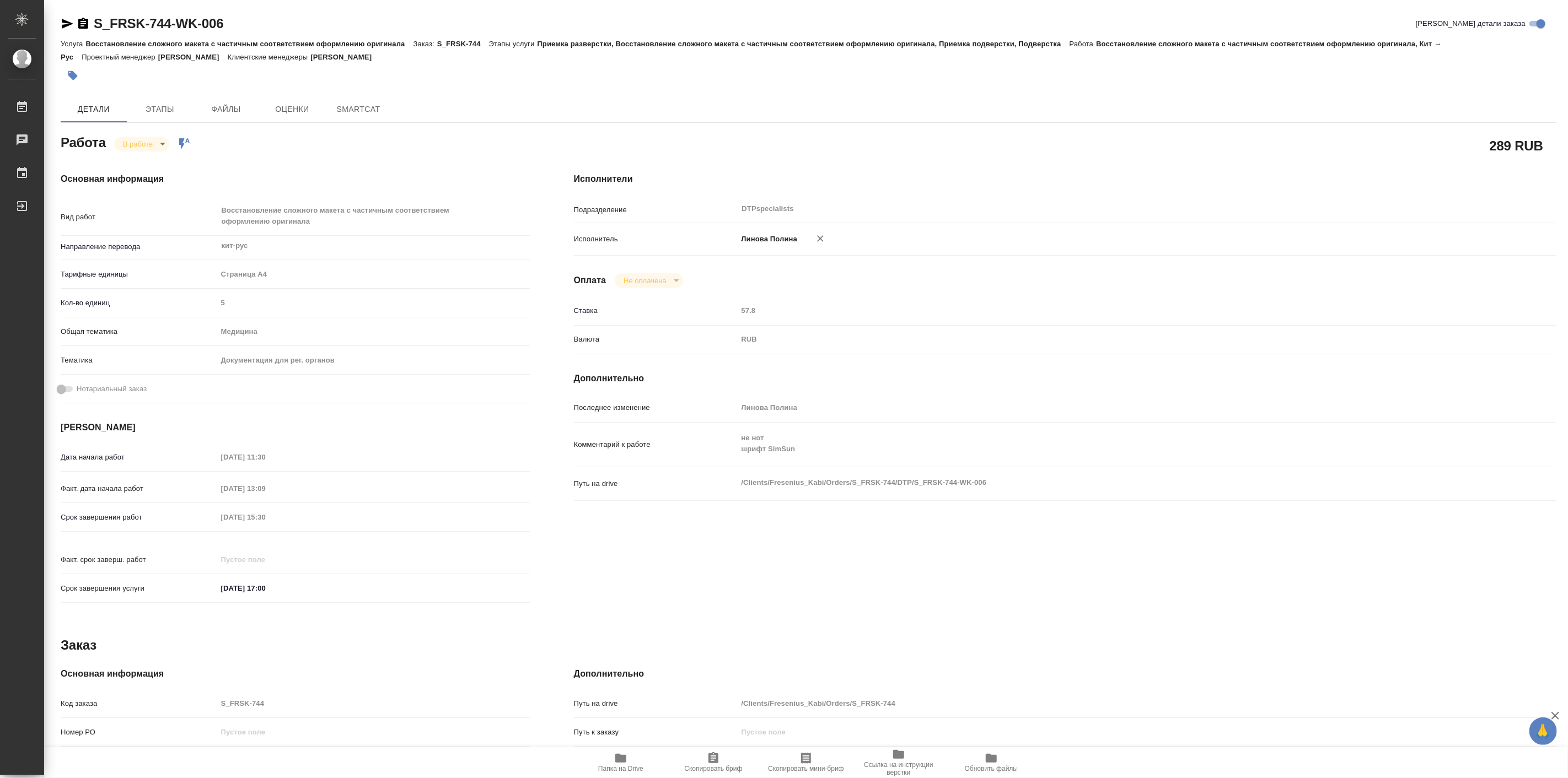
type textarea "x"
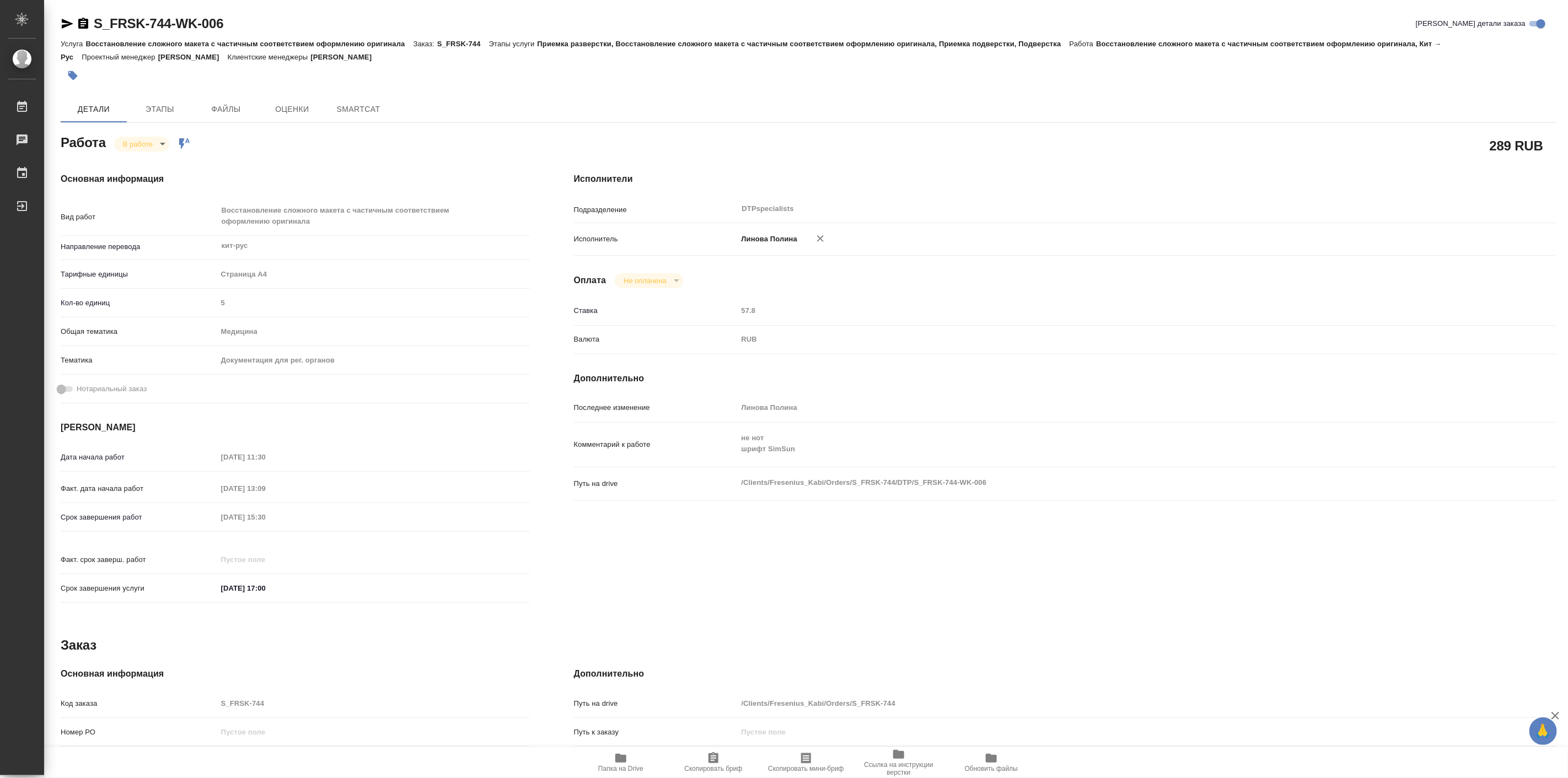
type textarea "x"
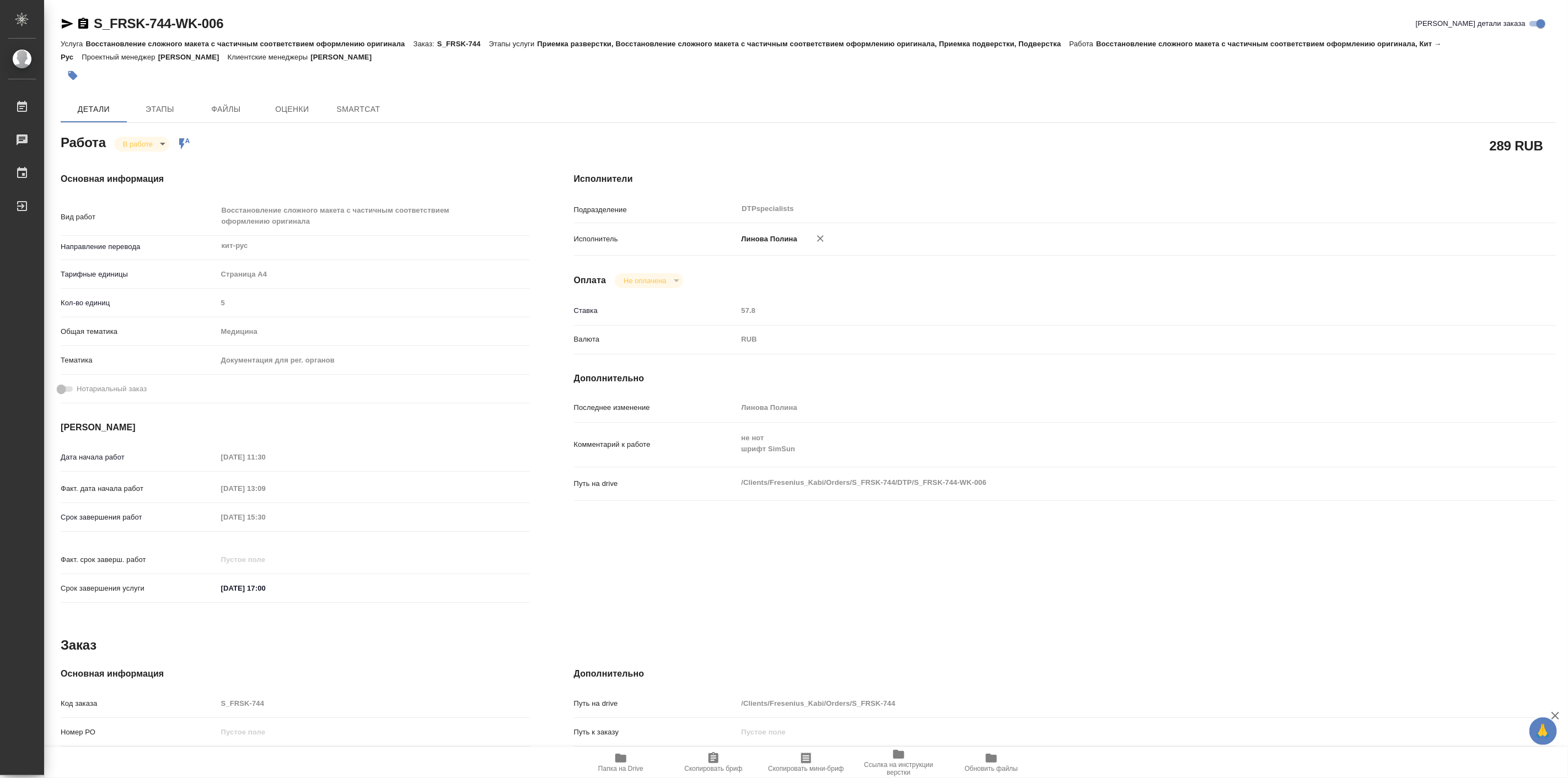
type textarea "x"
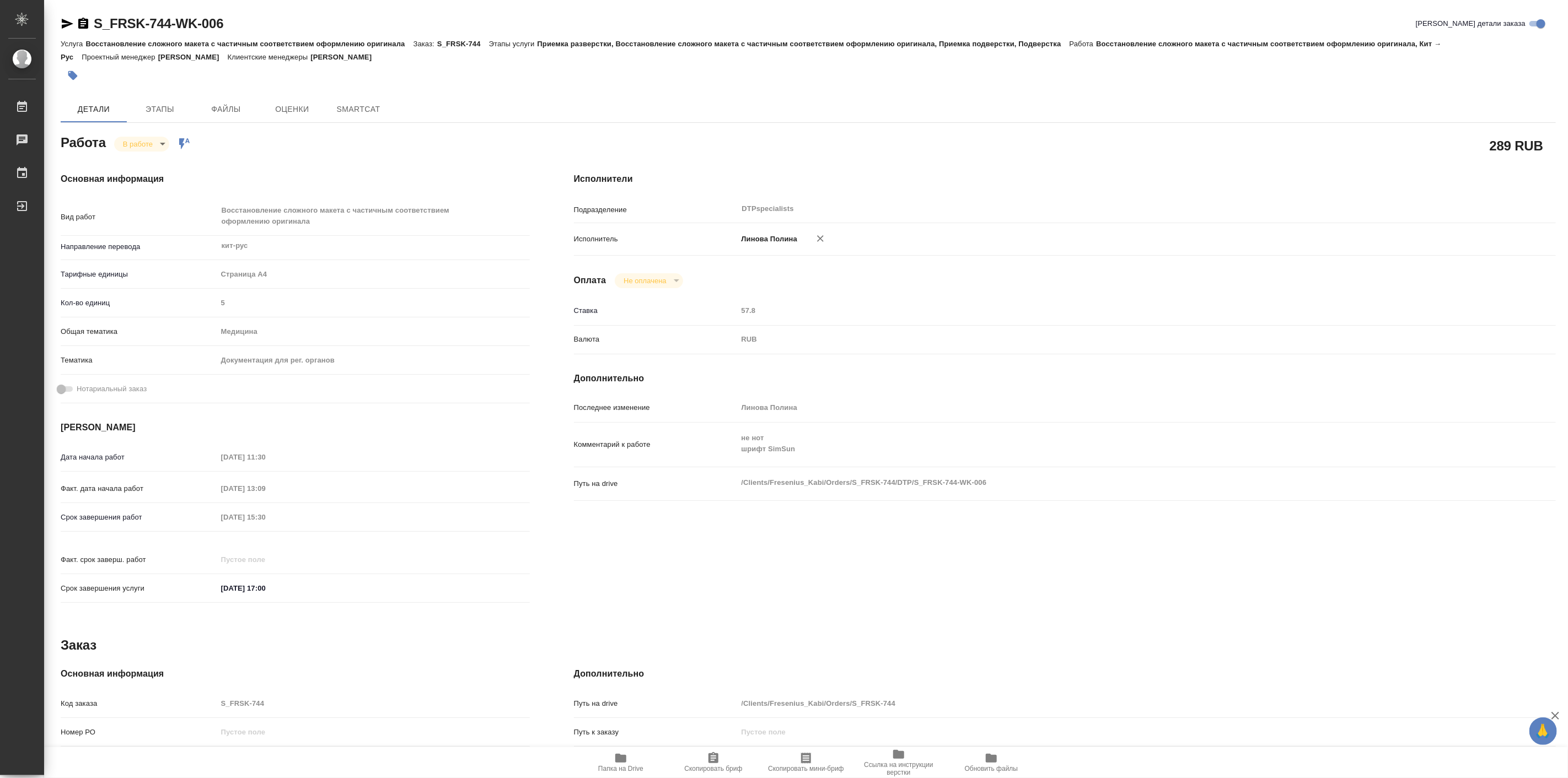
type textarea "x"
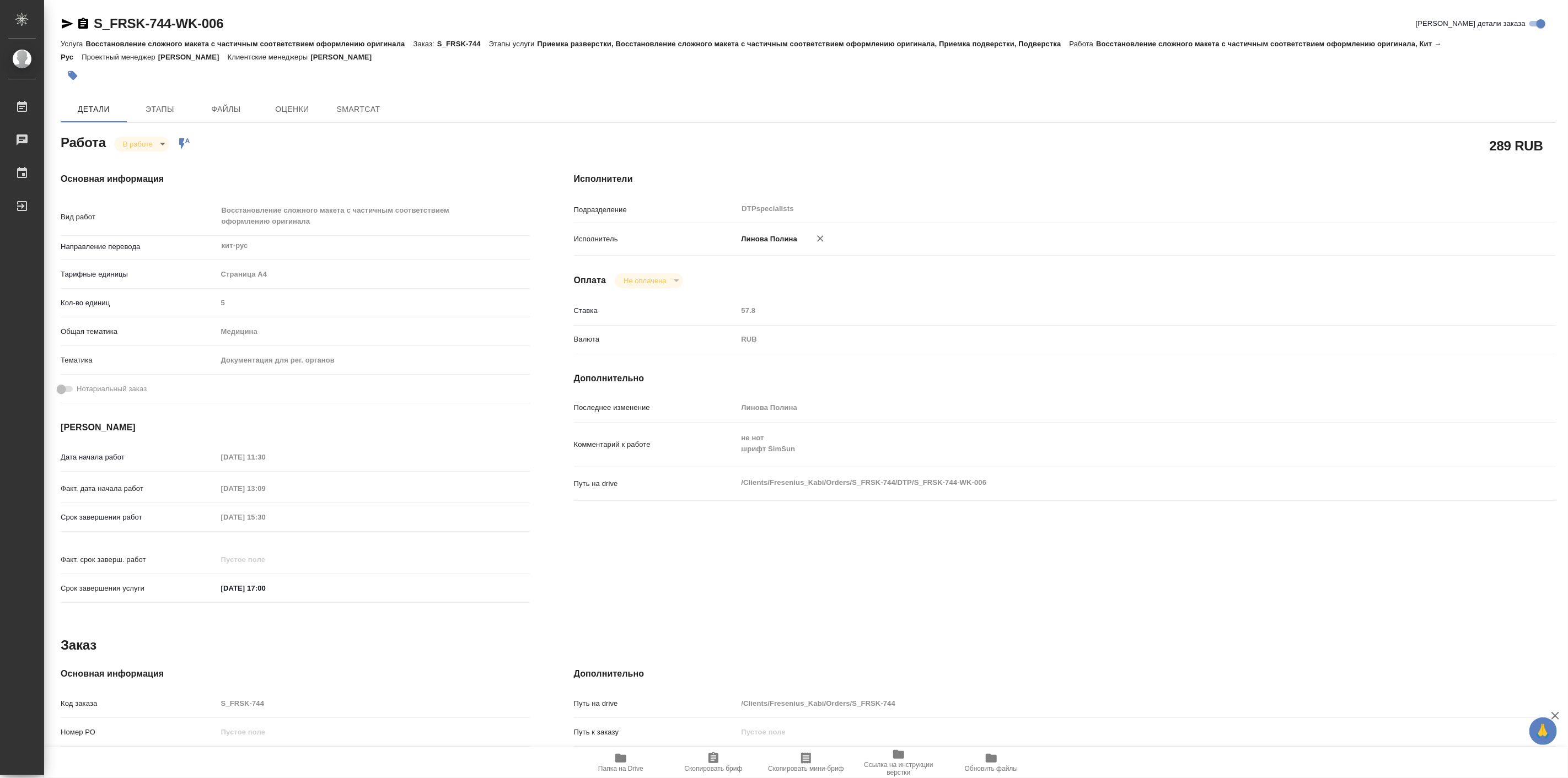
type textarea "x"
click at [815, 240] on icon "button" at bounding box center [821, 239] width 11 height 11
type textarea "x"
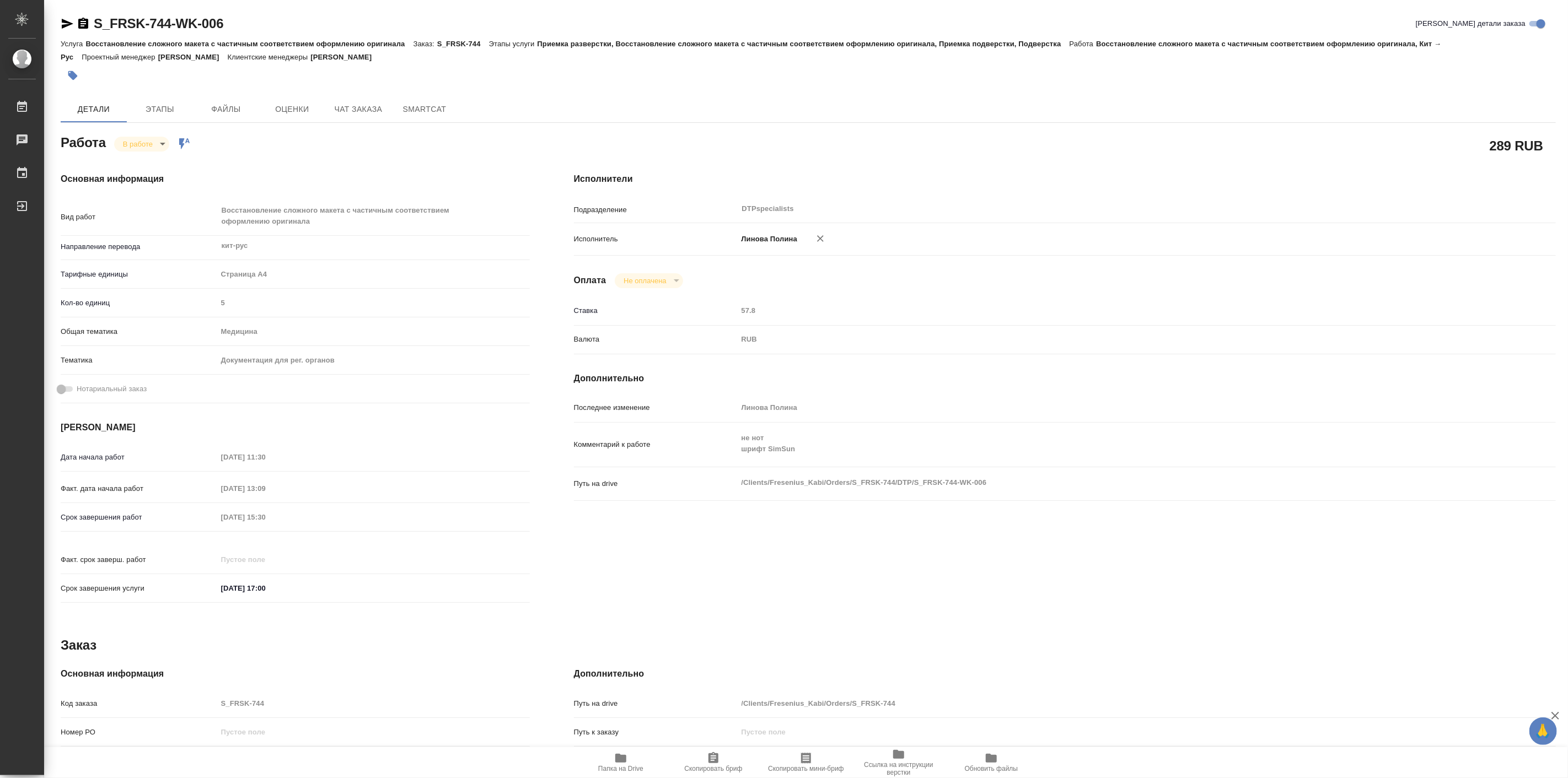
type textarea "x"
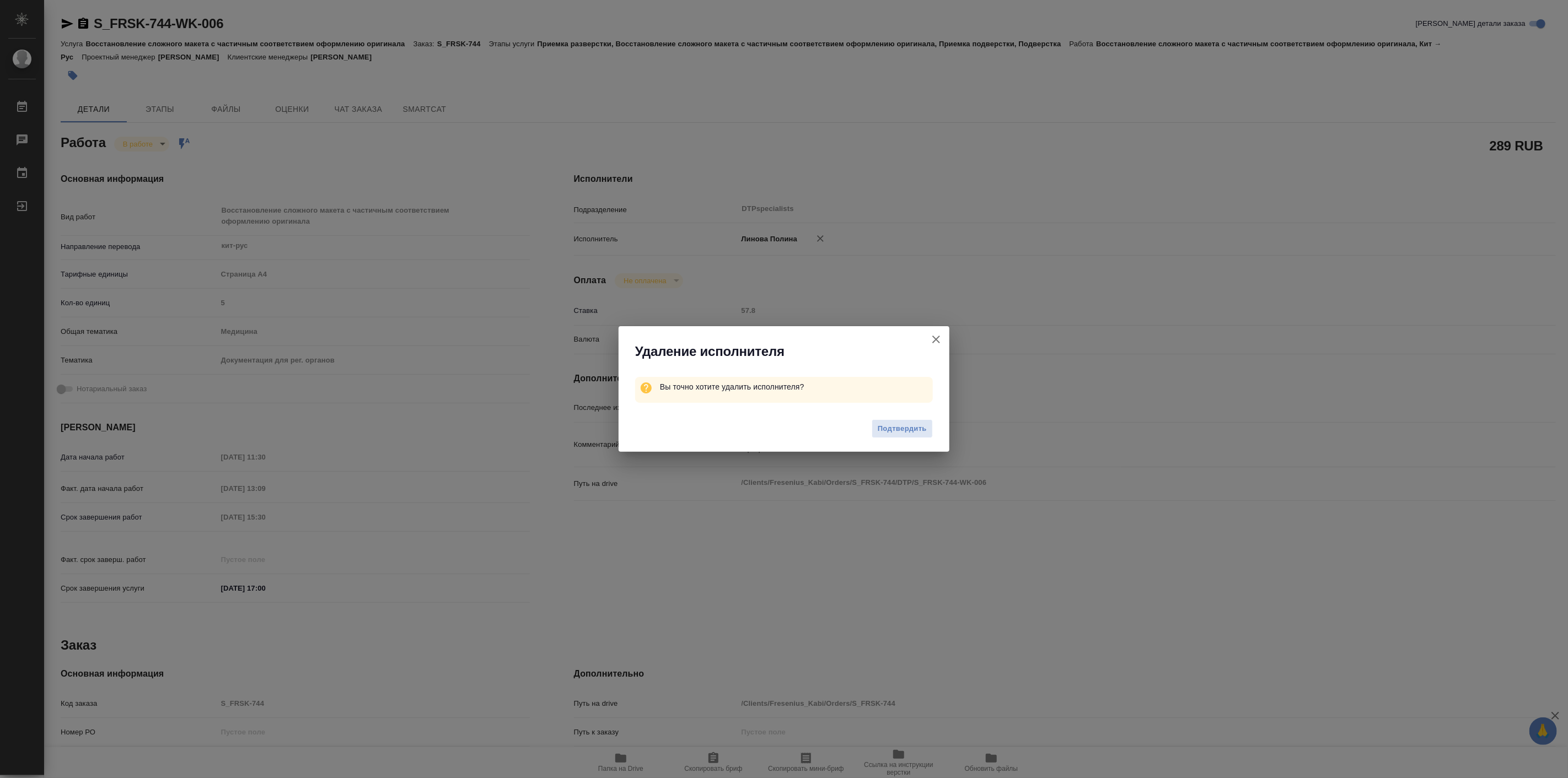
type textarea "x"
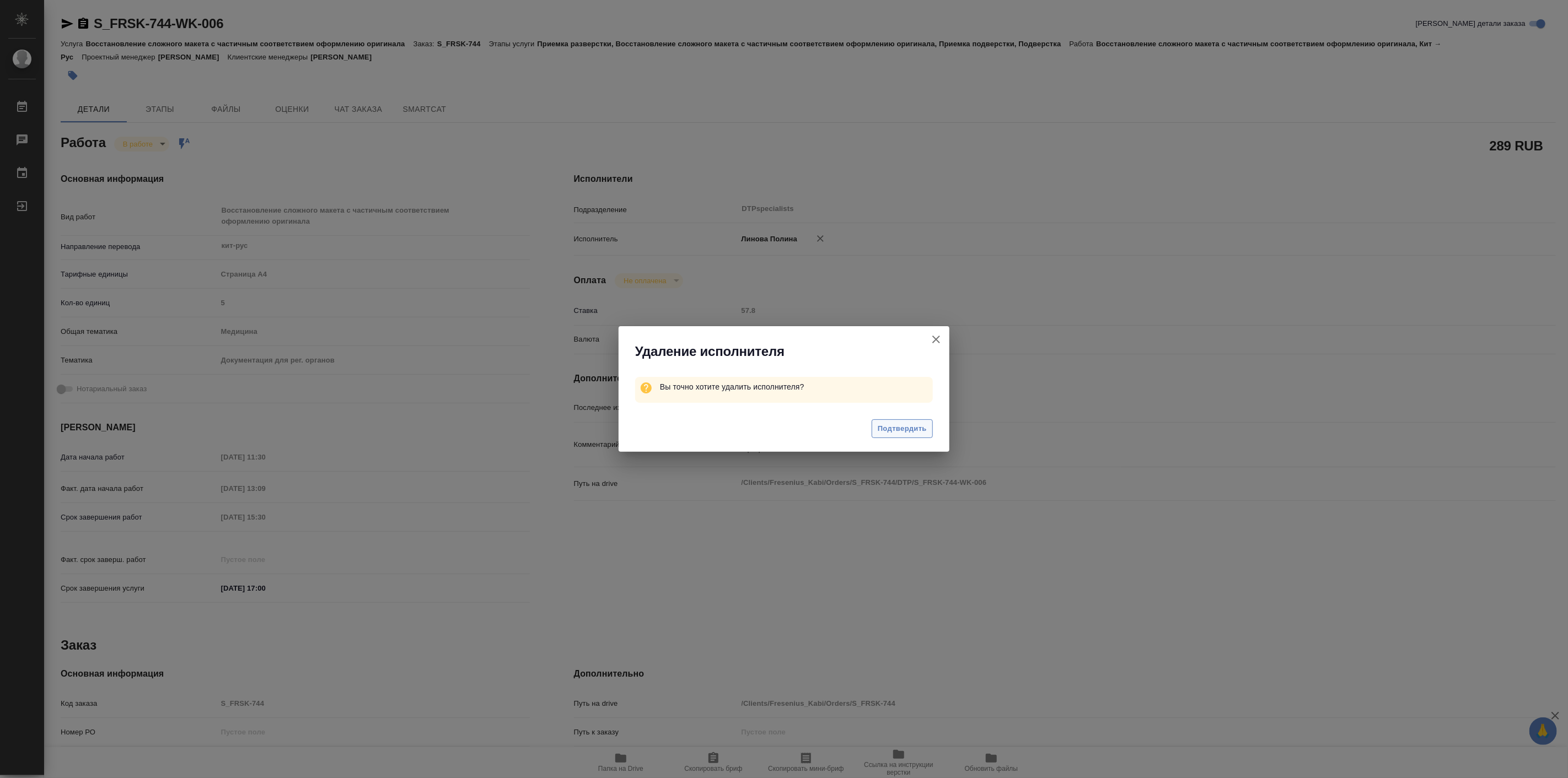
click at [902, 431] on span "Подтвердить" at bounding box center [901, 429] width 49 height 13
type textarea "x"
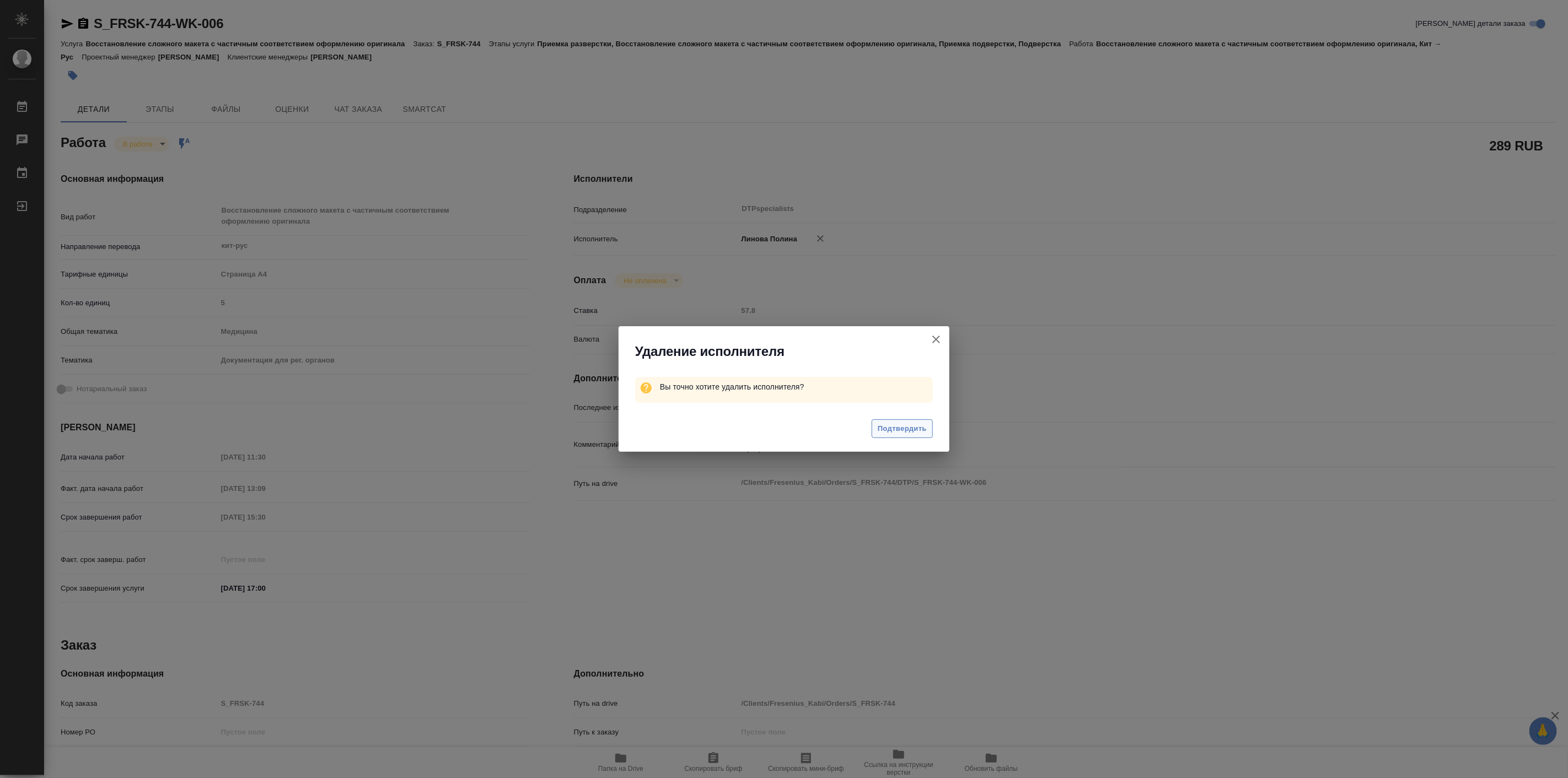
type textarea "x"
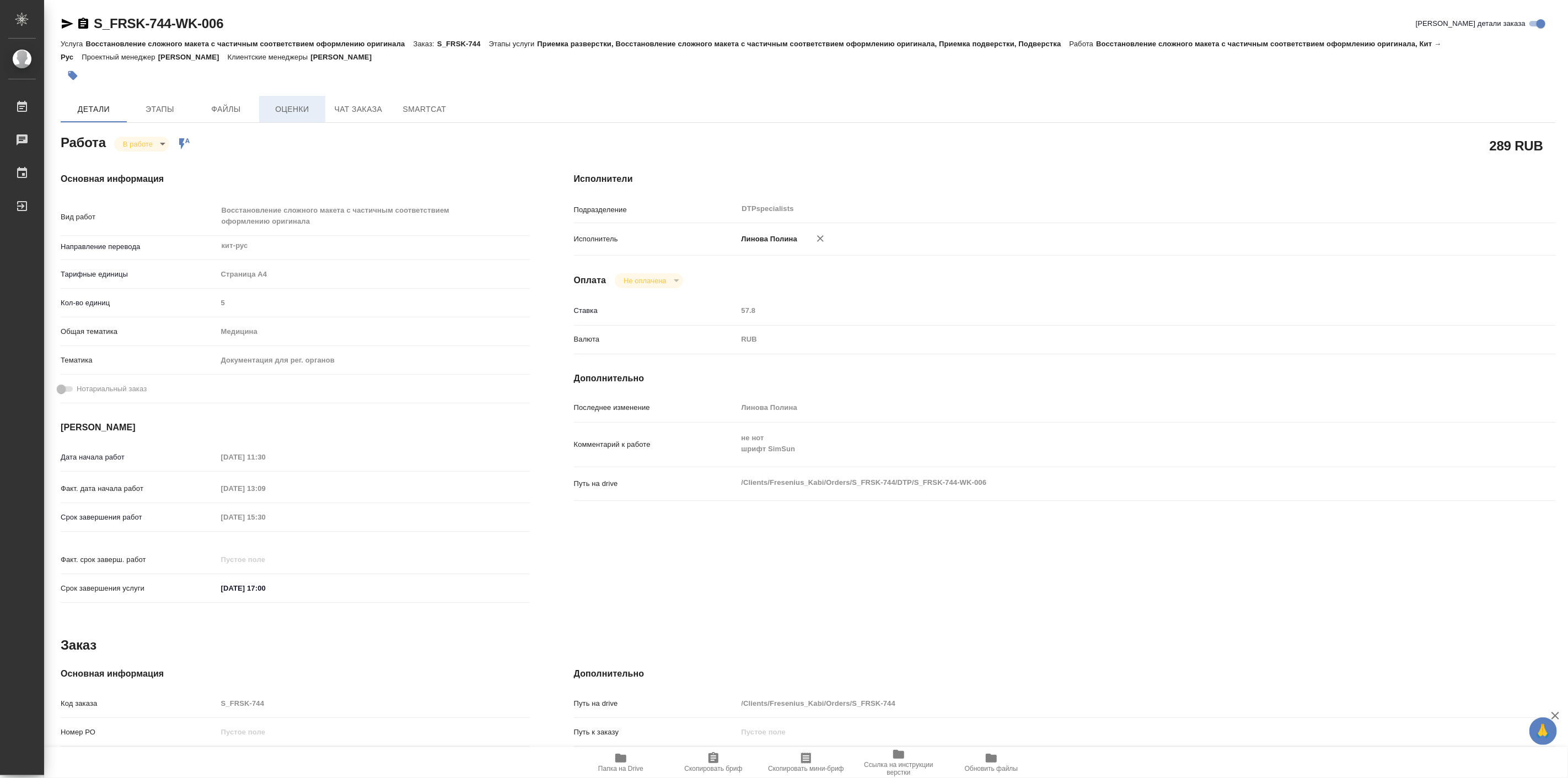
type textarea "x"
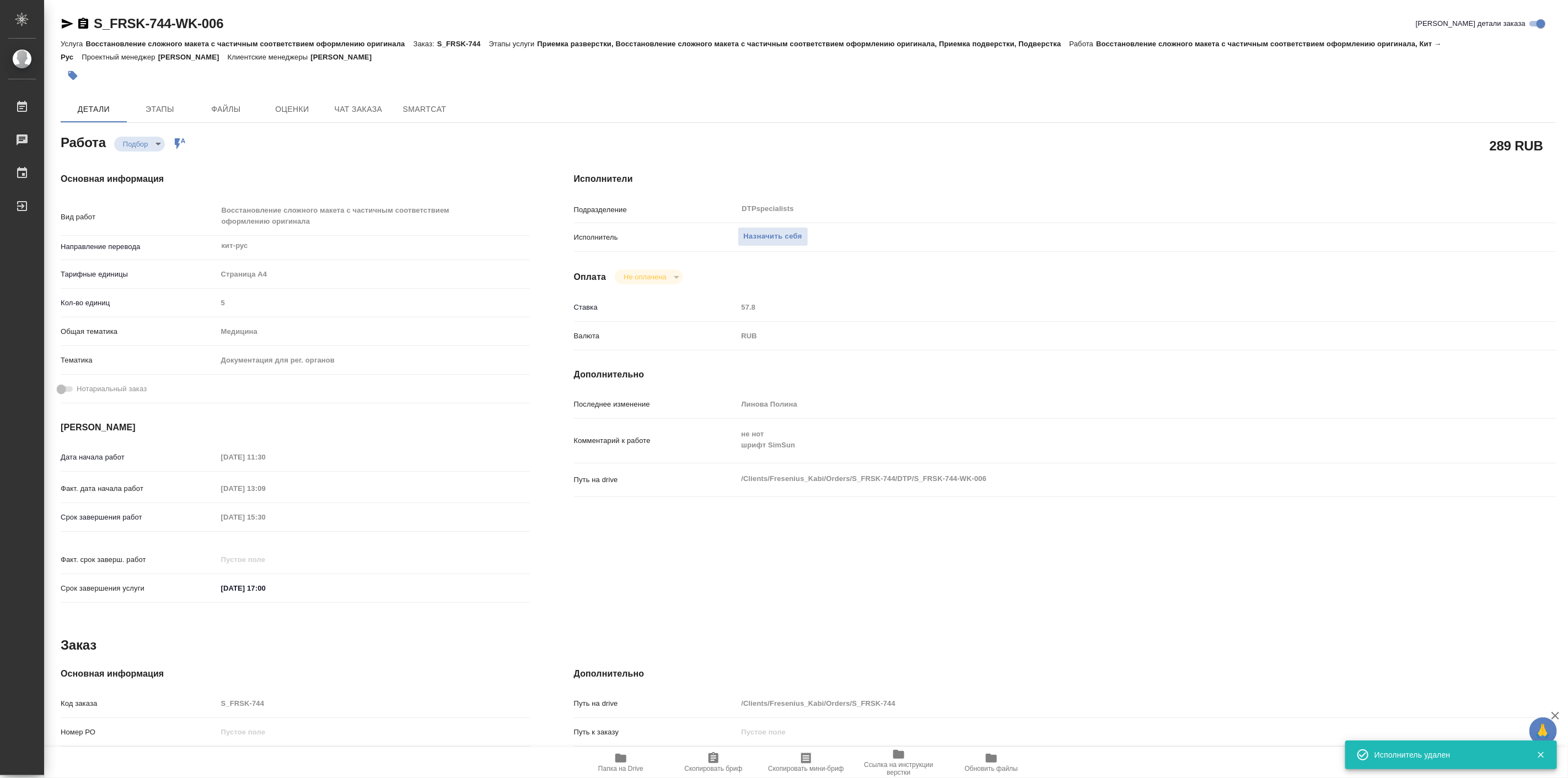
type textarea "x"
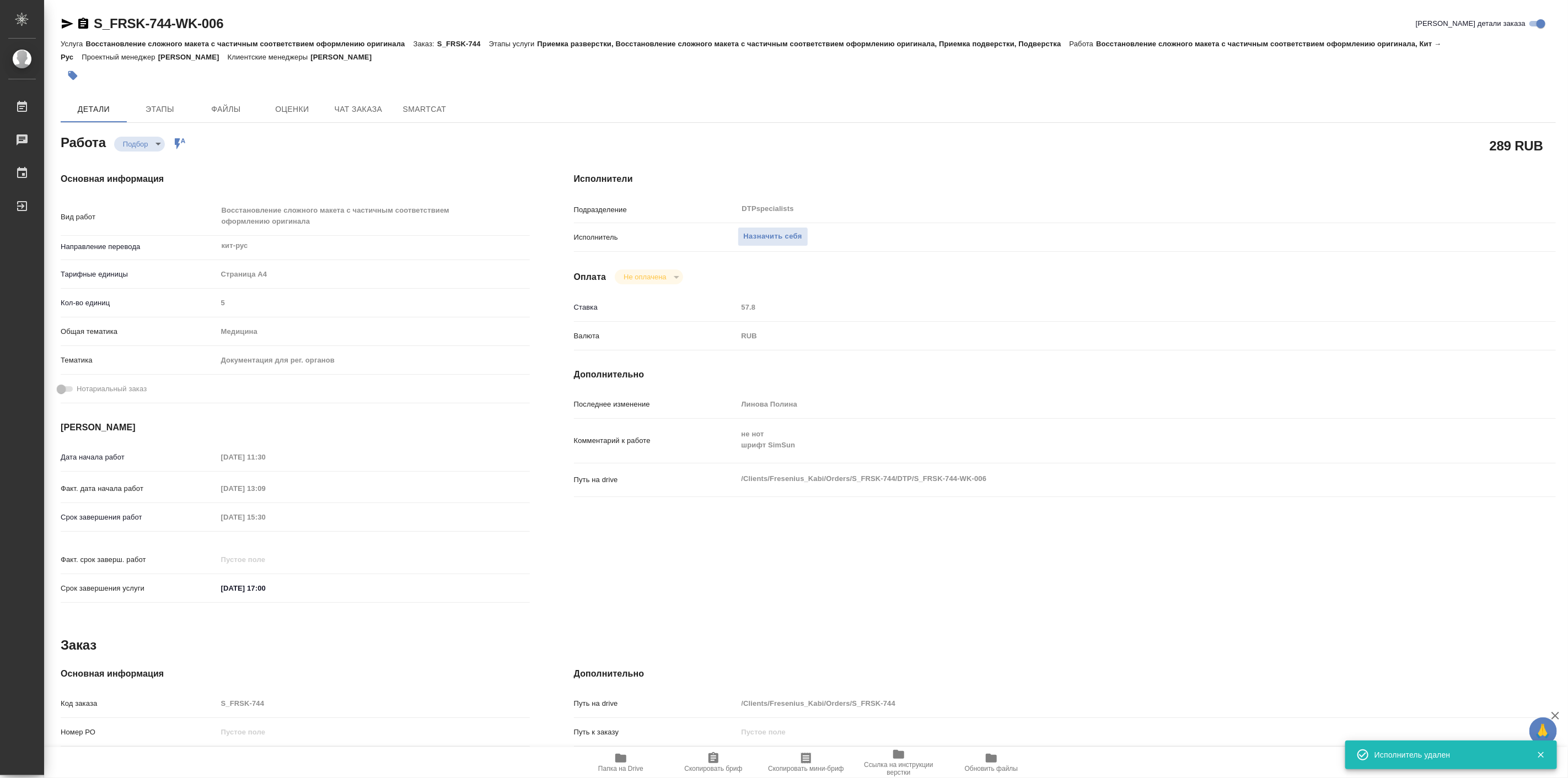
type textarea "x"
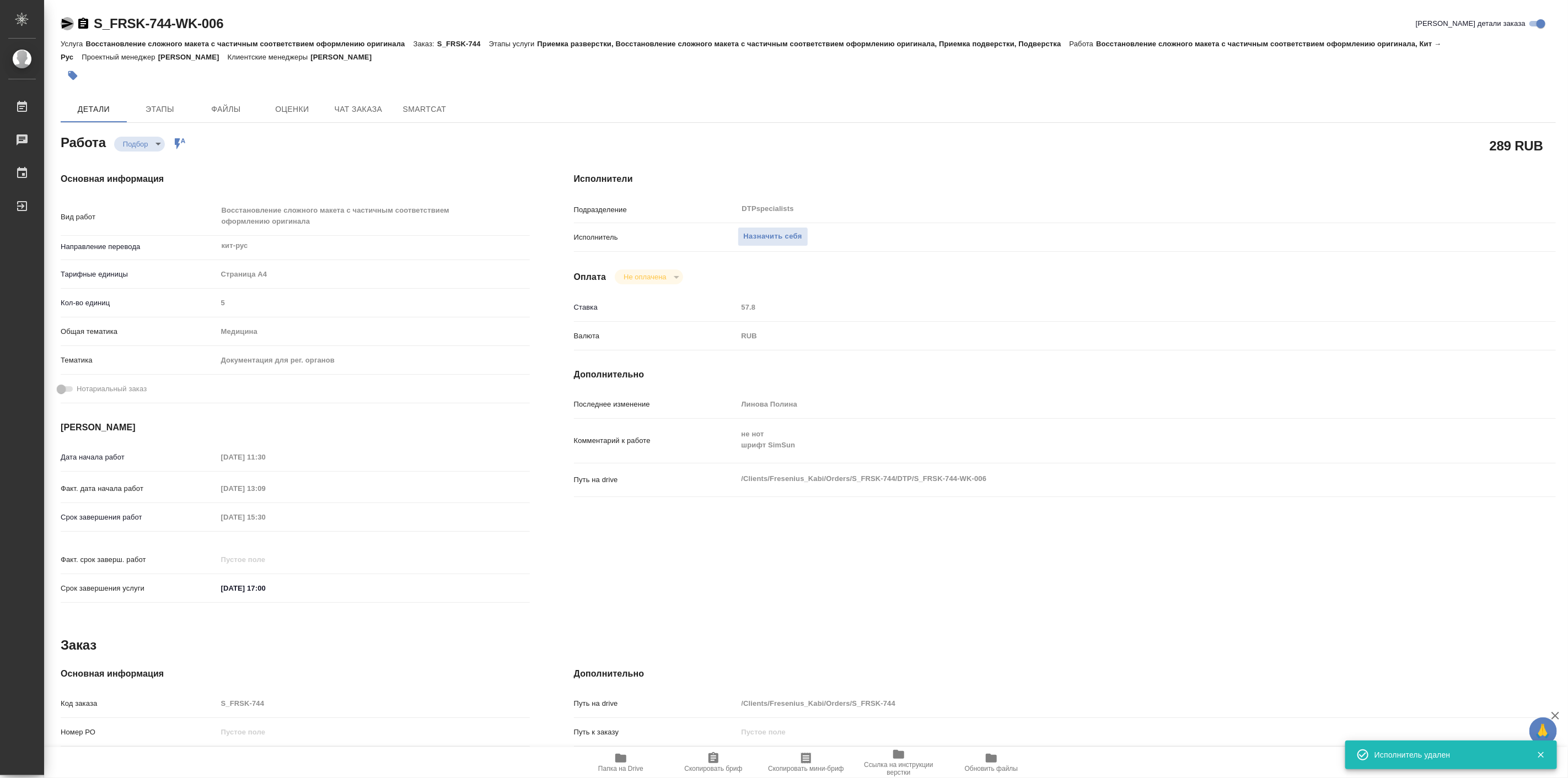
click at [68, 21] on icon "button" at bounding box center [67, 23] width 11 height 10
type textarea "x"
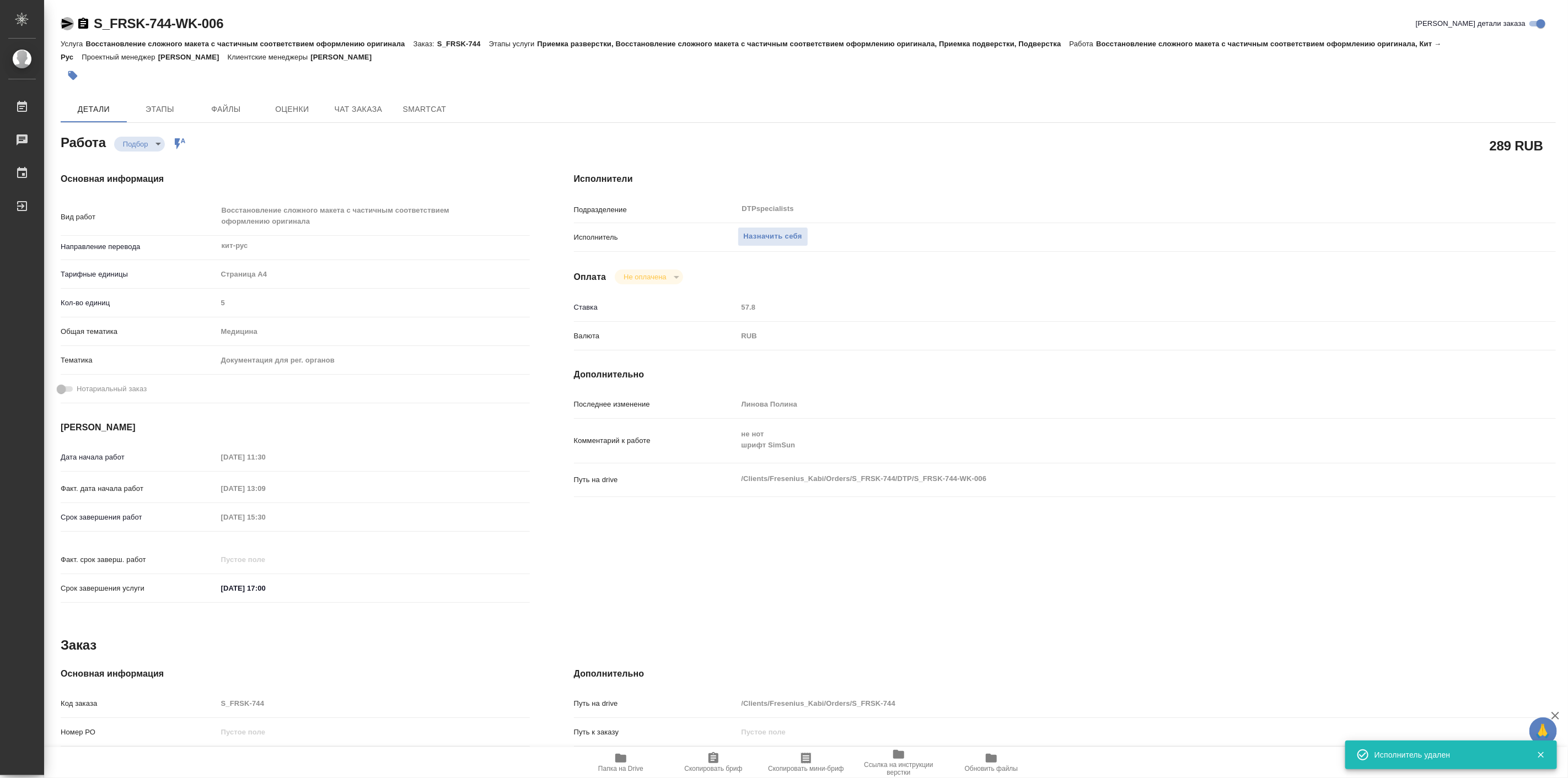
type textarea "x"
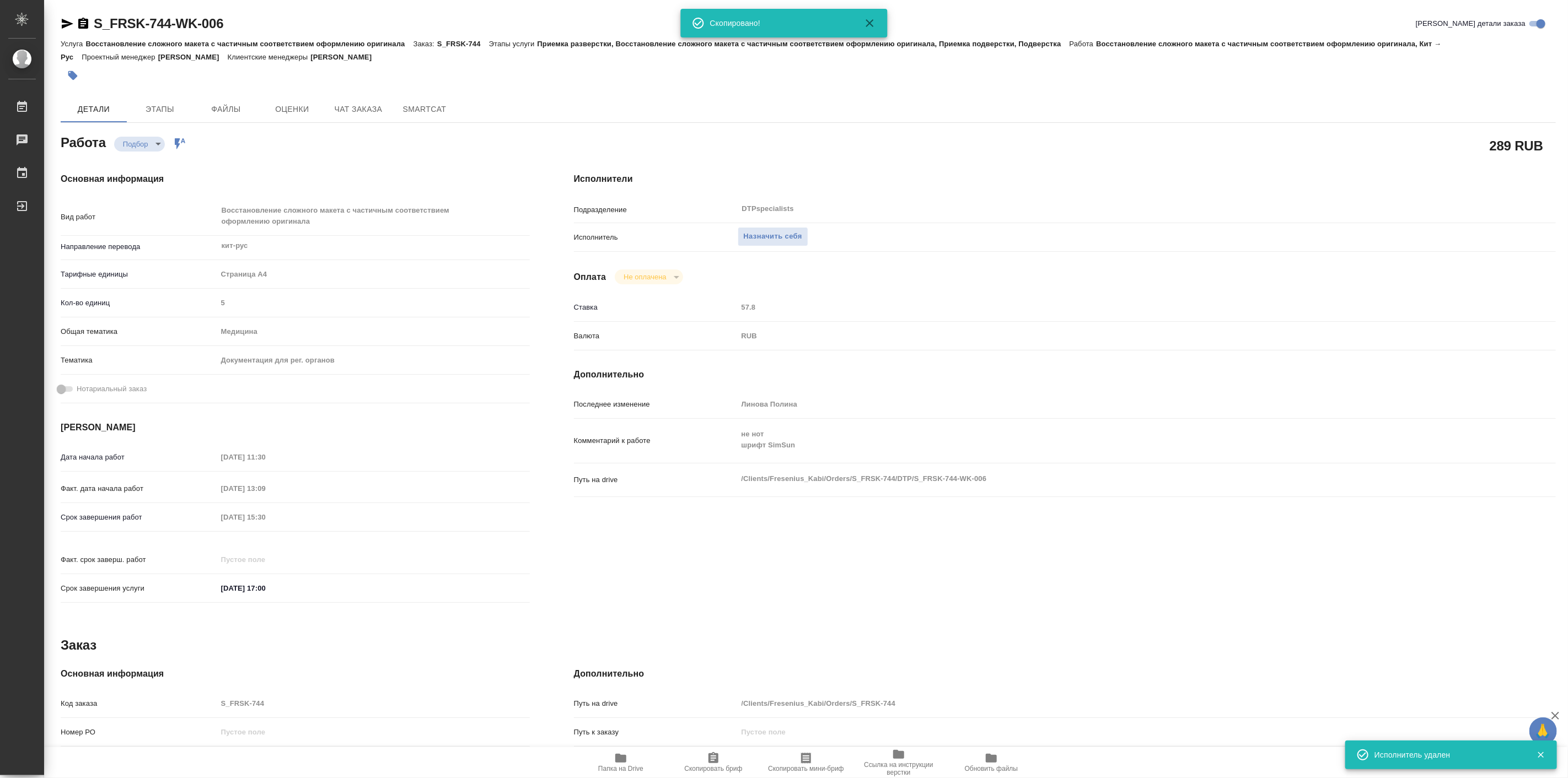
type textarea "x"
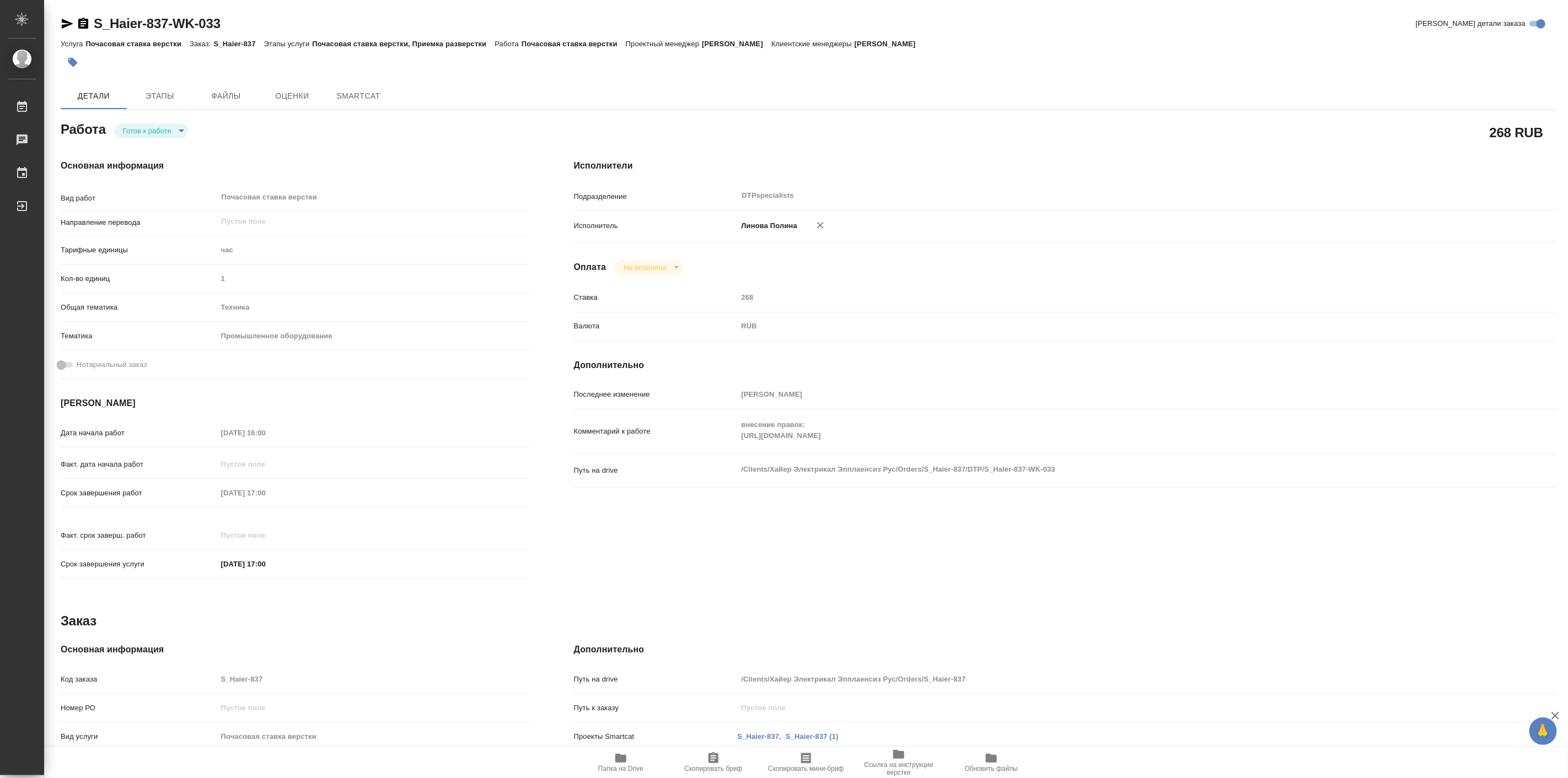
type textarea "x"
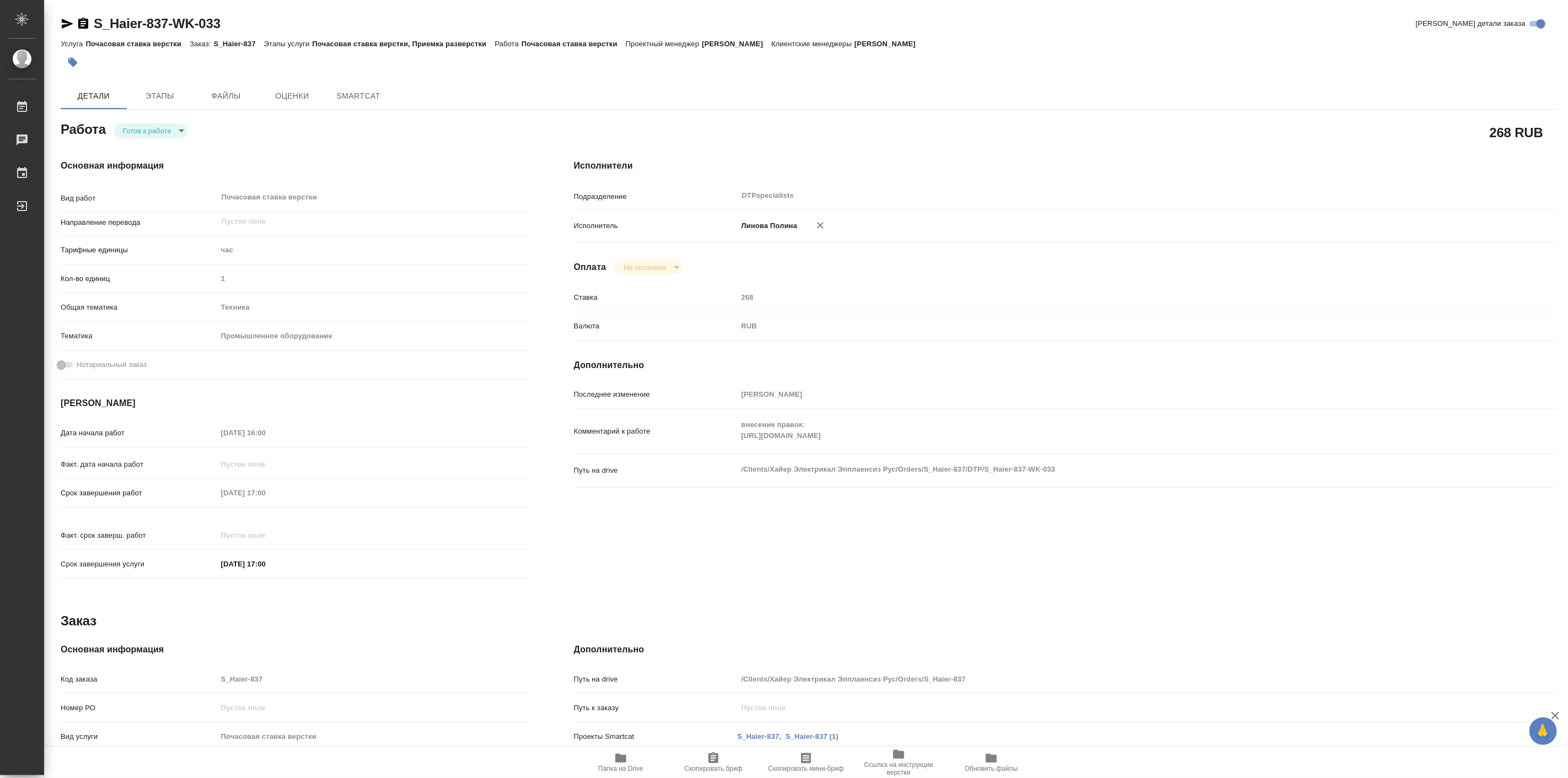
type textarea "x"
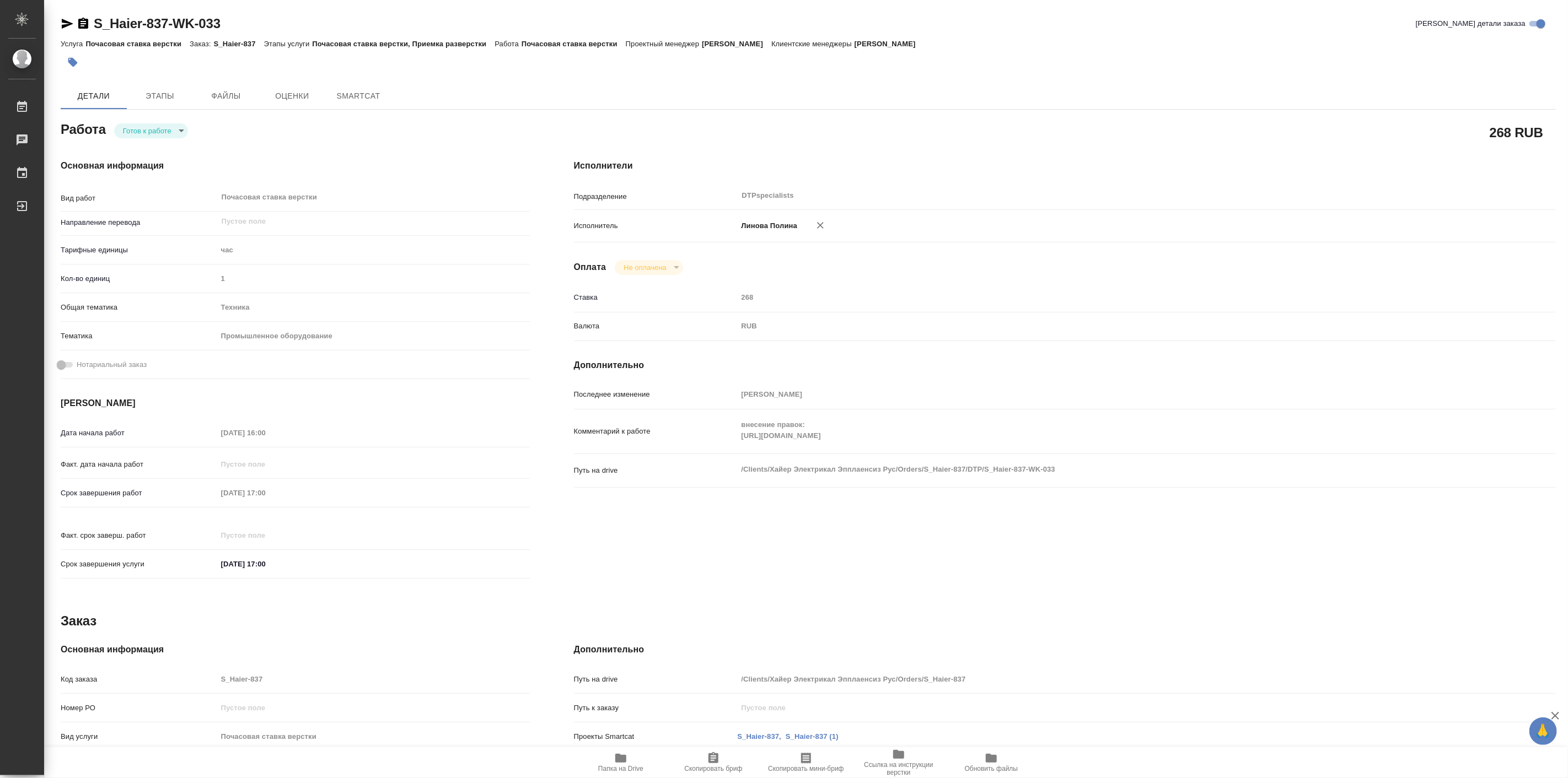
type textarea "x"
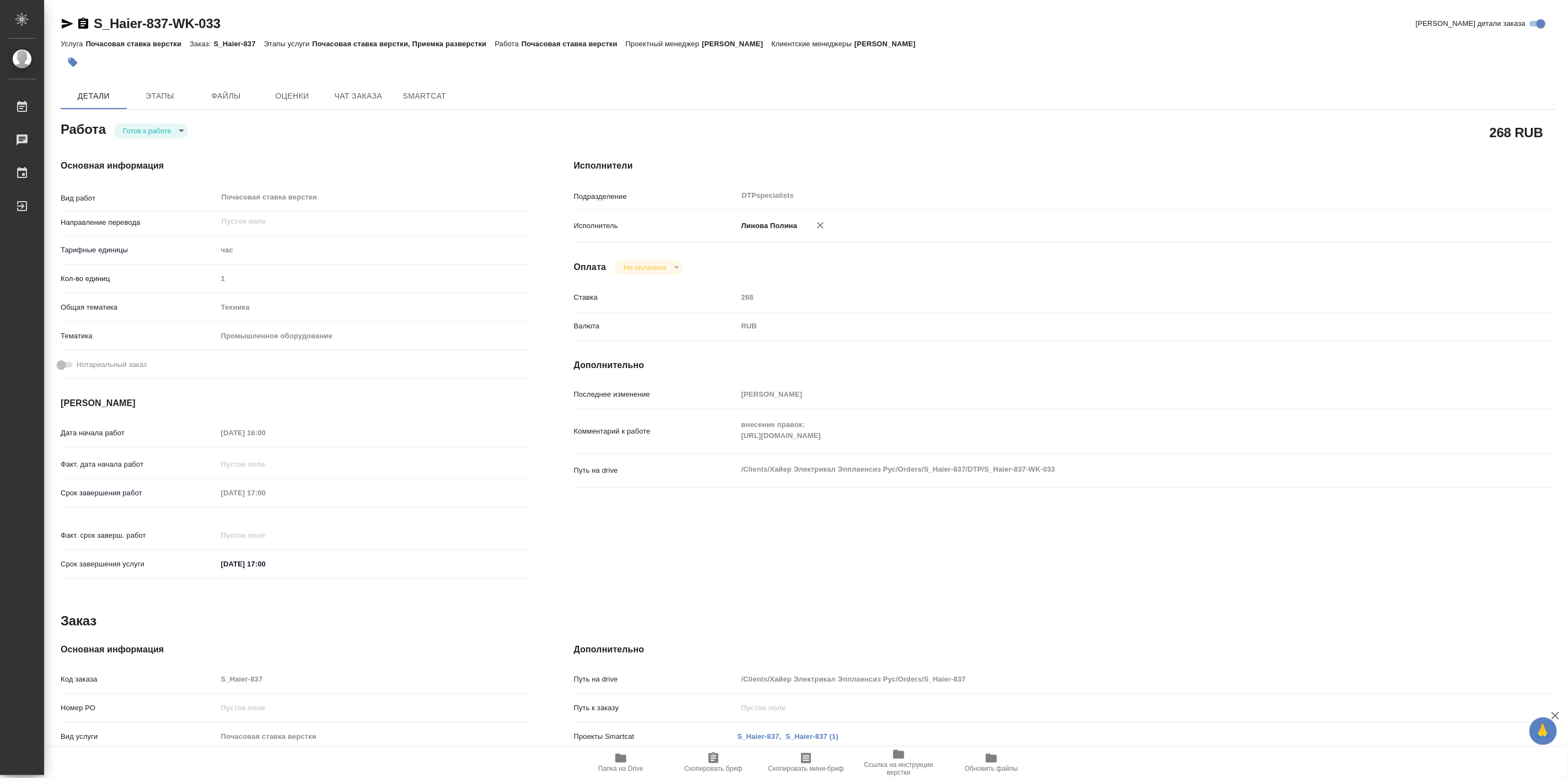
type textarea "x"
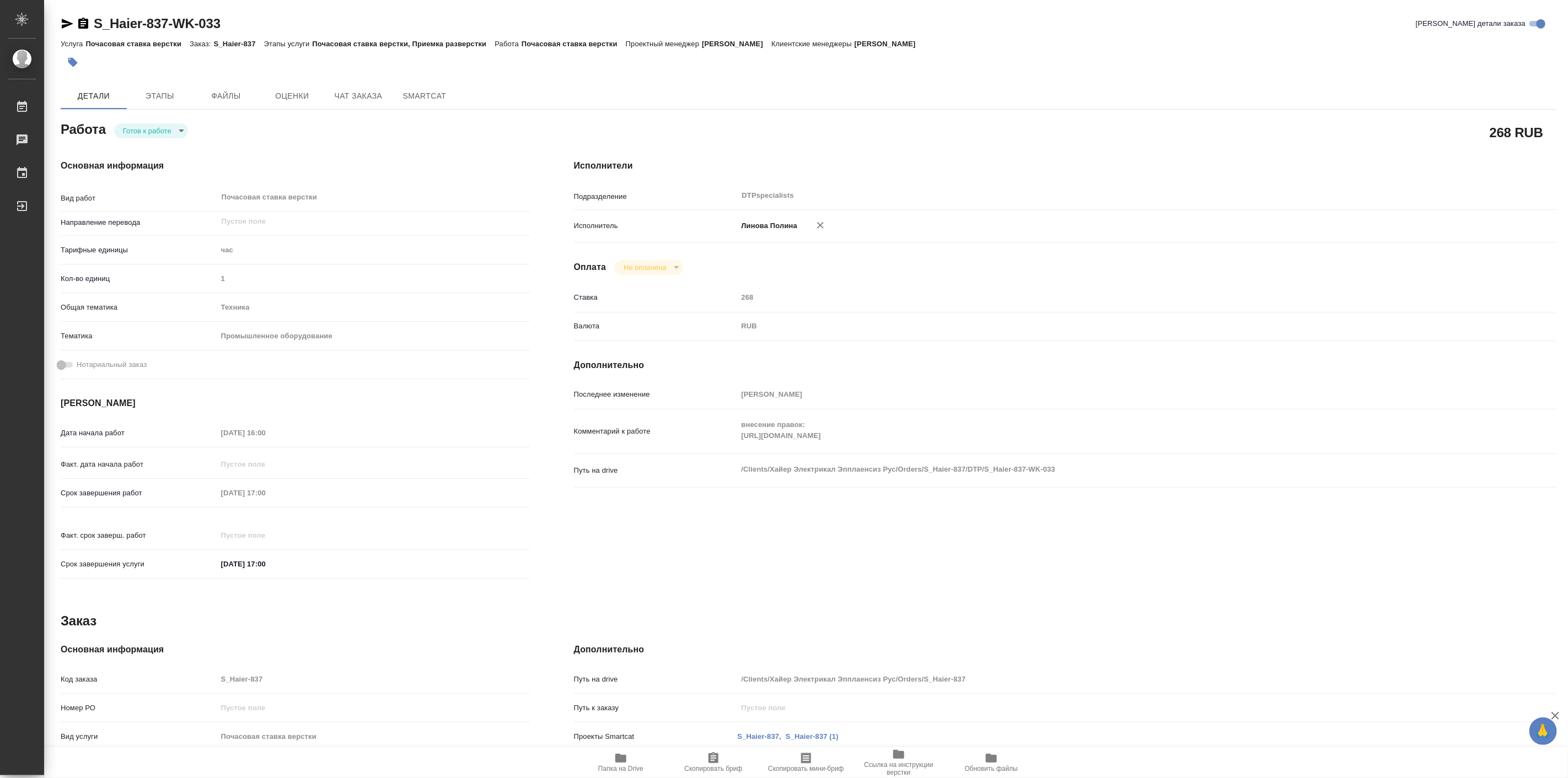
type textarea "x"
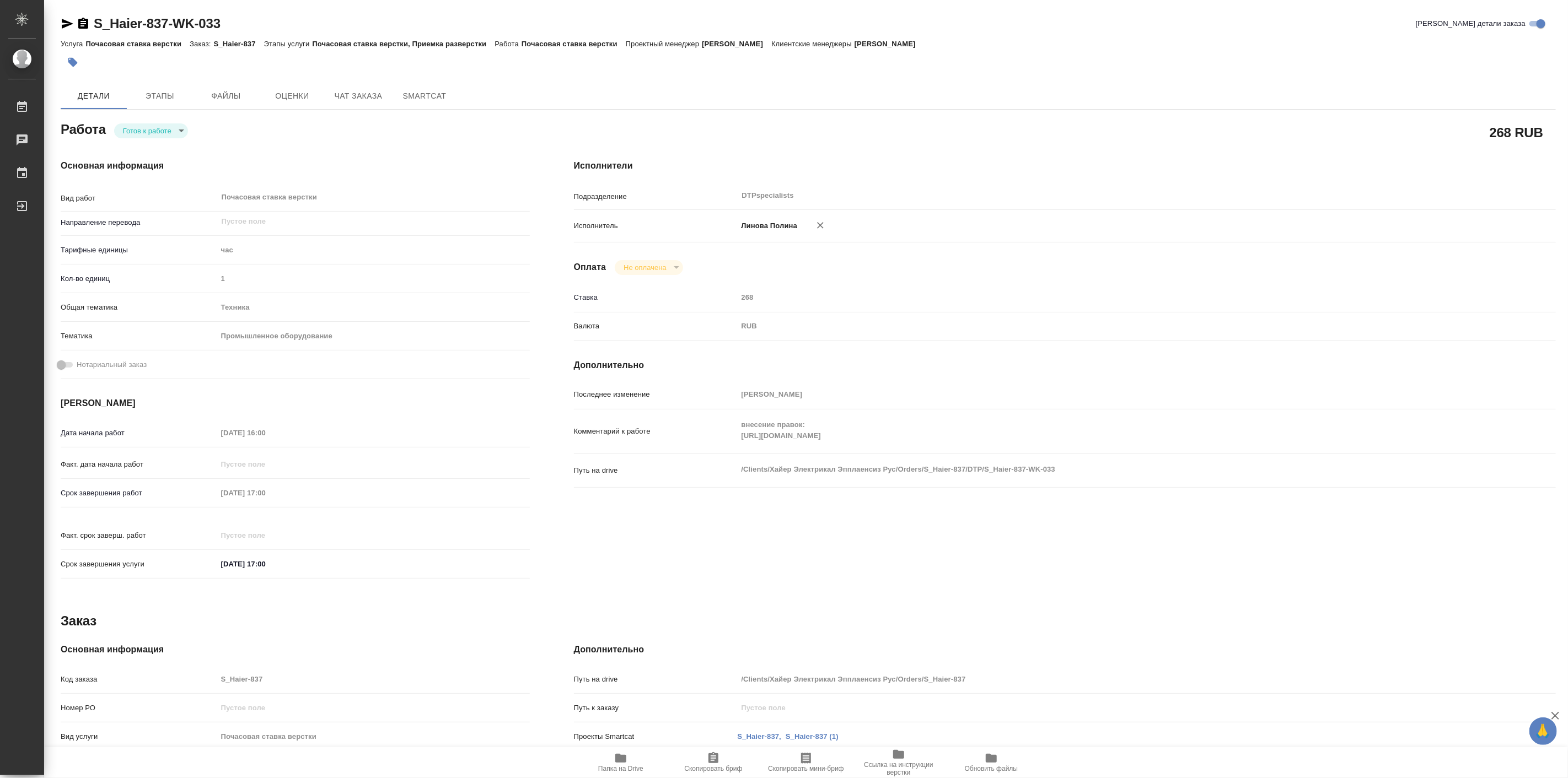
type textarea "x"
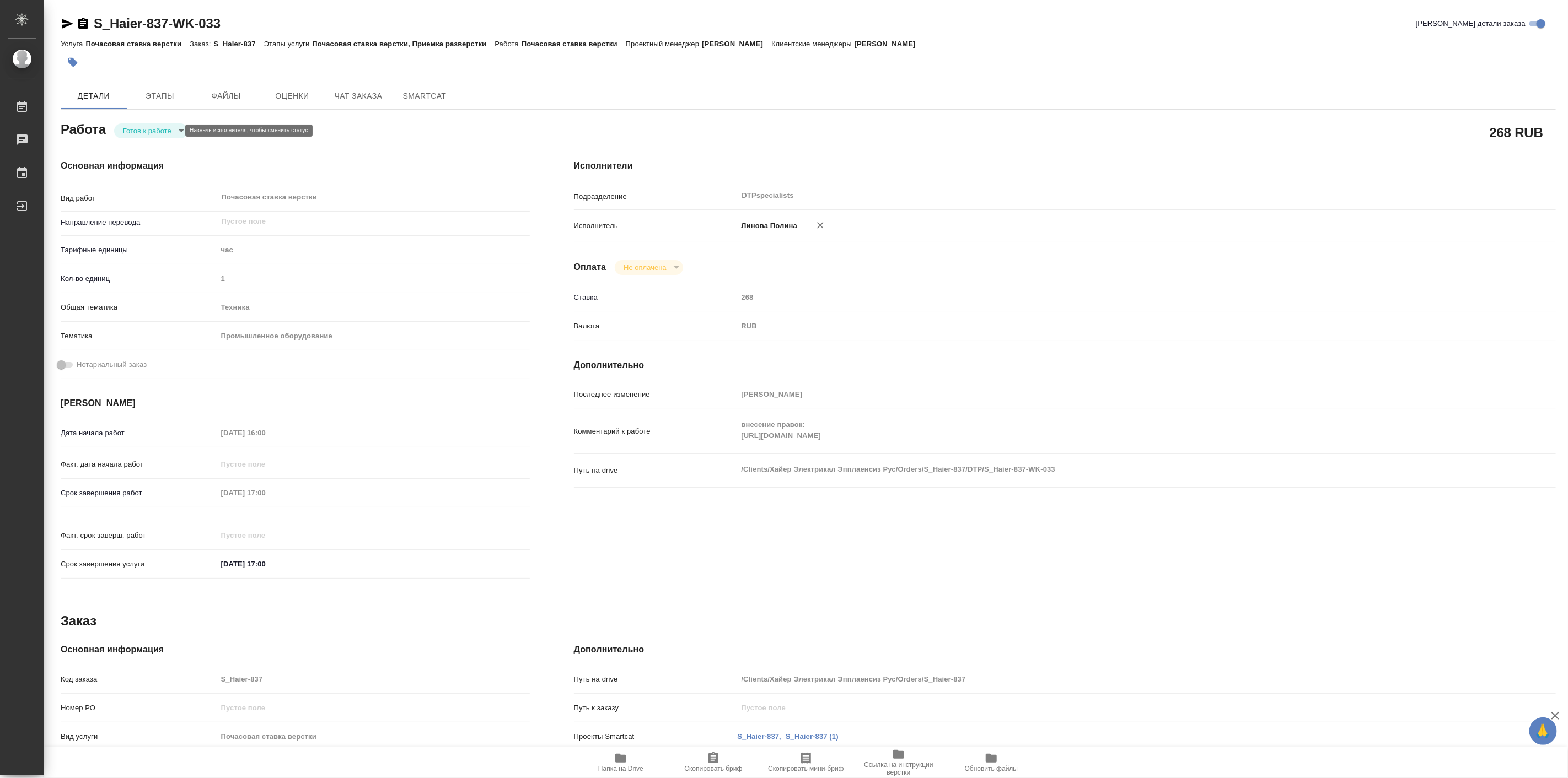
click at [169, 129] on body "🙏 .cls-1 fill:#fff; AWATERA Linova Polina Работы 0 Чаты График Выйти S_Haier-83…" at bounding box center [784, 389] width 1568 height 778
click at [157, 146] on button "Выполнен" at bounding box center [142, 149] width 40 height 12
type textarea "x"
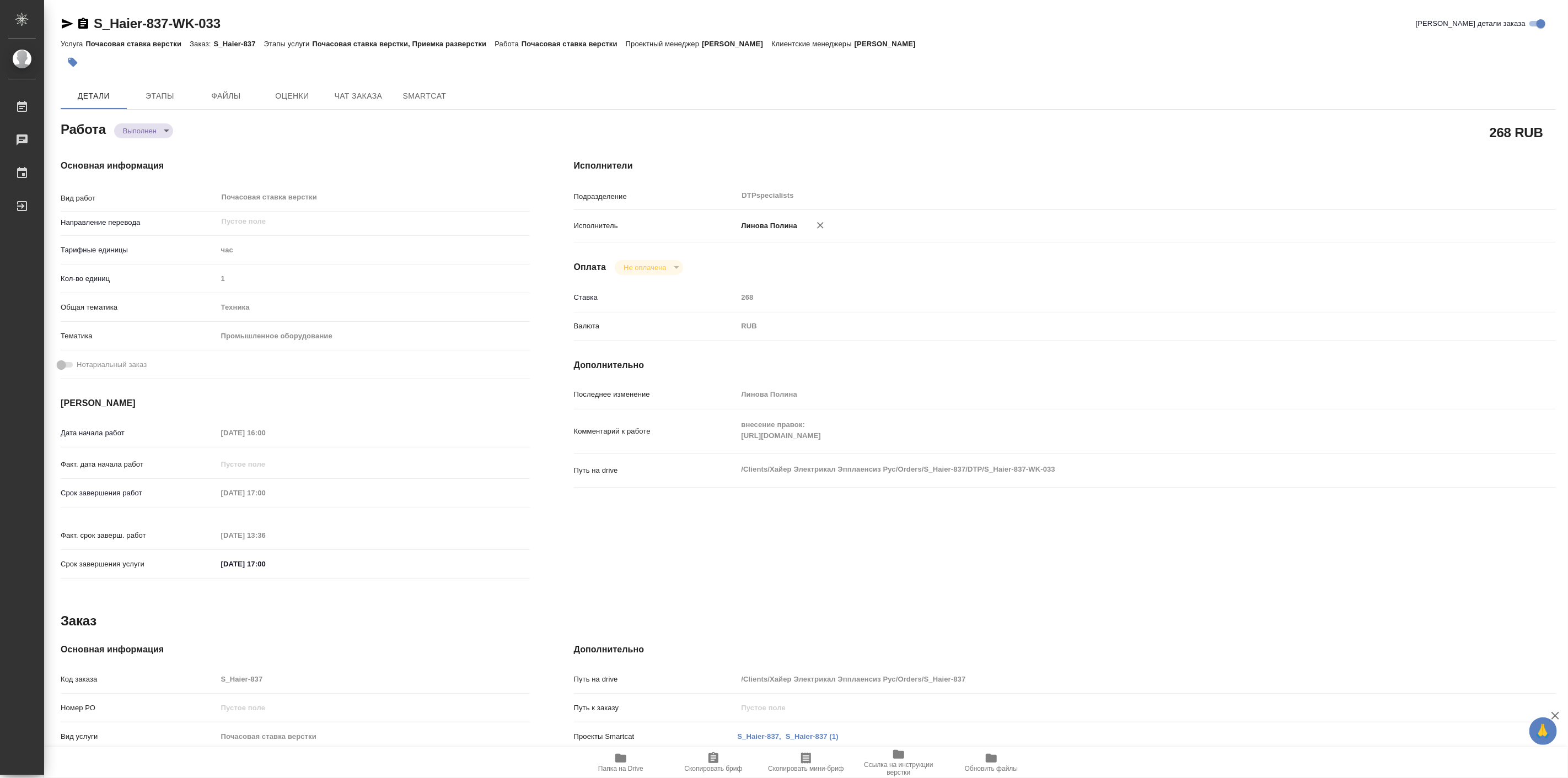
type textarea "x"
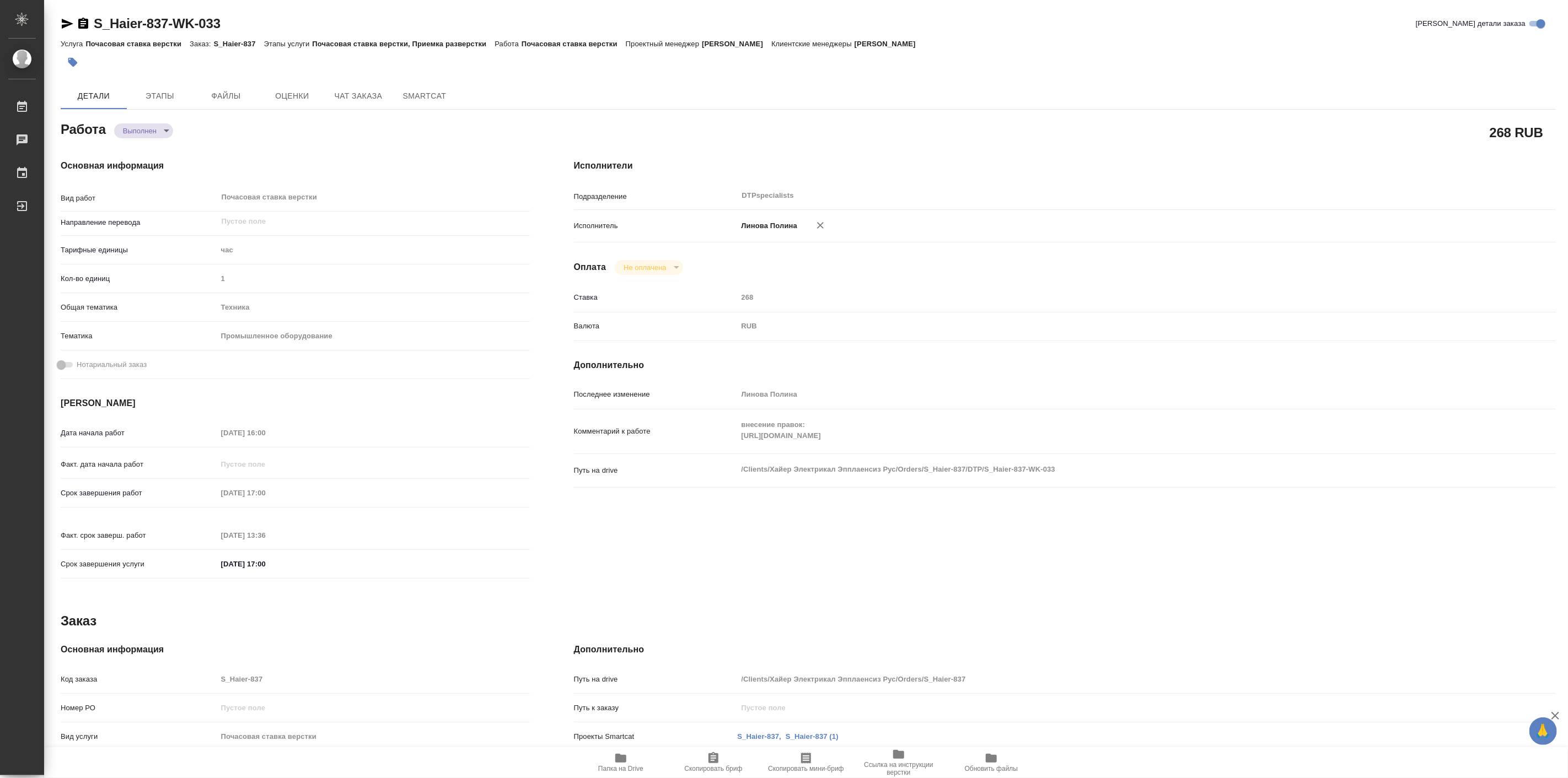
type textarea "x"
click at [615, 762] on icon "button" at bounding box center [621, 758] width 14 height 14
type textarea "x"
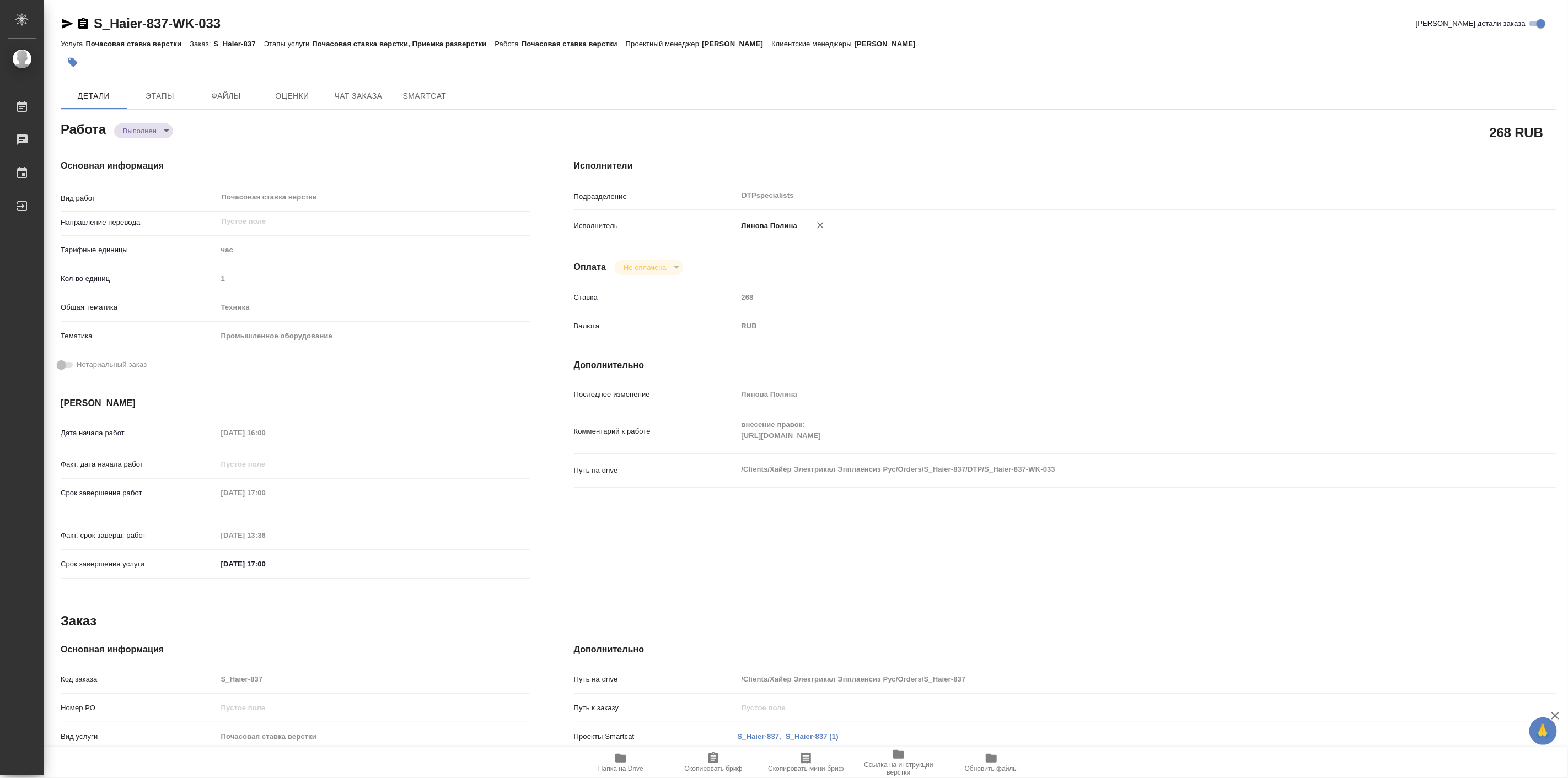
type textarea "x"
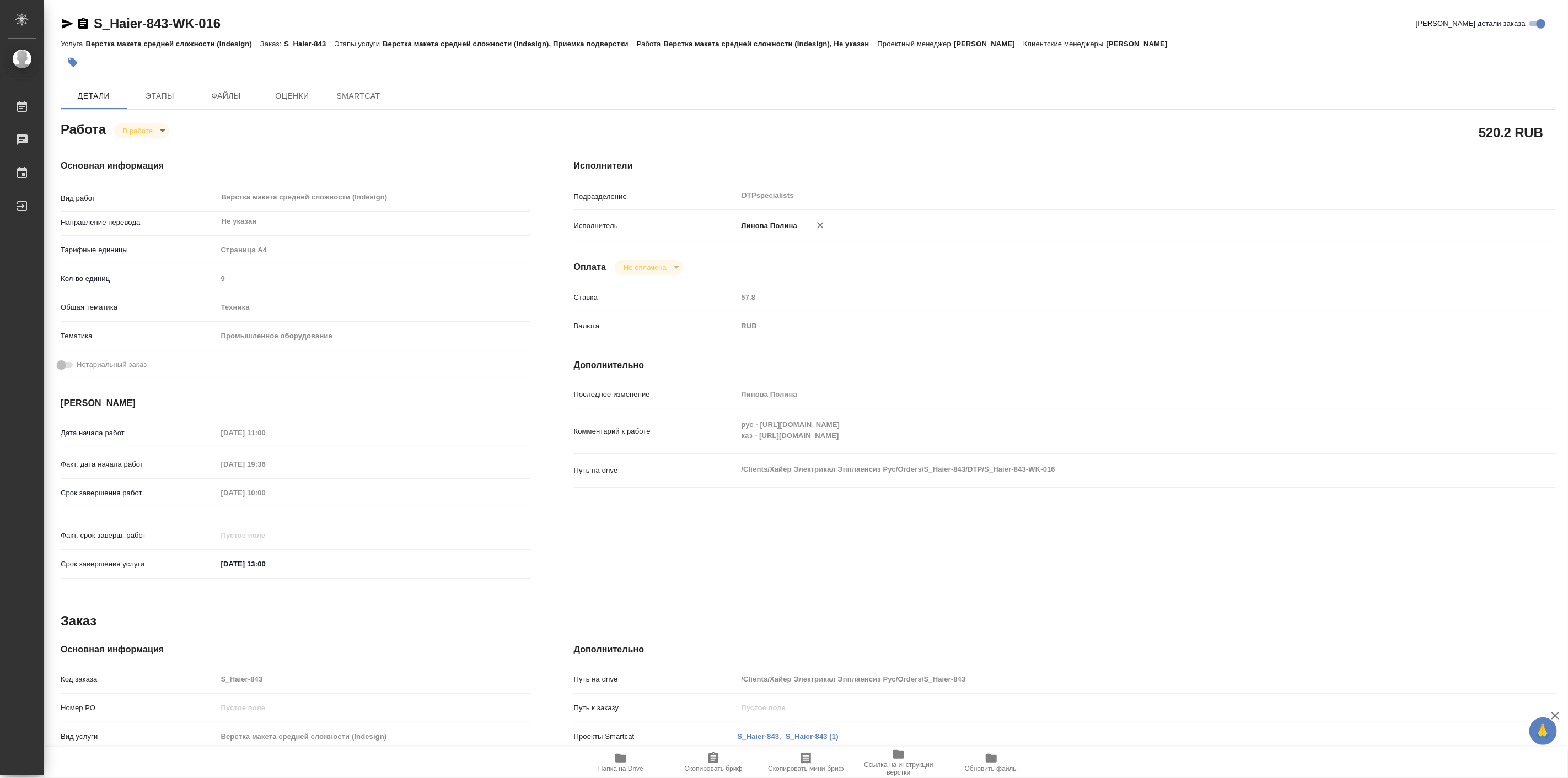
type textarea "x"
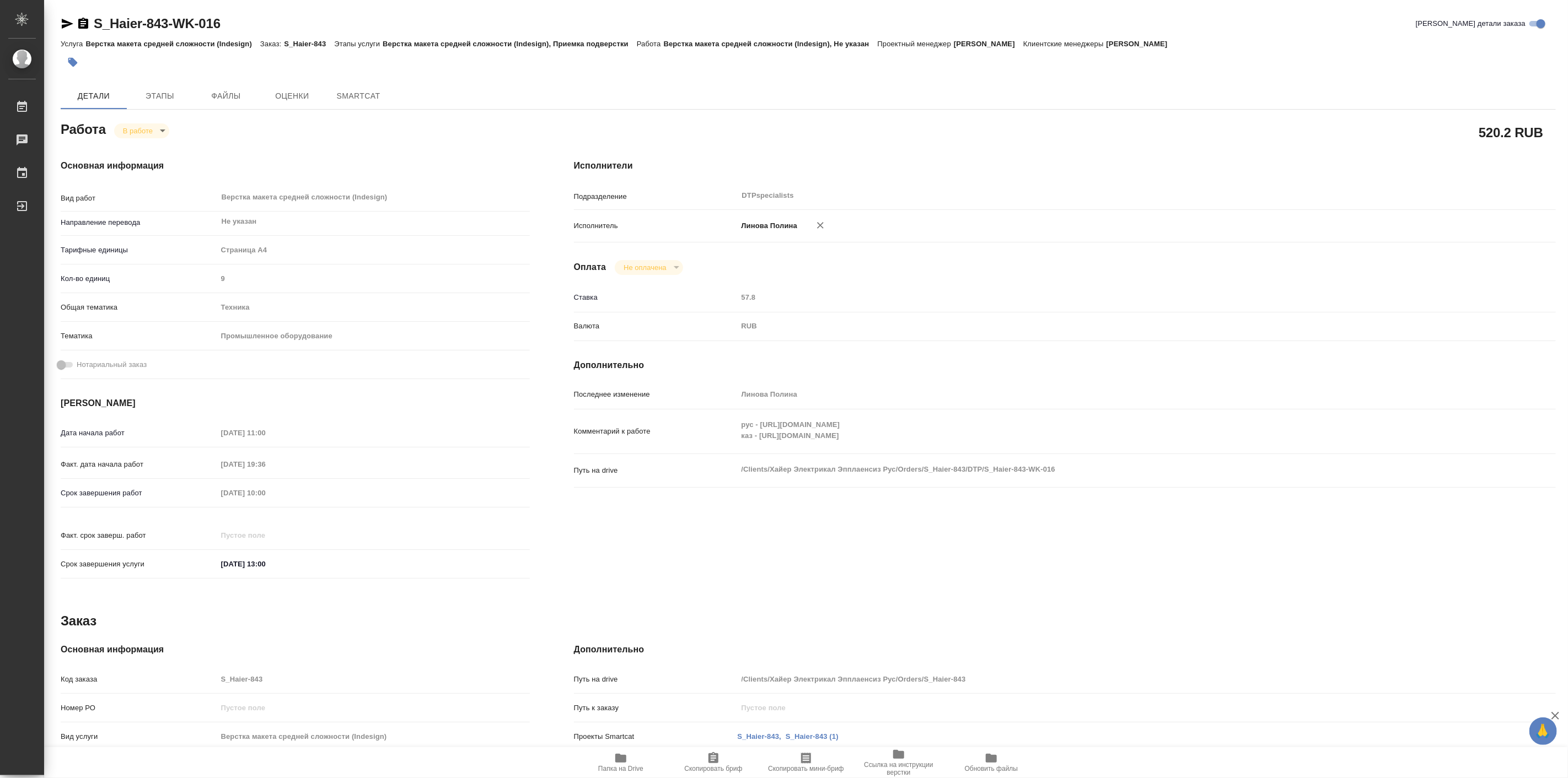
type textarea "x"
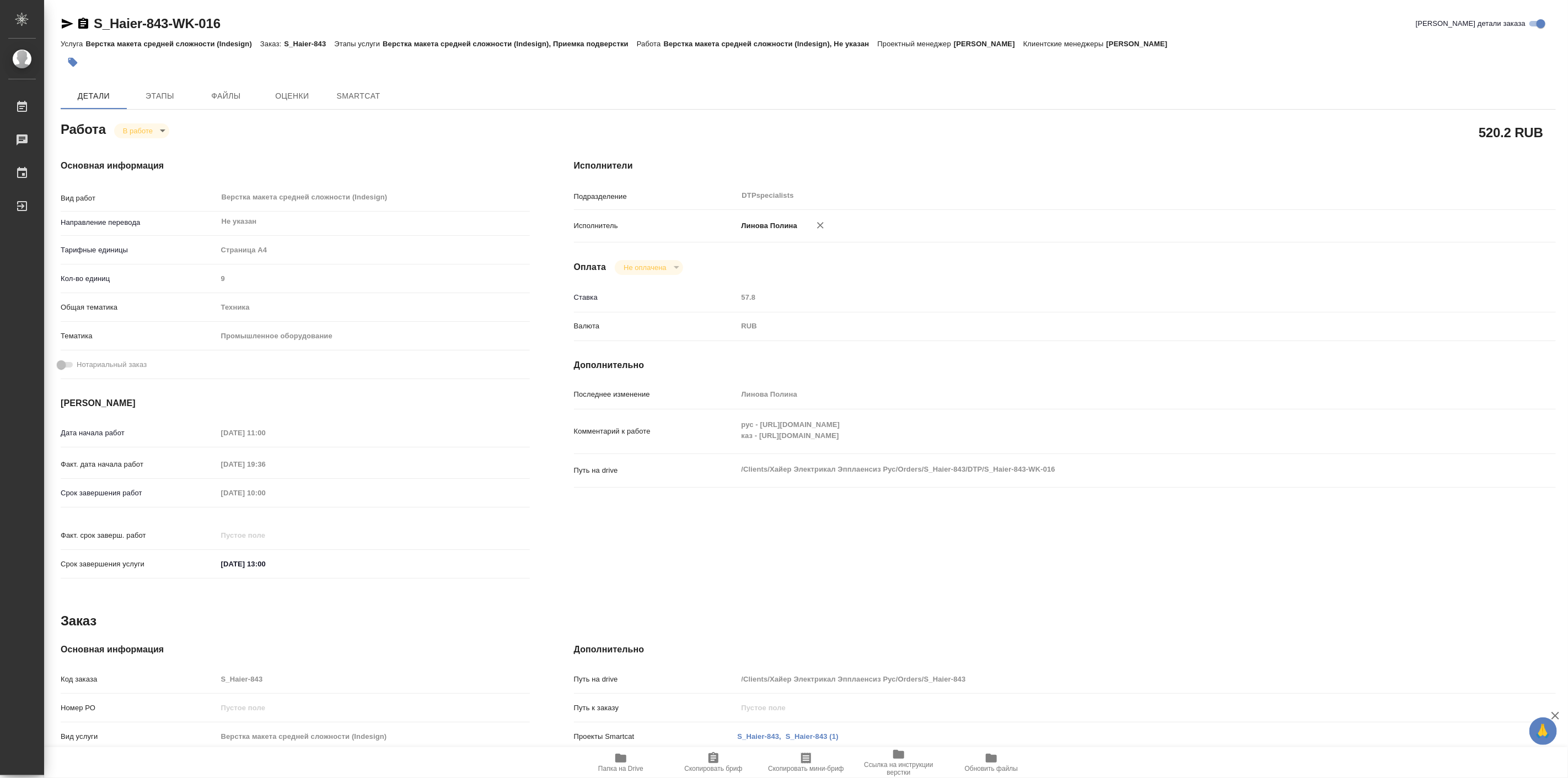
type textarea "x"
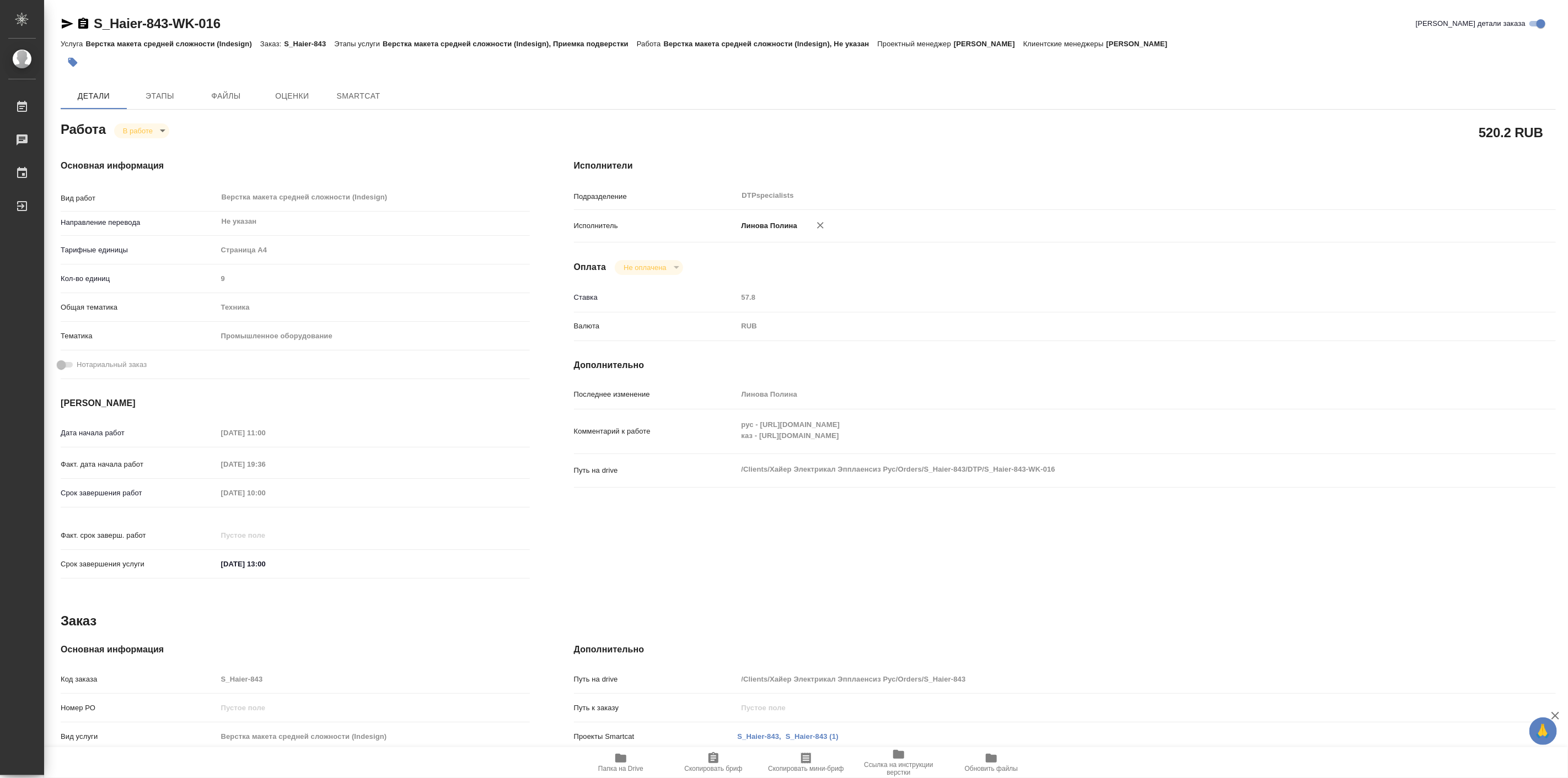
type textarea "x"
click at [627, 759] on icon "button" at bounding box center [621, 758] width 14 height 14
type textarea "x"
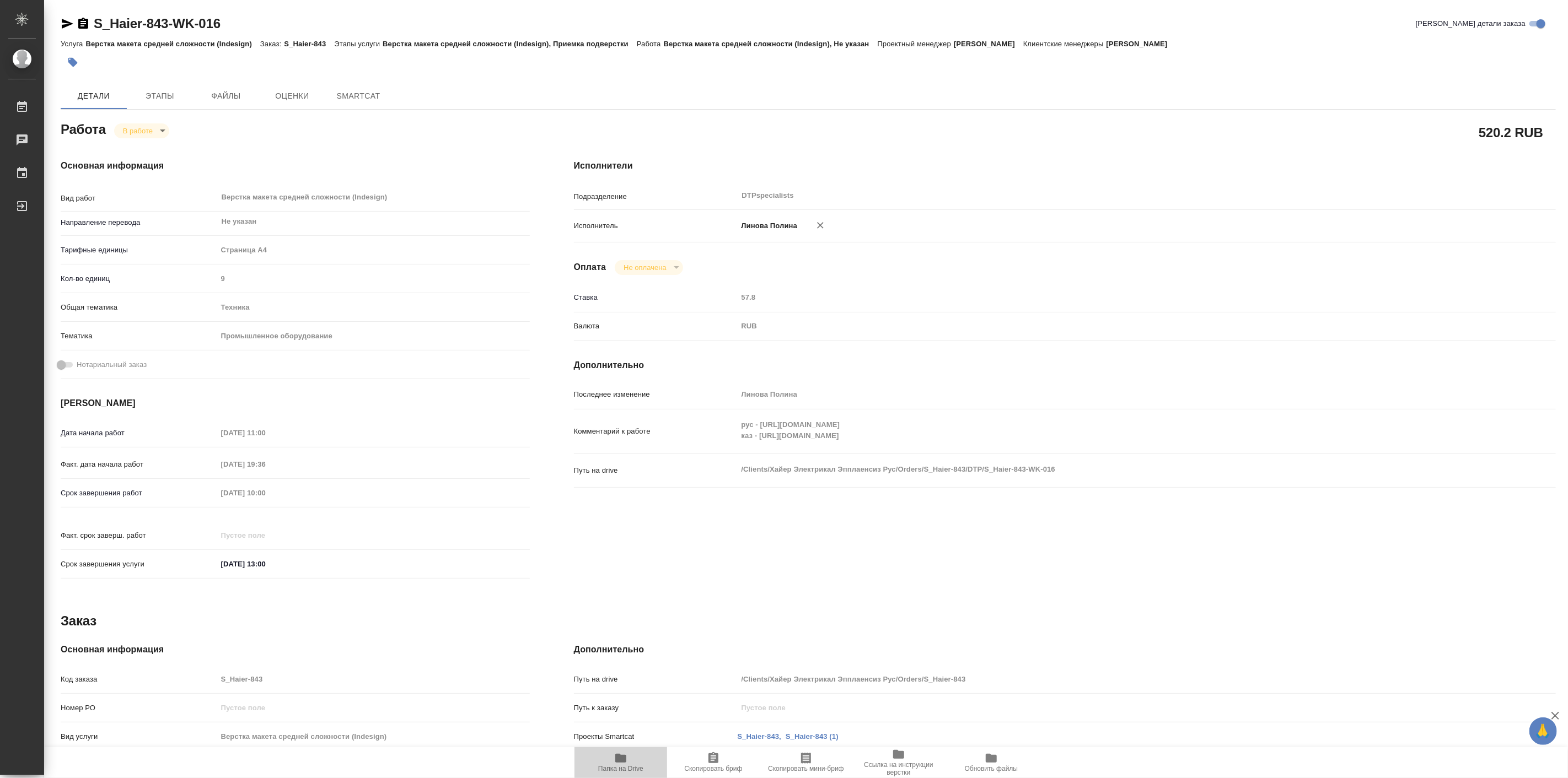
type textarea "x"
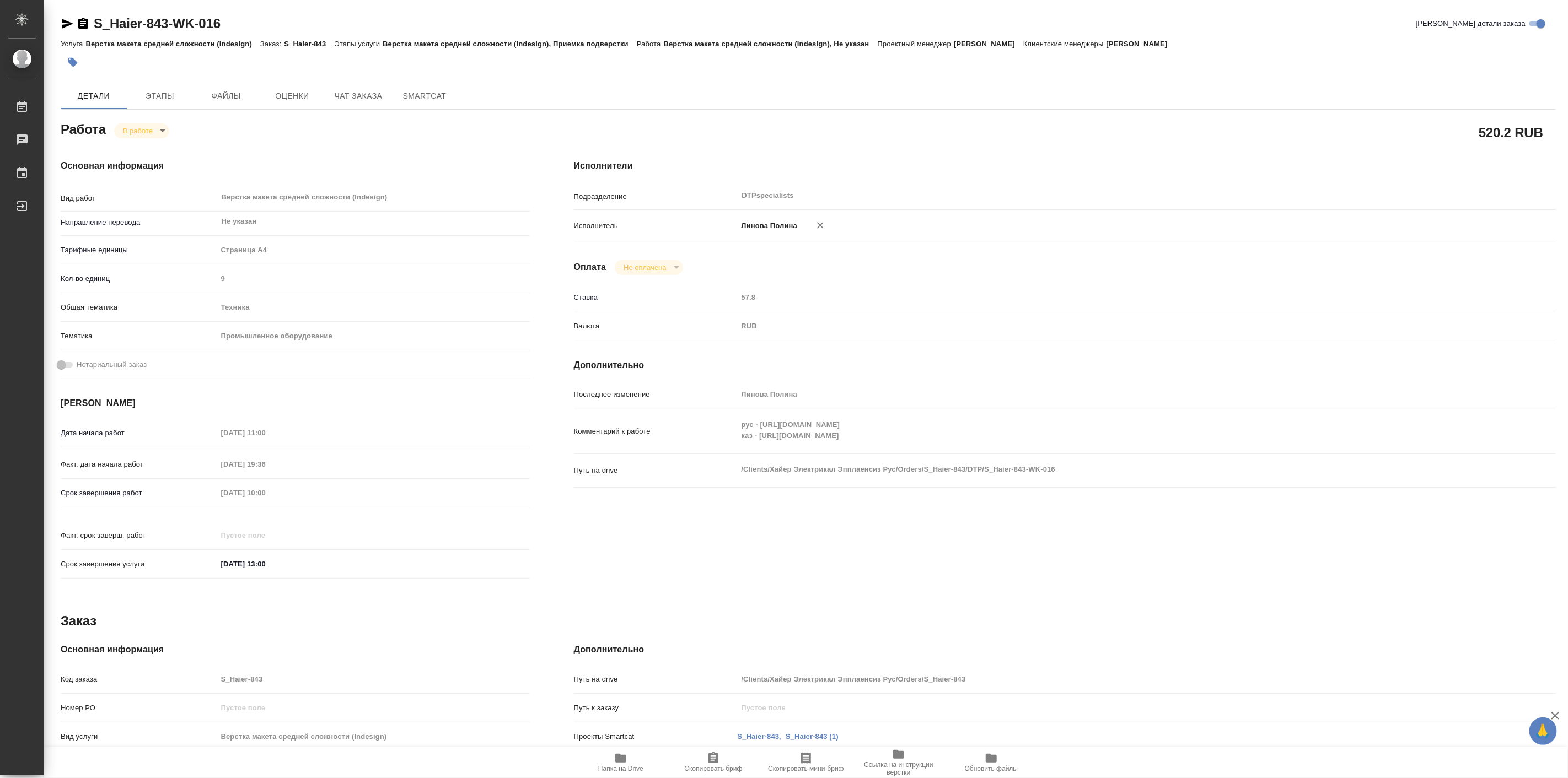
type textarea "x"
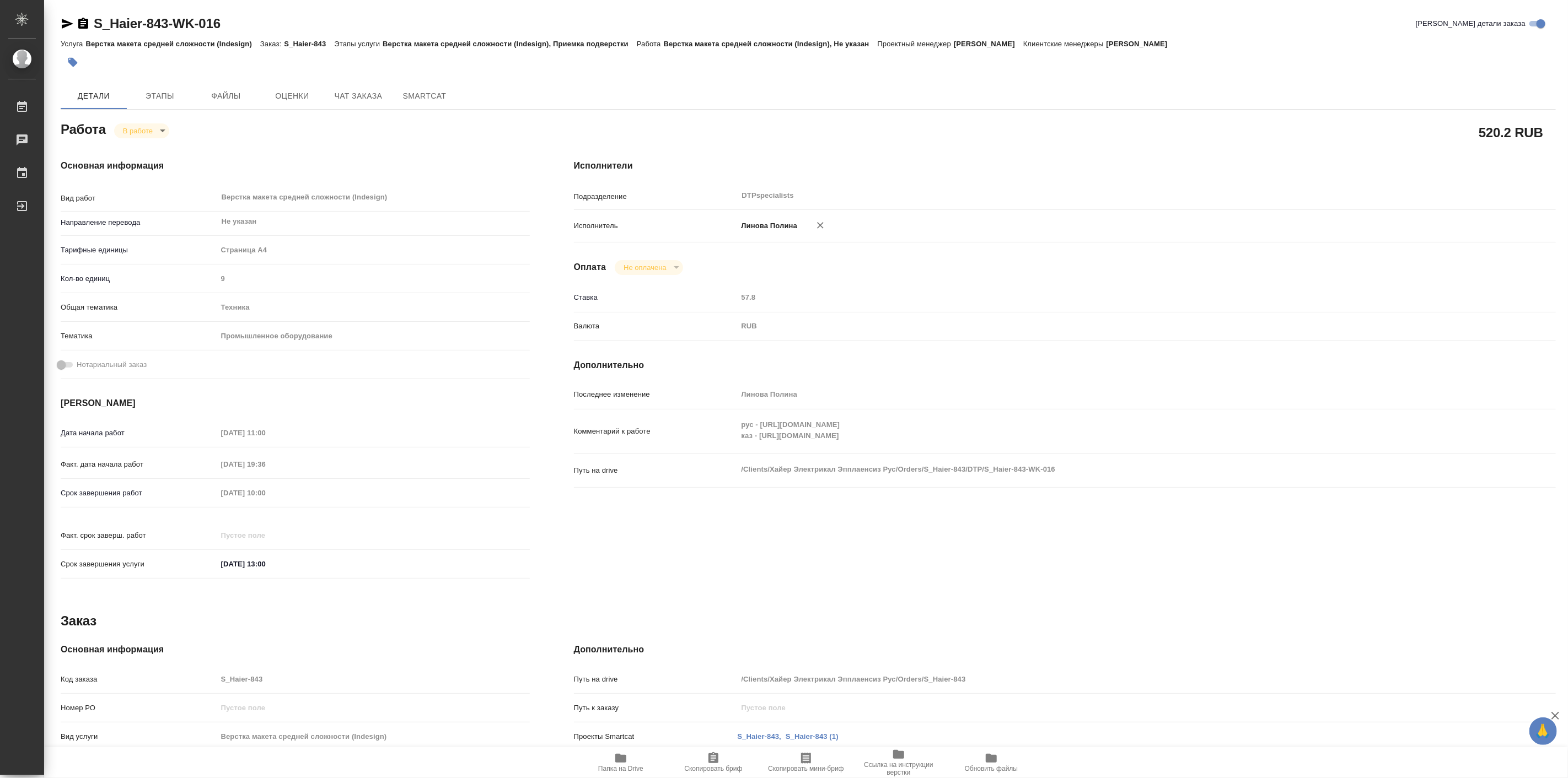
type textarea "x"
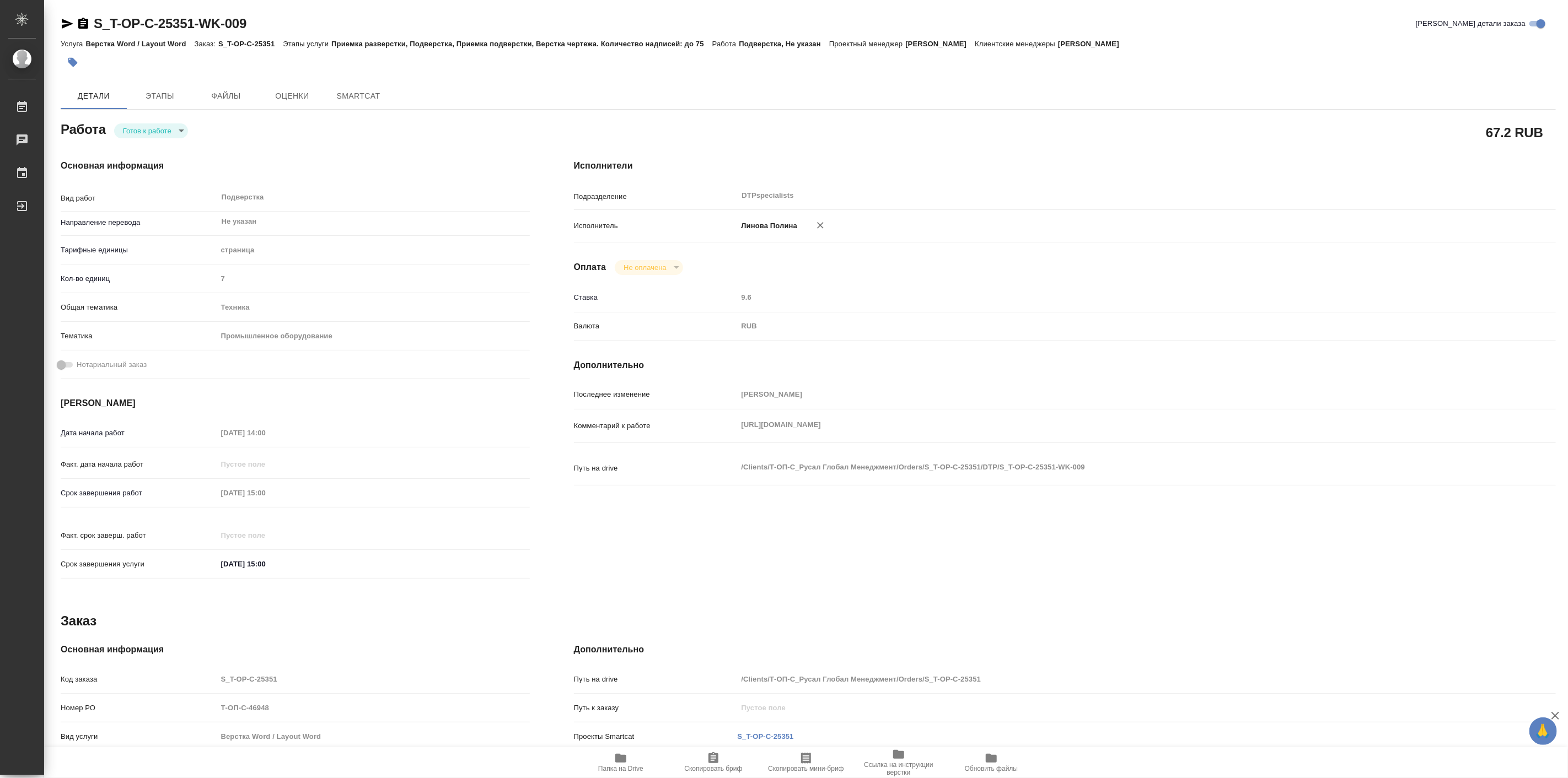
type textarea "x"
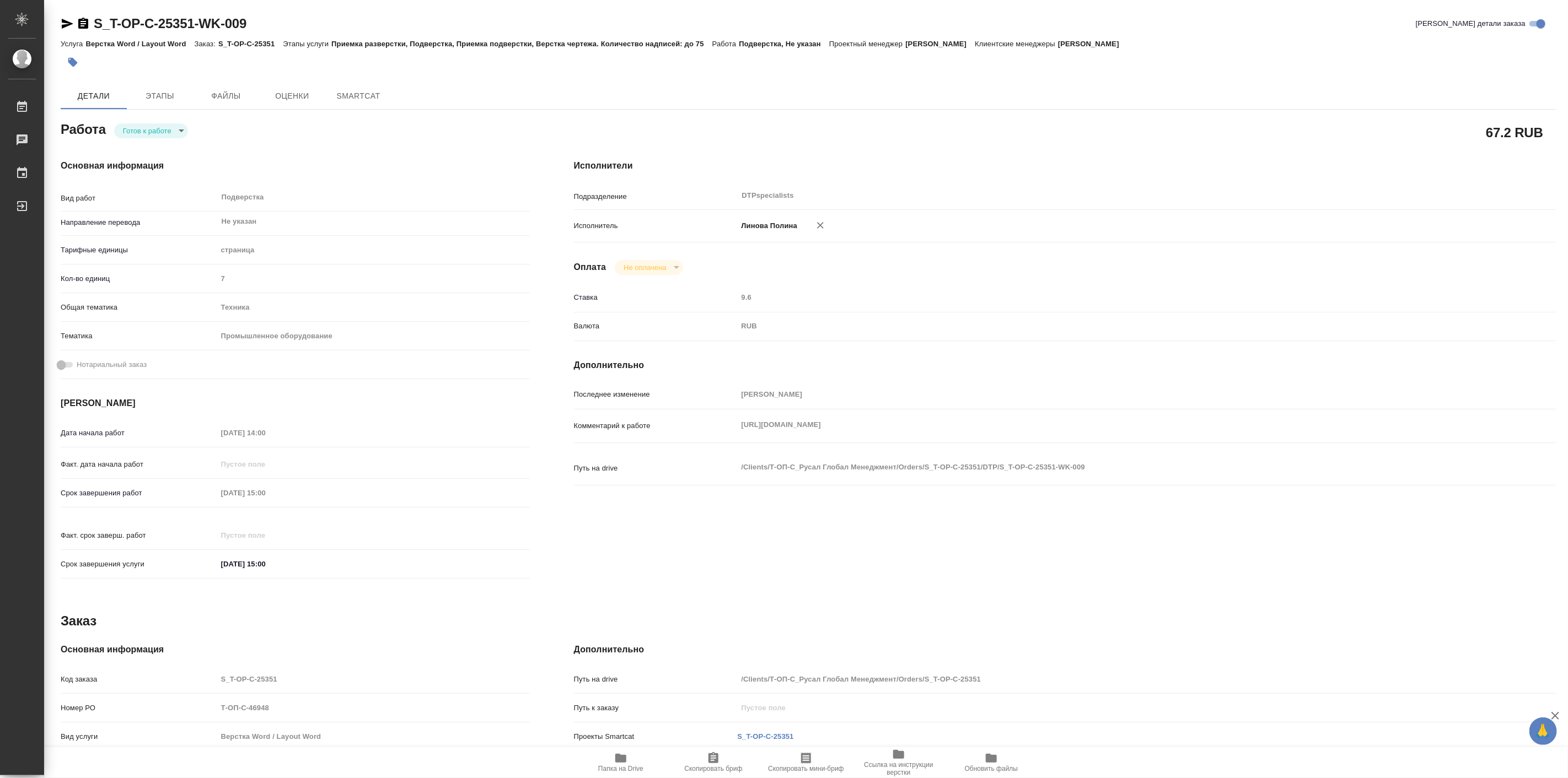
type textarea "x"
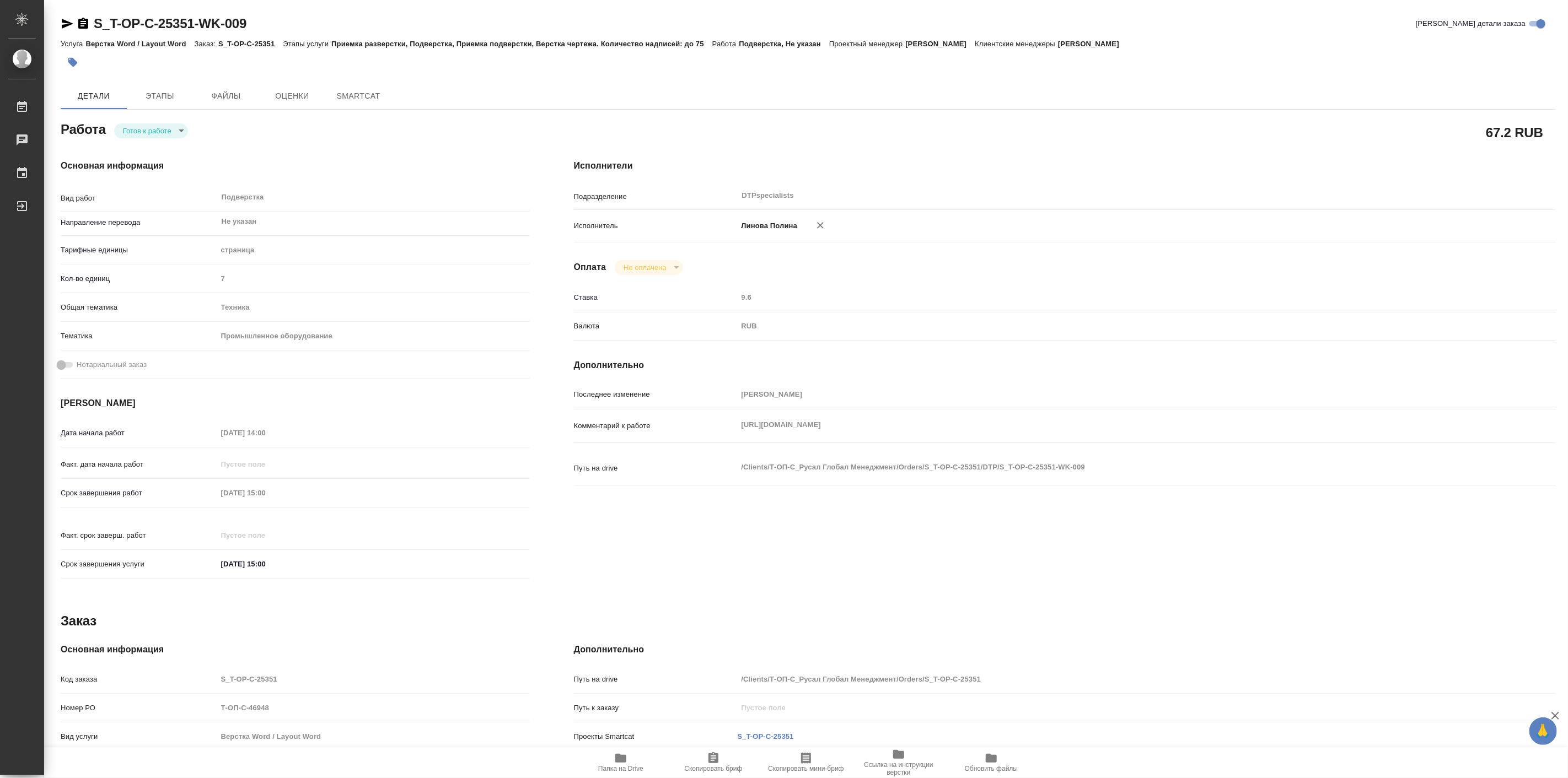
type textarea "x"
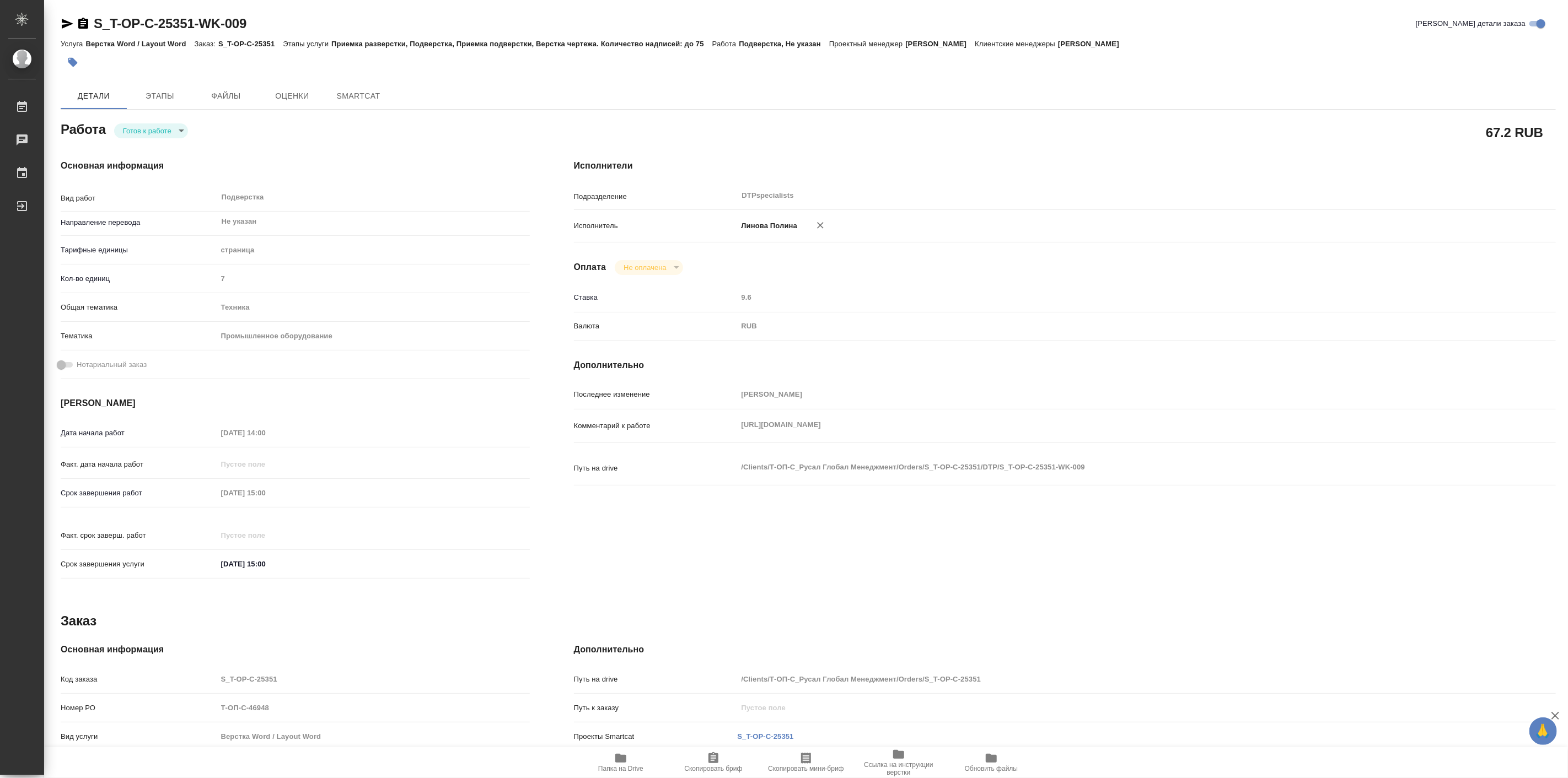
type textarea "x"
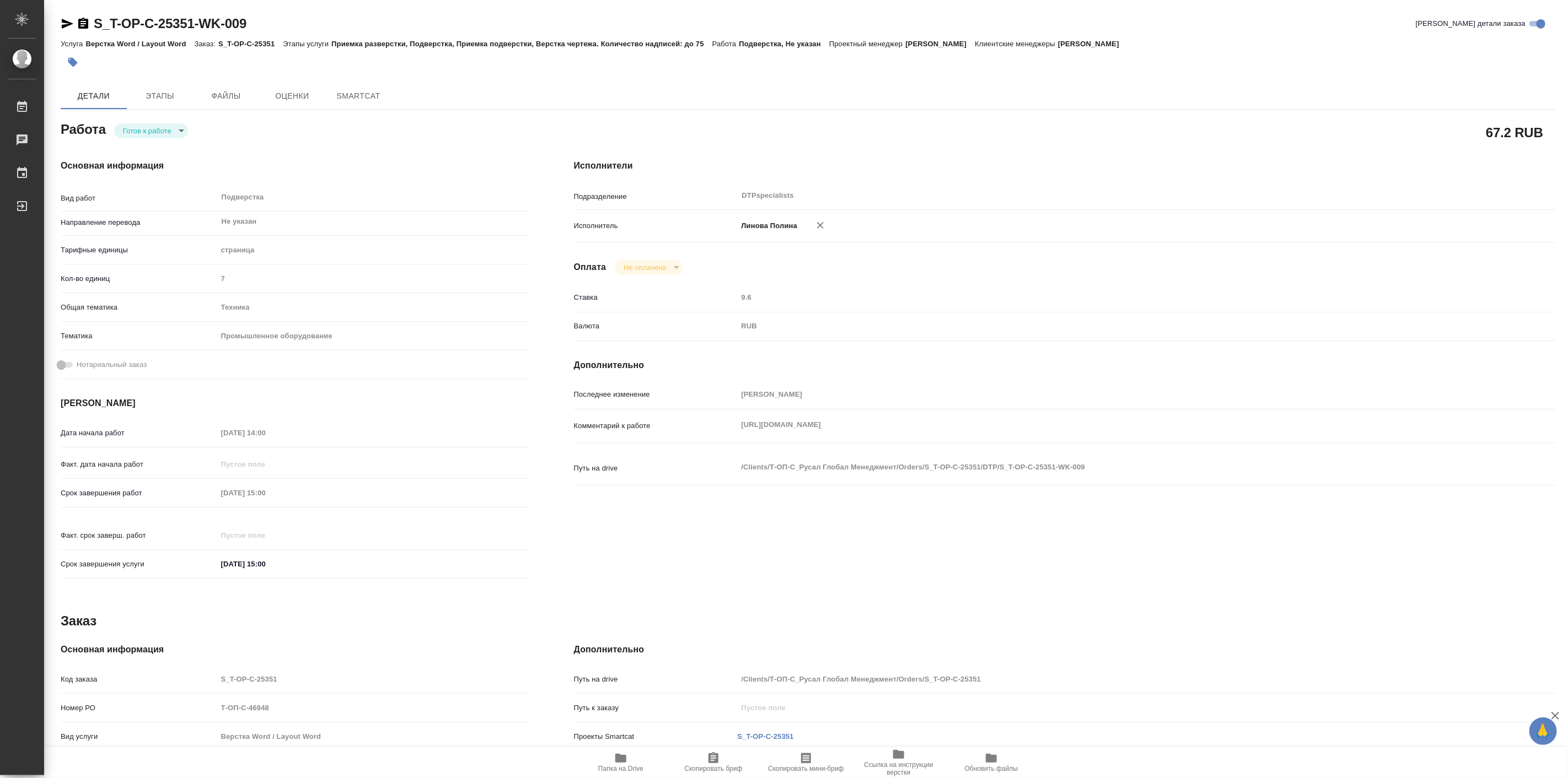
type textarea "x"
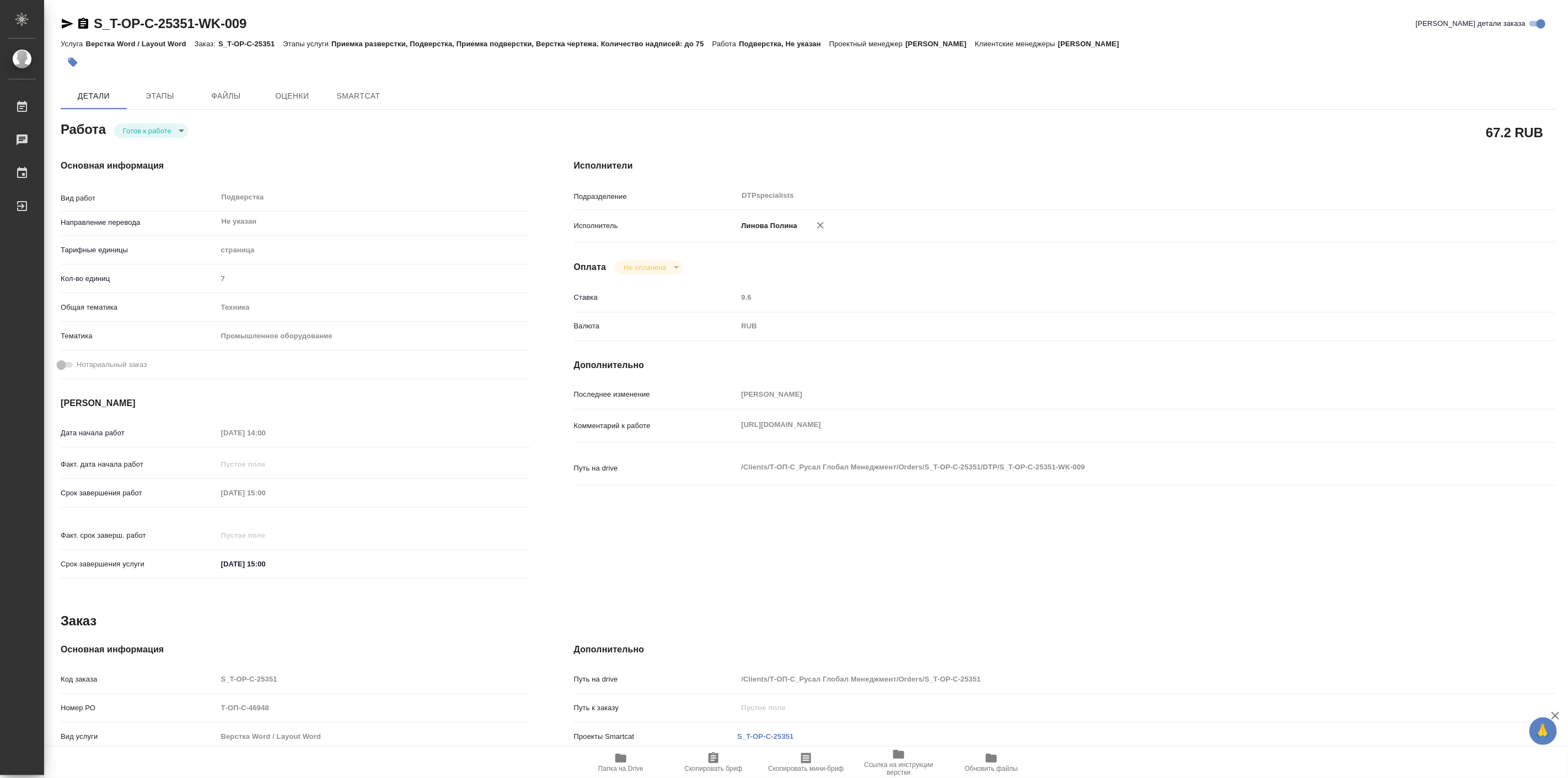
type textarea "x"
click at [157, 129] on body "🙏 .cls-1 fill:#fff; AWATERA Linova Polina Работы Чаты График Выйти S_T-OP-C-253…" at bounding box center [784, 389] width 1568 height 778
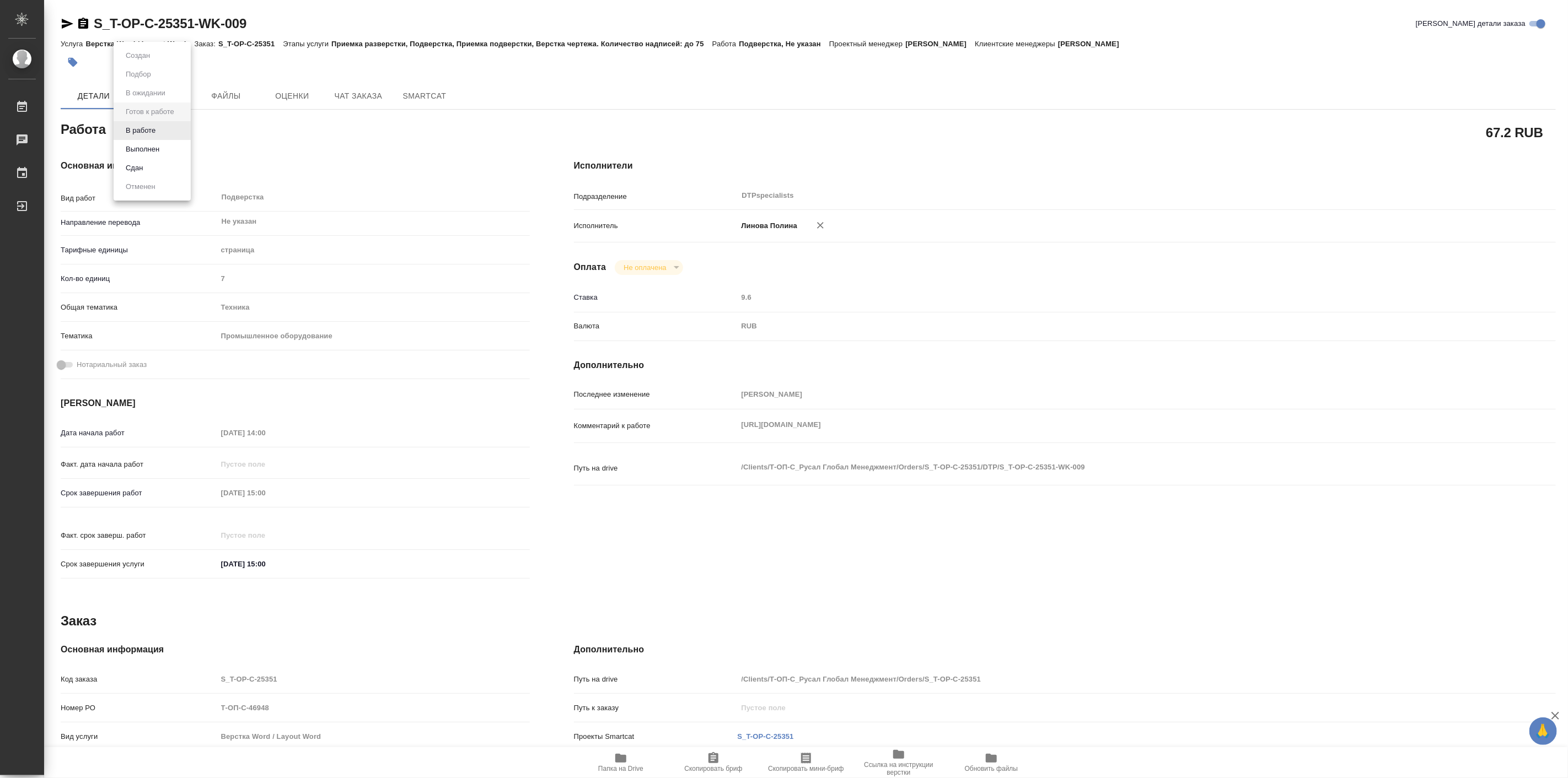
type textarea "x"
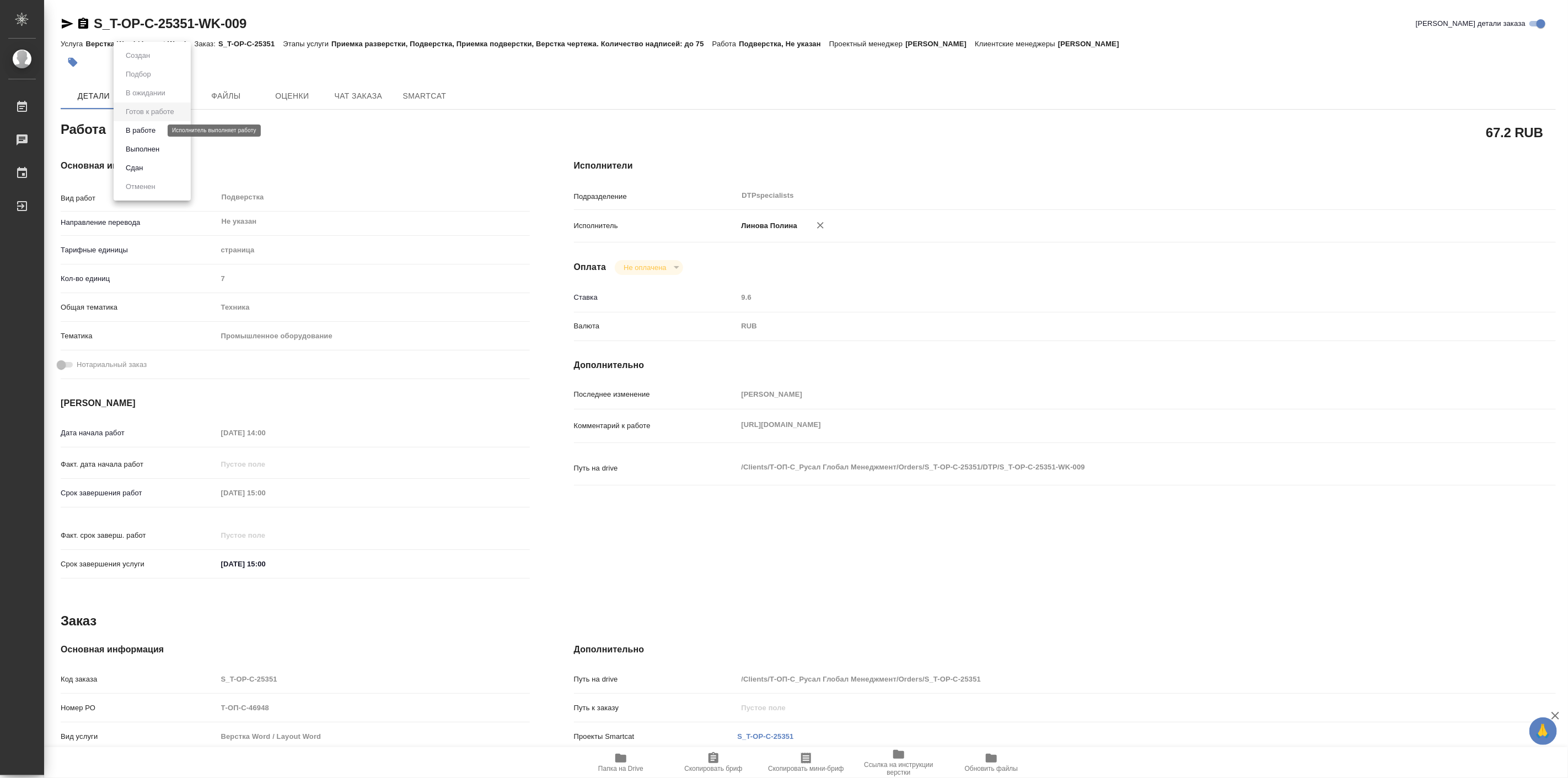
click at [157, 129] on button "В работе" at bounding box center [141, 130] width 37 height 12
type textarea "x"
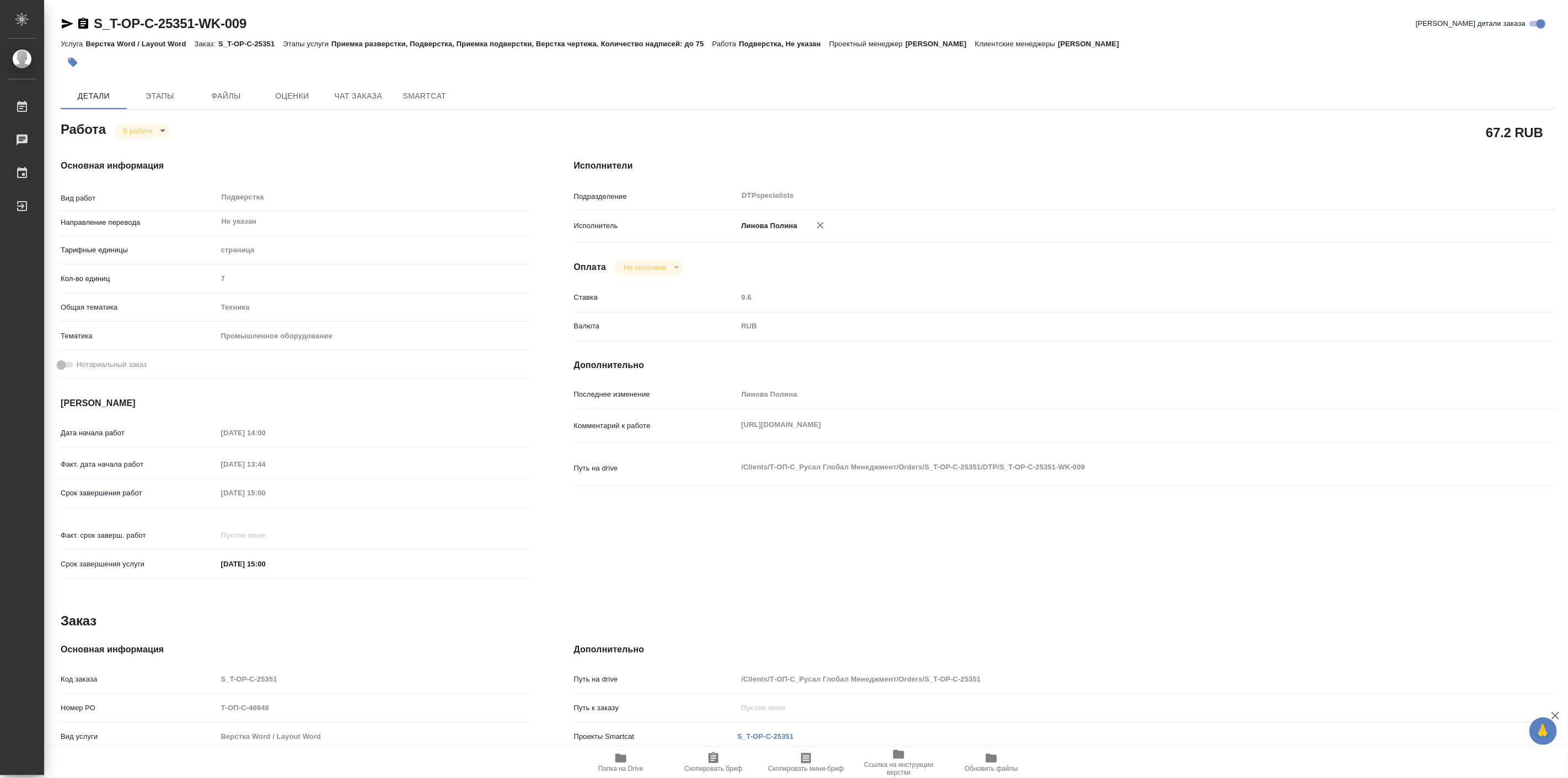
type textarea "x"
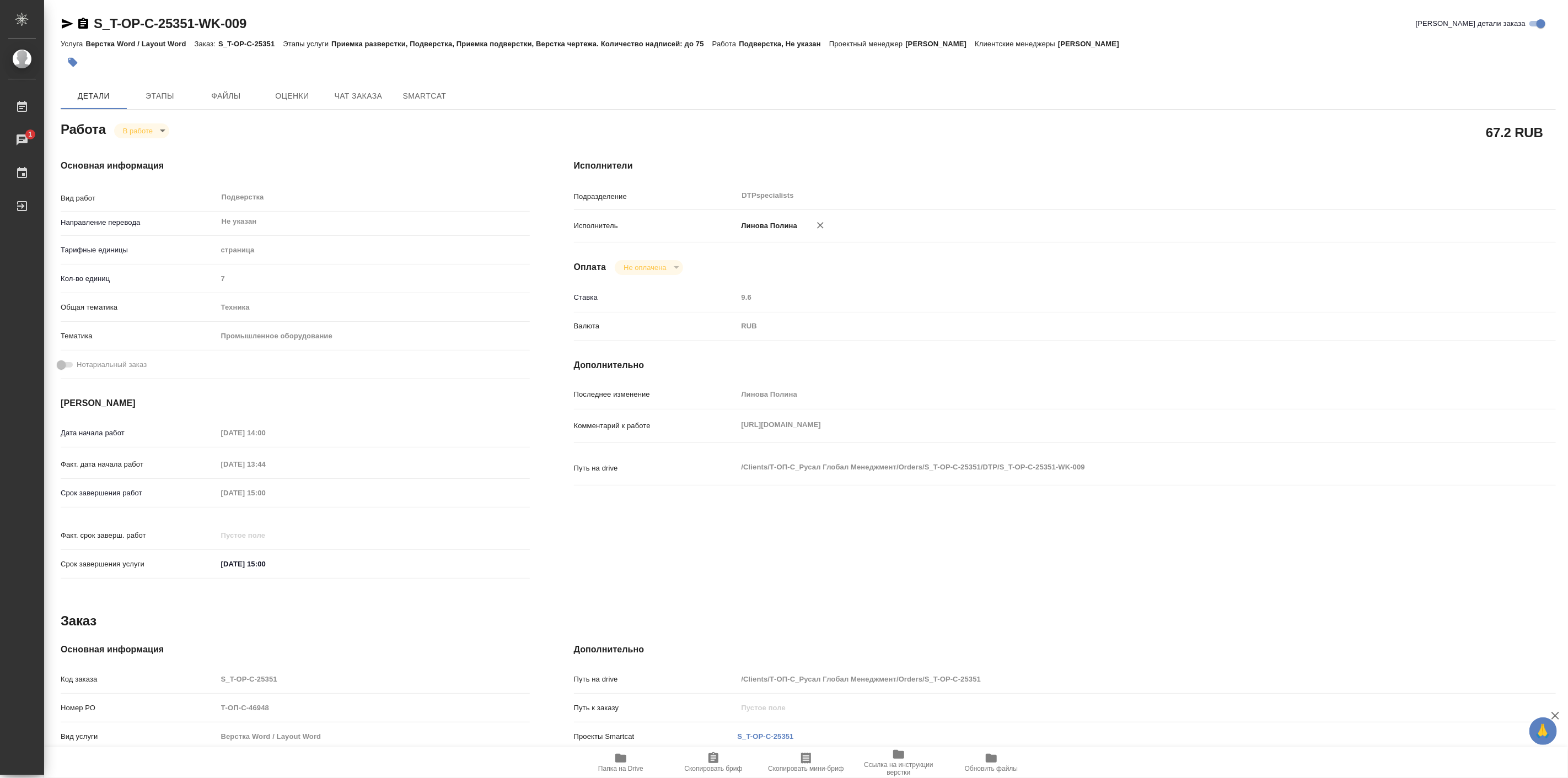
type textarea "x"
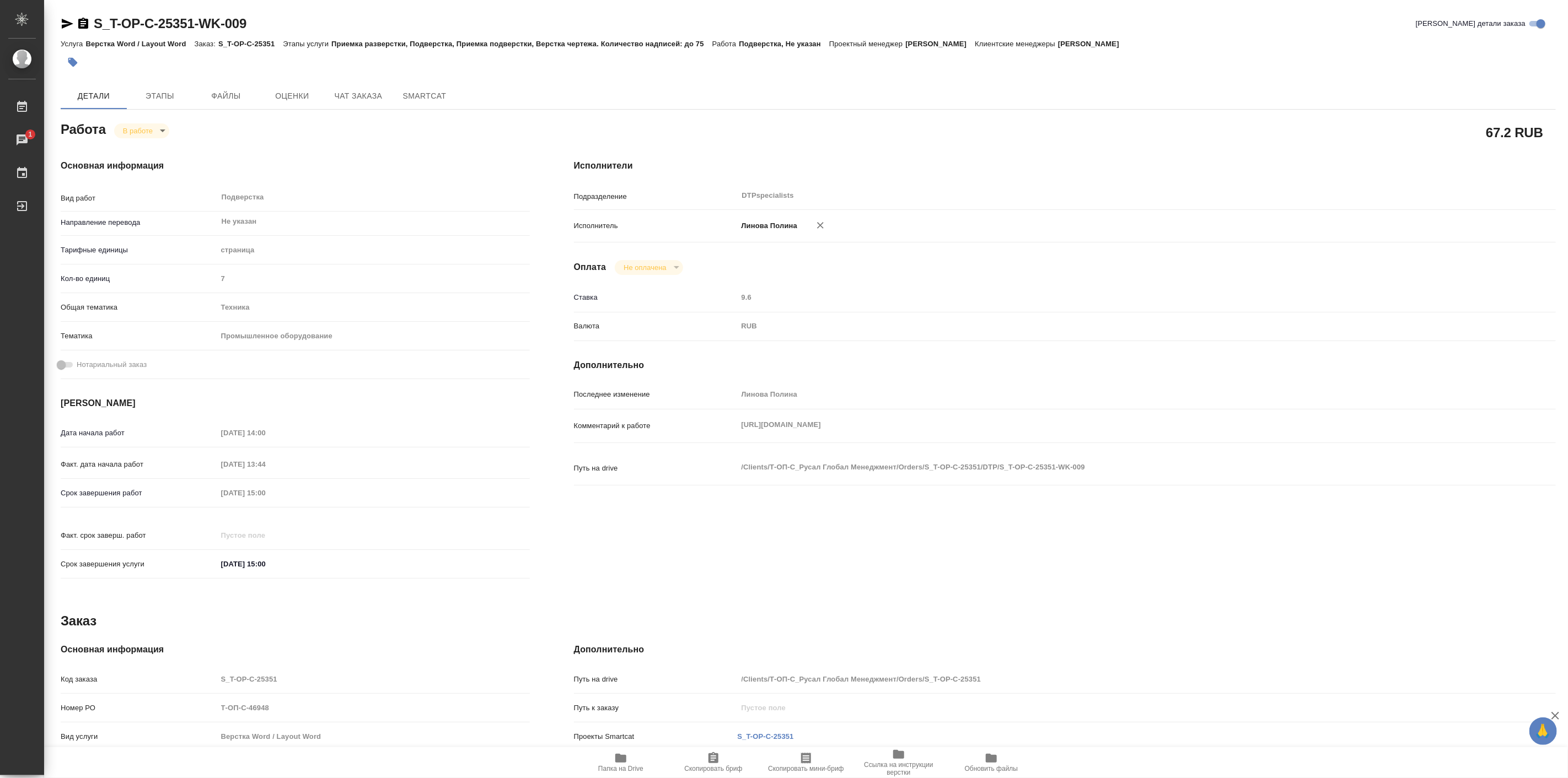
type textarea "x"
click at [627, 759] on icon "button" at bounding box center [621, 758] width 14 height 14
click at [149, 133] on body "🙏 .cls-1 fill:#fff; AWATERA Linova Polina Работы 1 Чаты График Выйти S_T-OP-C-2…" at bounding box center [784, 389] width 1568 height 778
click at [157, 148] on button "Выполнен" at bounding box center [142, 149] width 40 height 12
type textarea "x"
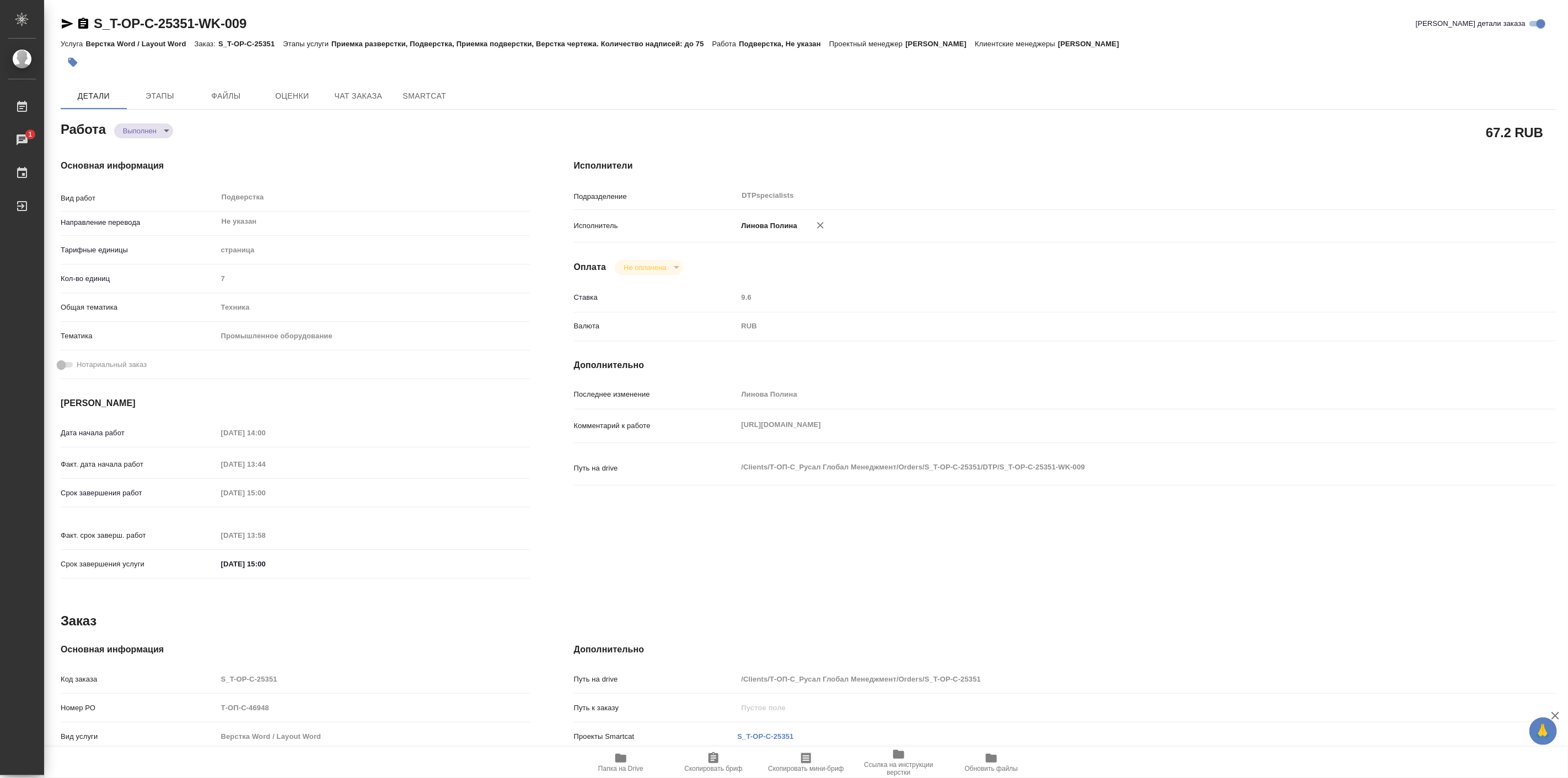
type textarea "x"
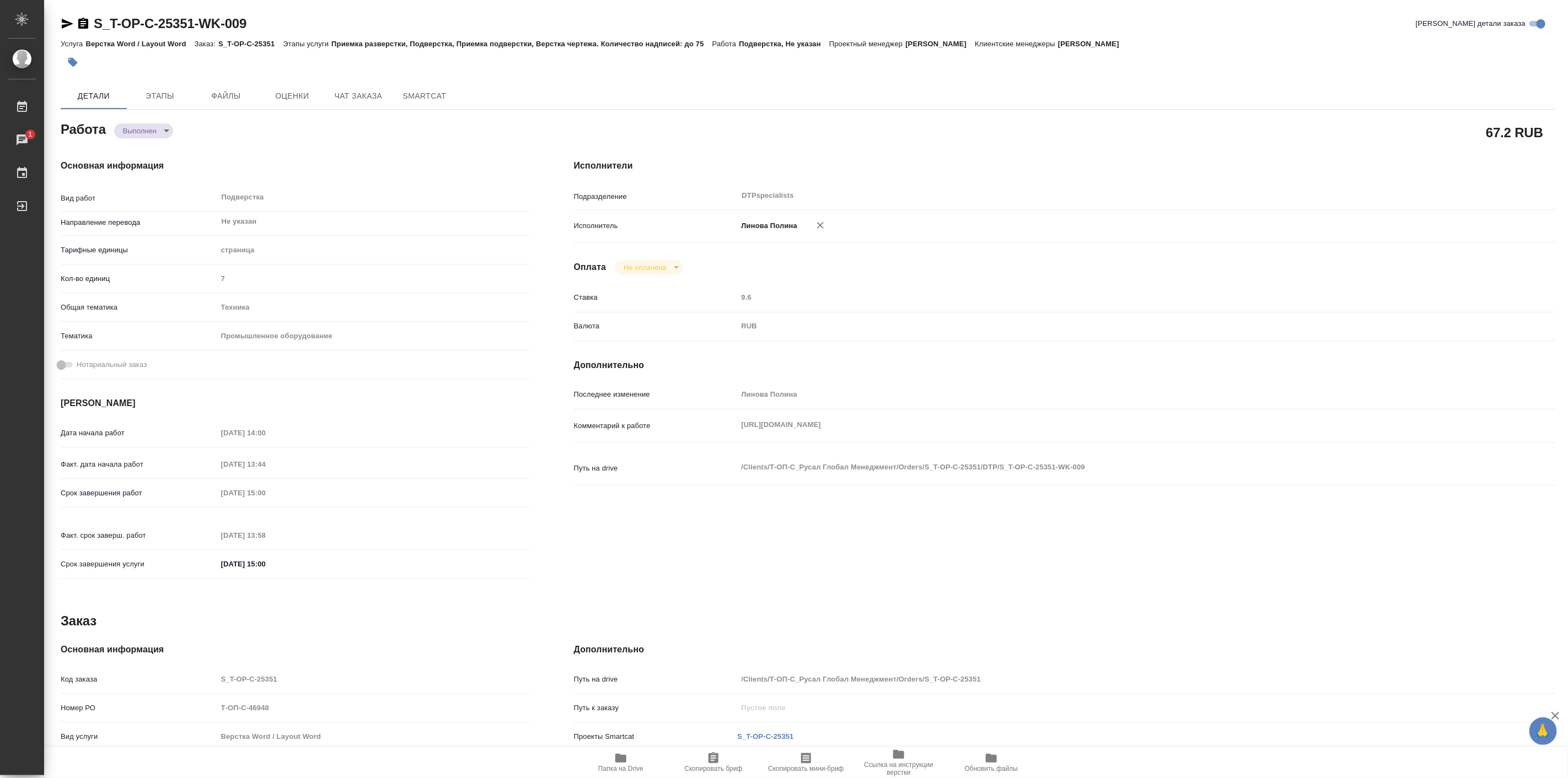
type textarea "x"
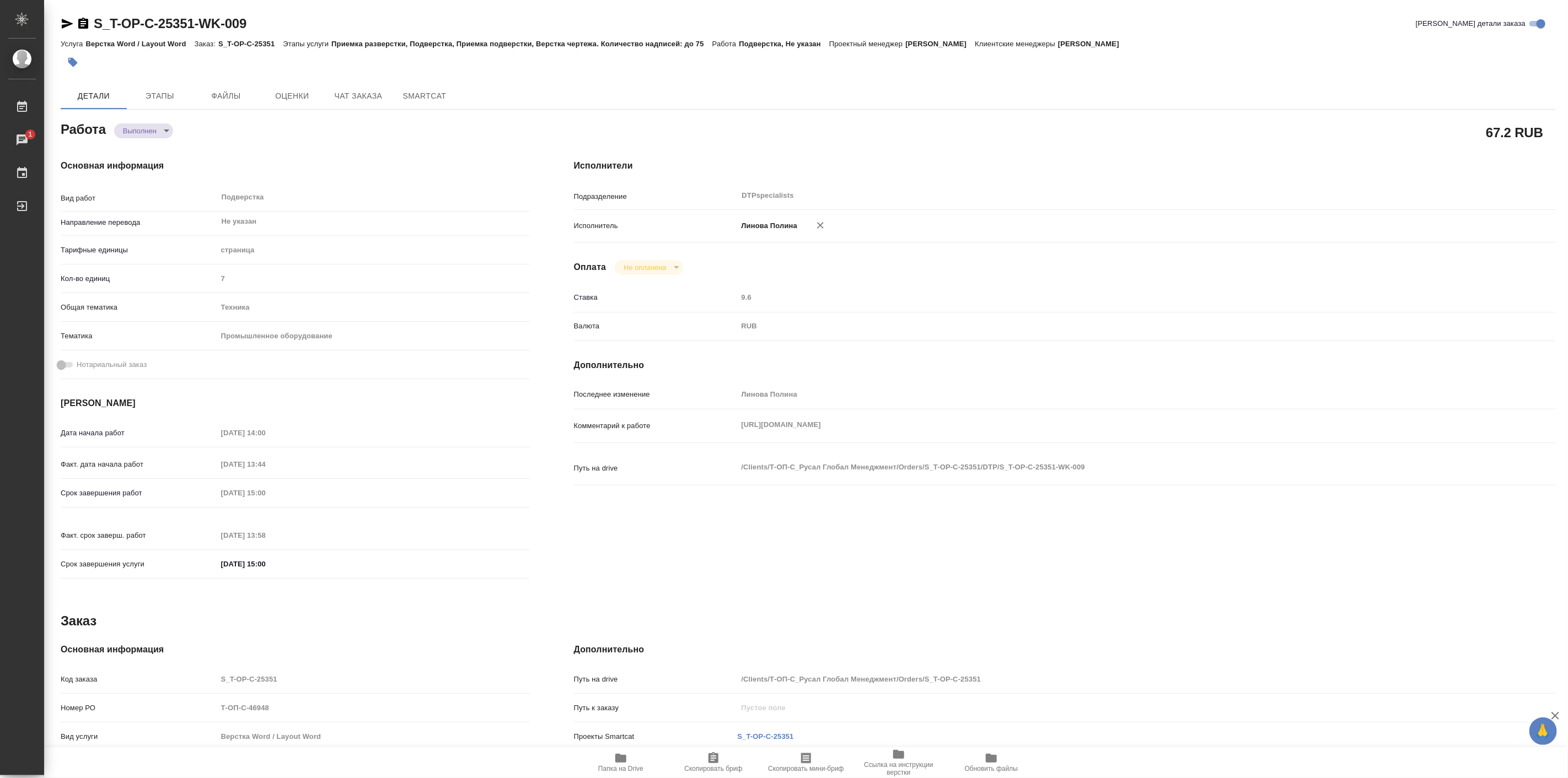
type textarea "x"
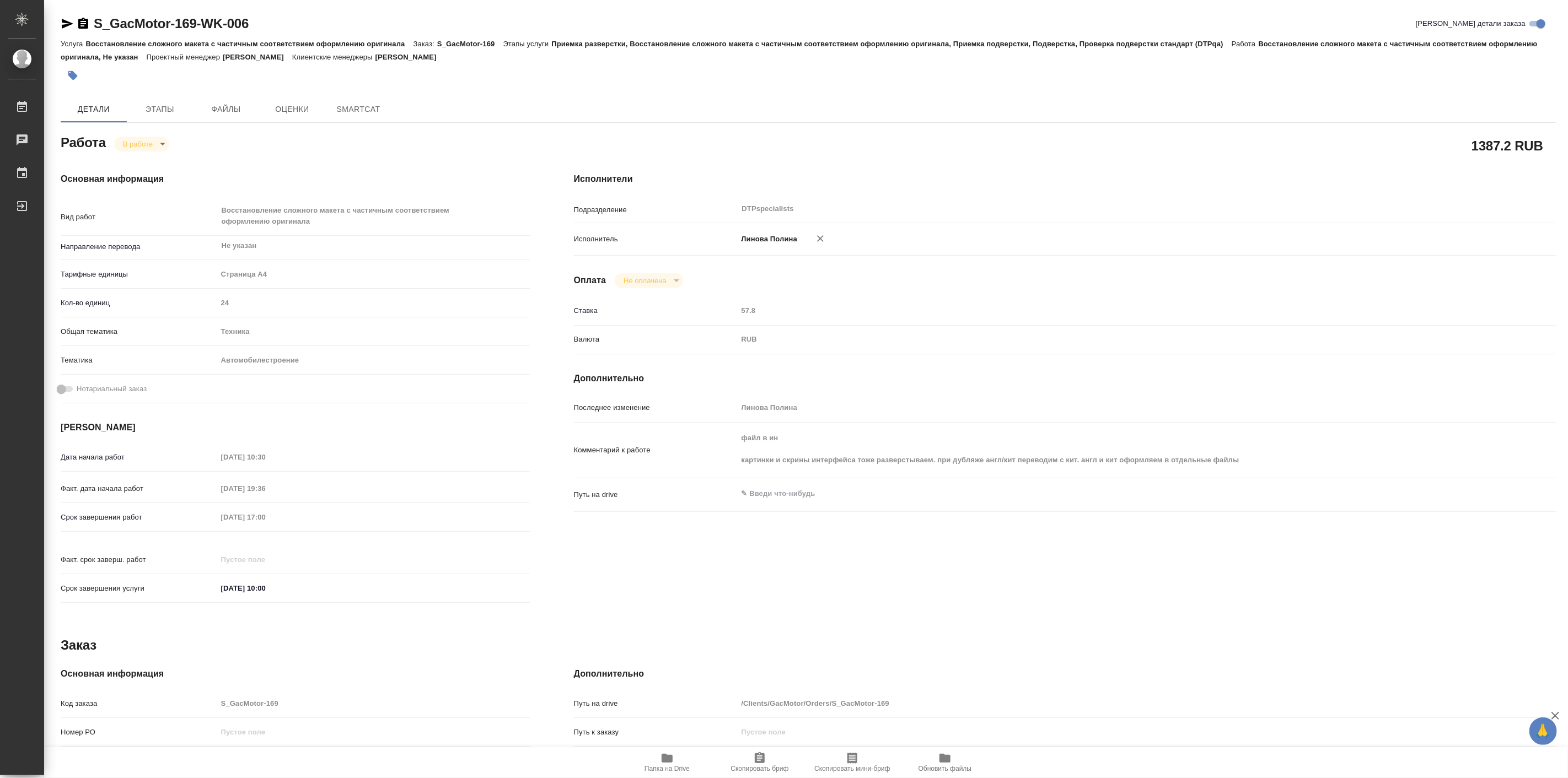
type textarea "x"
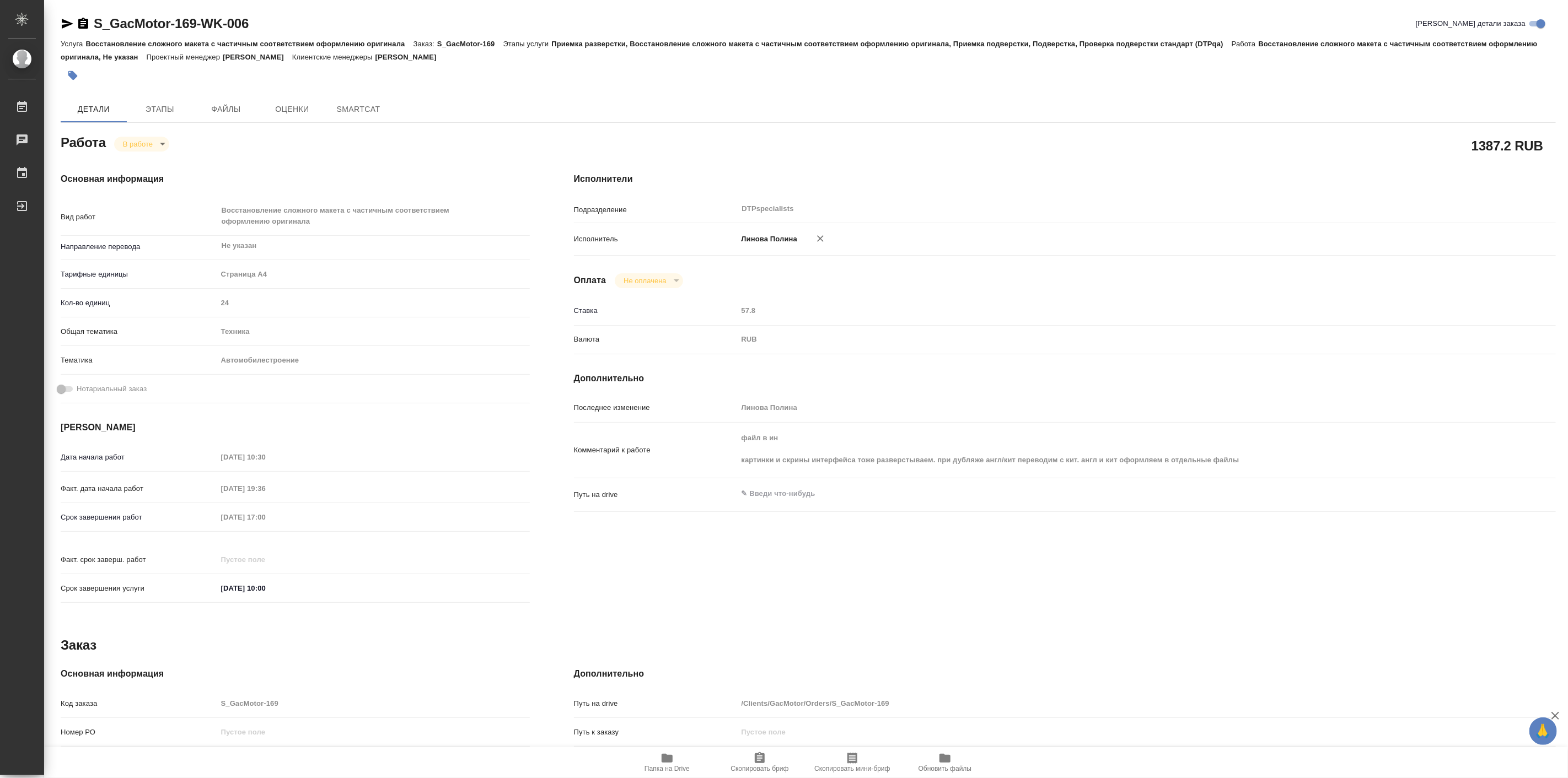
type textarea "x"
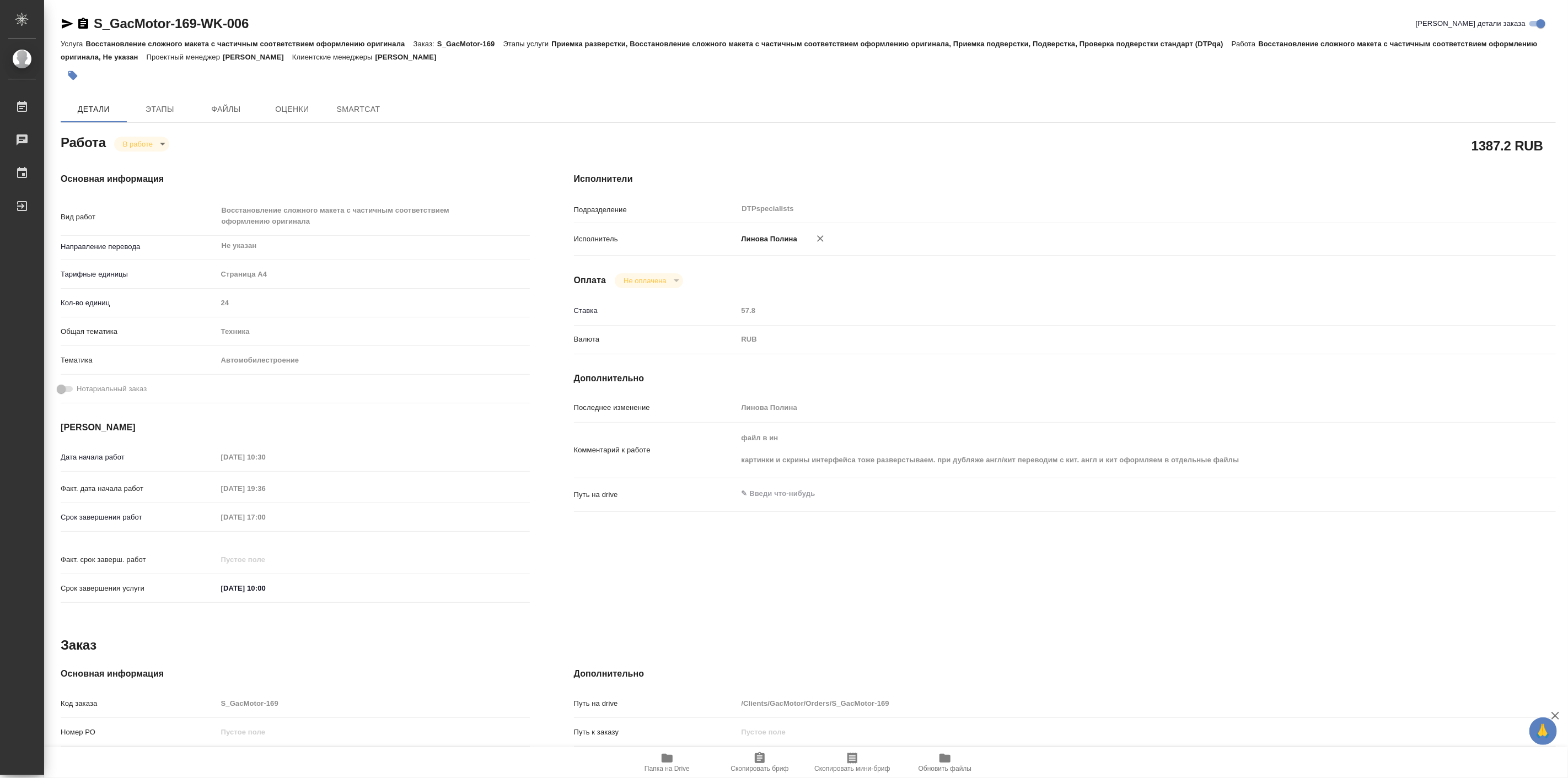
type textarea "x"
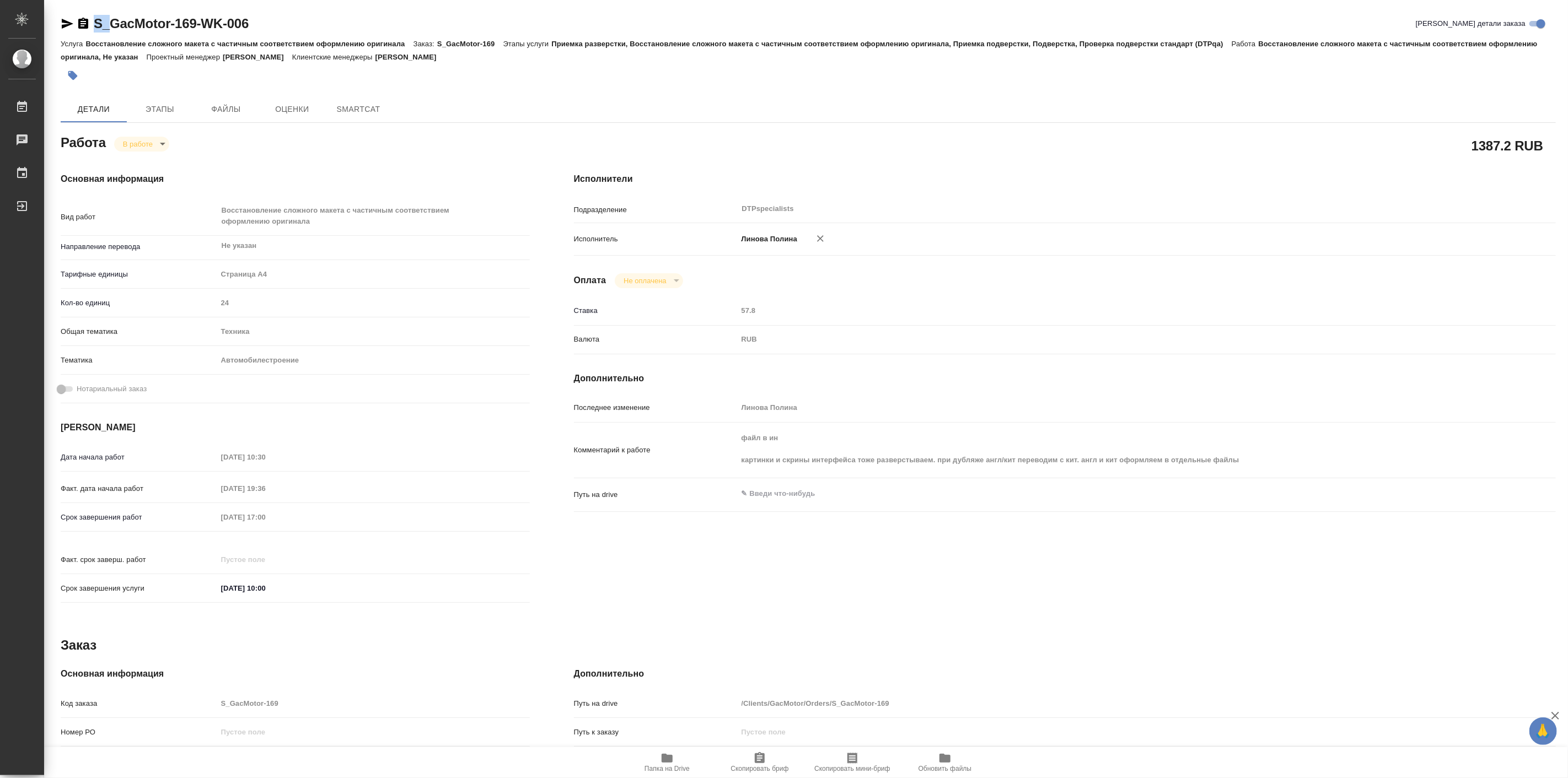
type textarea "x"
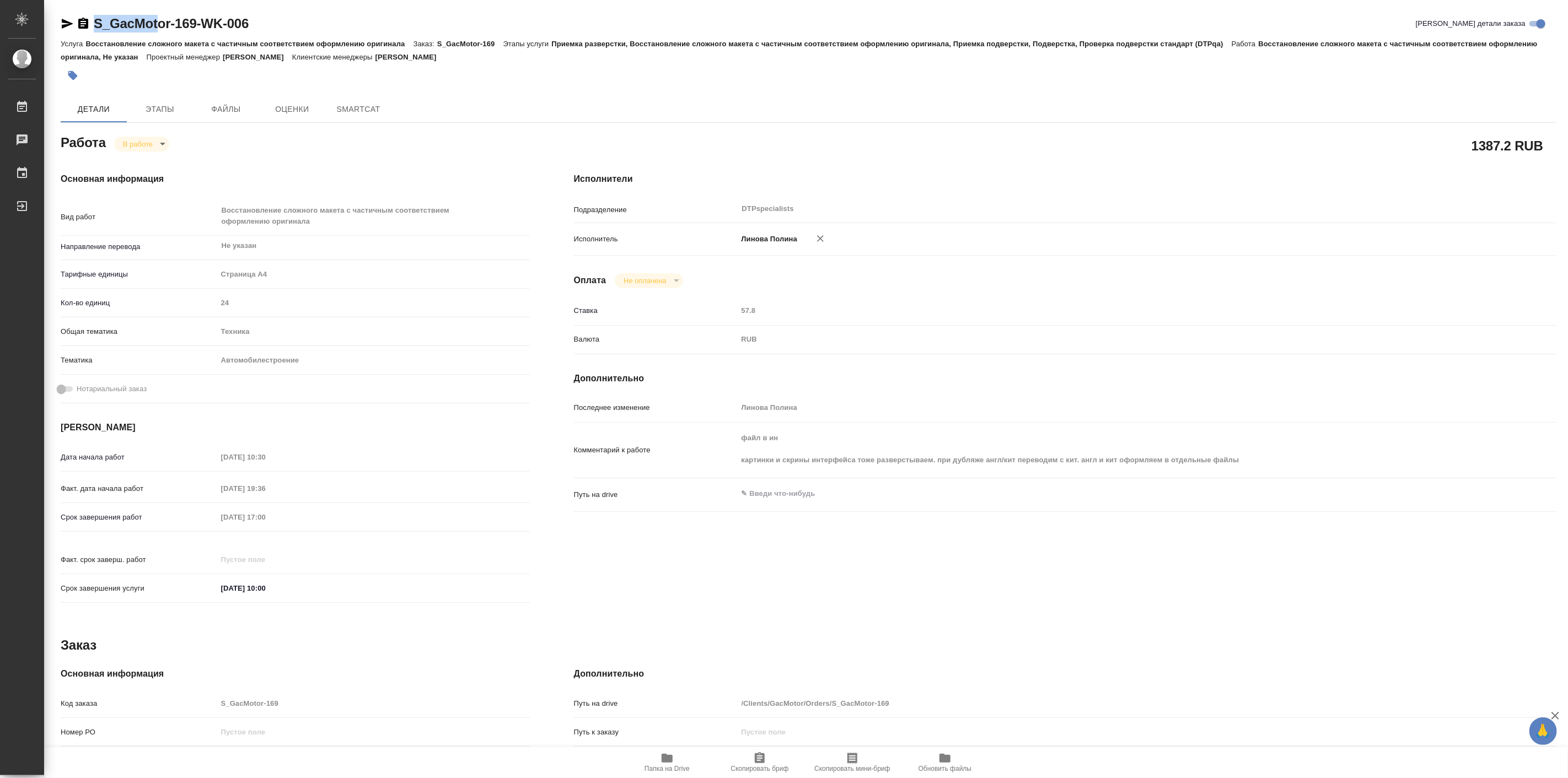
type textarea "x"
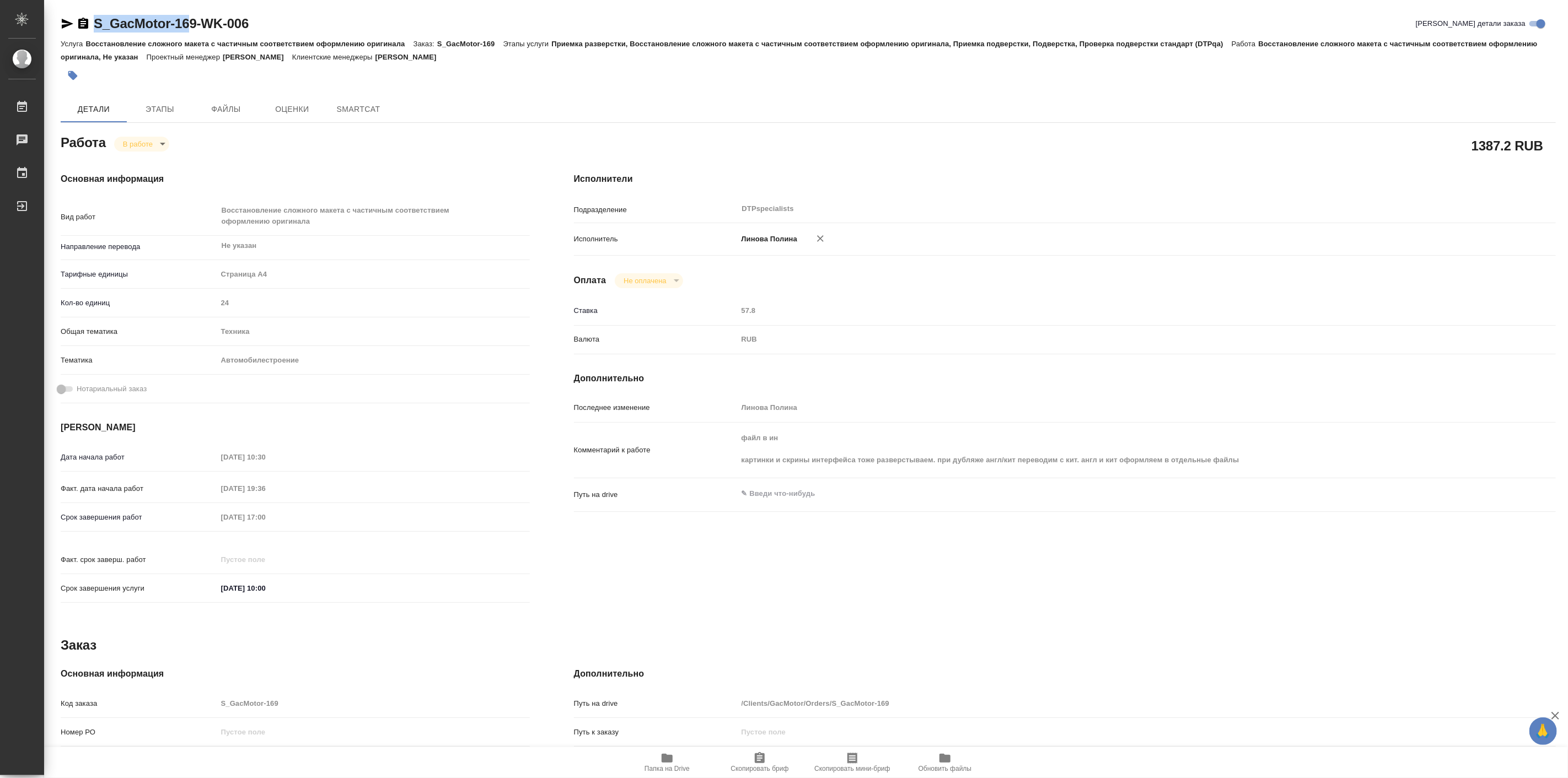
type textarea "x"
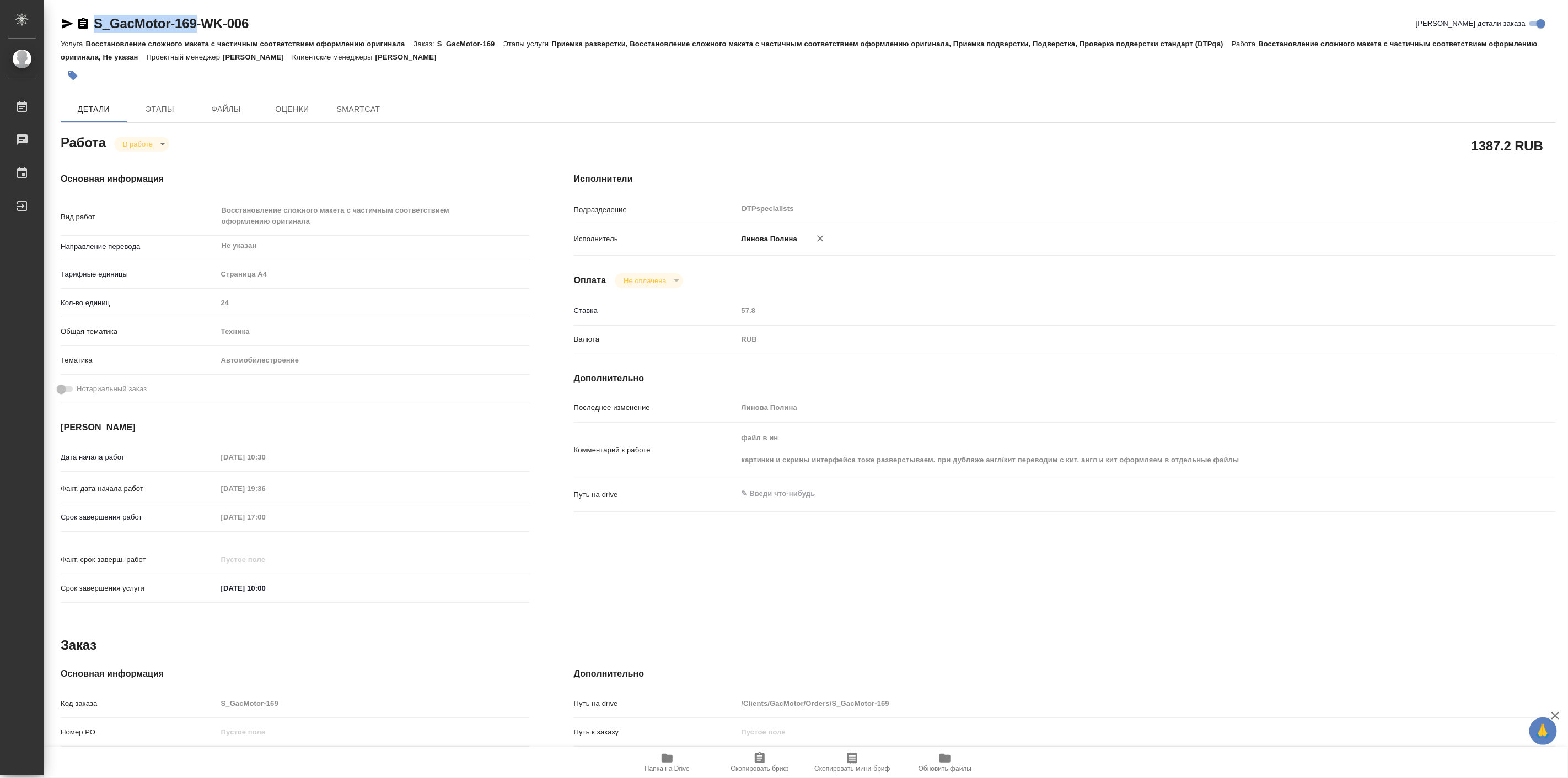
type textarea "x"
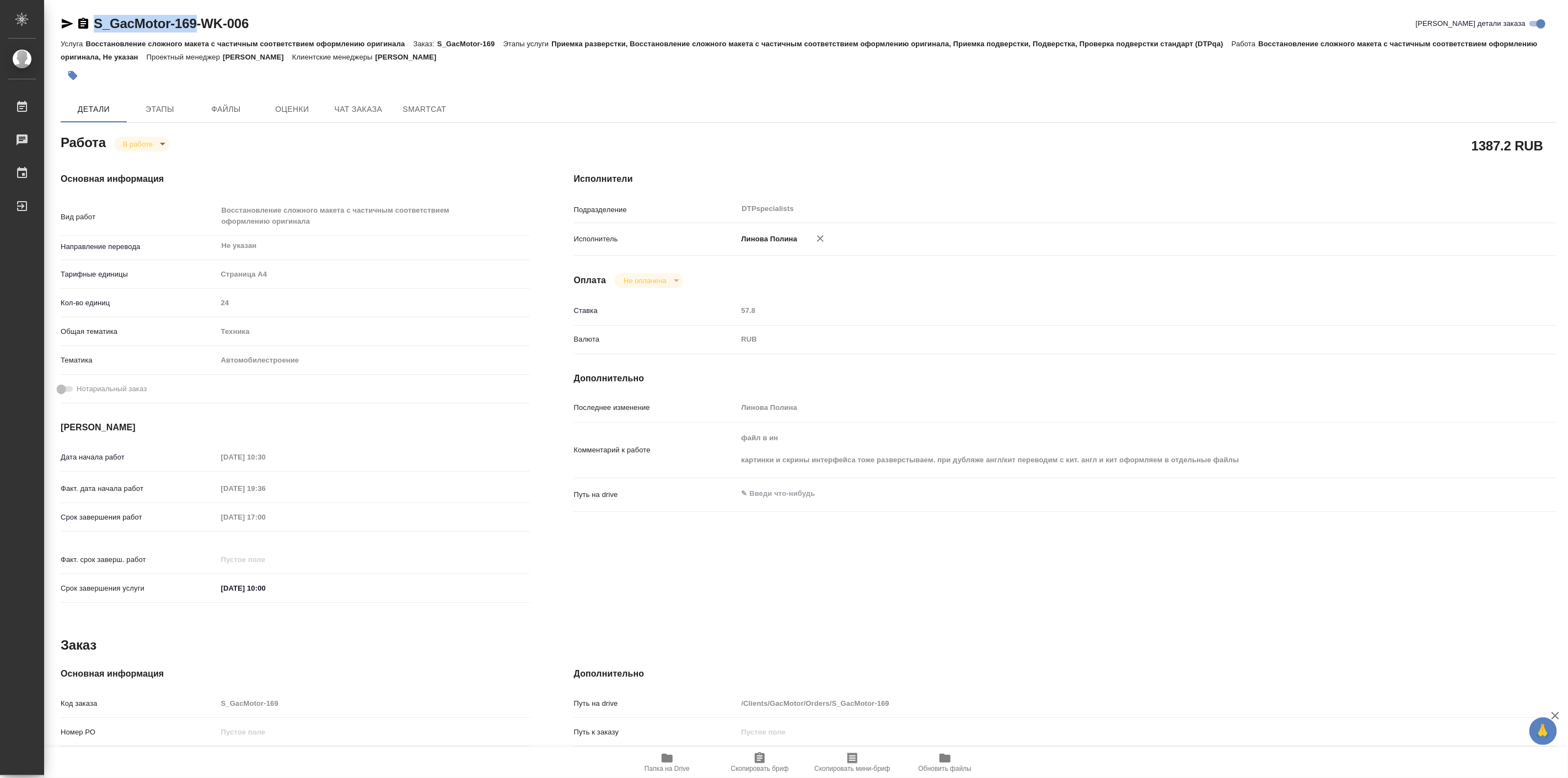
drag, startPoint x: 90, startPoint y: 11, endPoint x: 193, endPoint y: 27, distance: 104.2
click at [193, 27] on div "S_GacMotor-169-WK-006 Кратко детали заказа Услуга Восстановление сложного макет…" at bounding box center [808, 481] width 1507 height 963
type textarea "x"
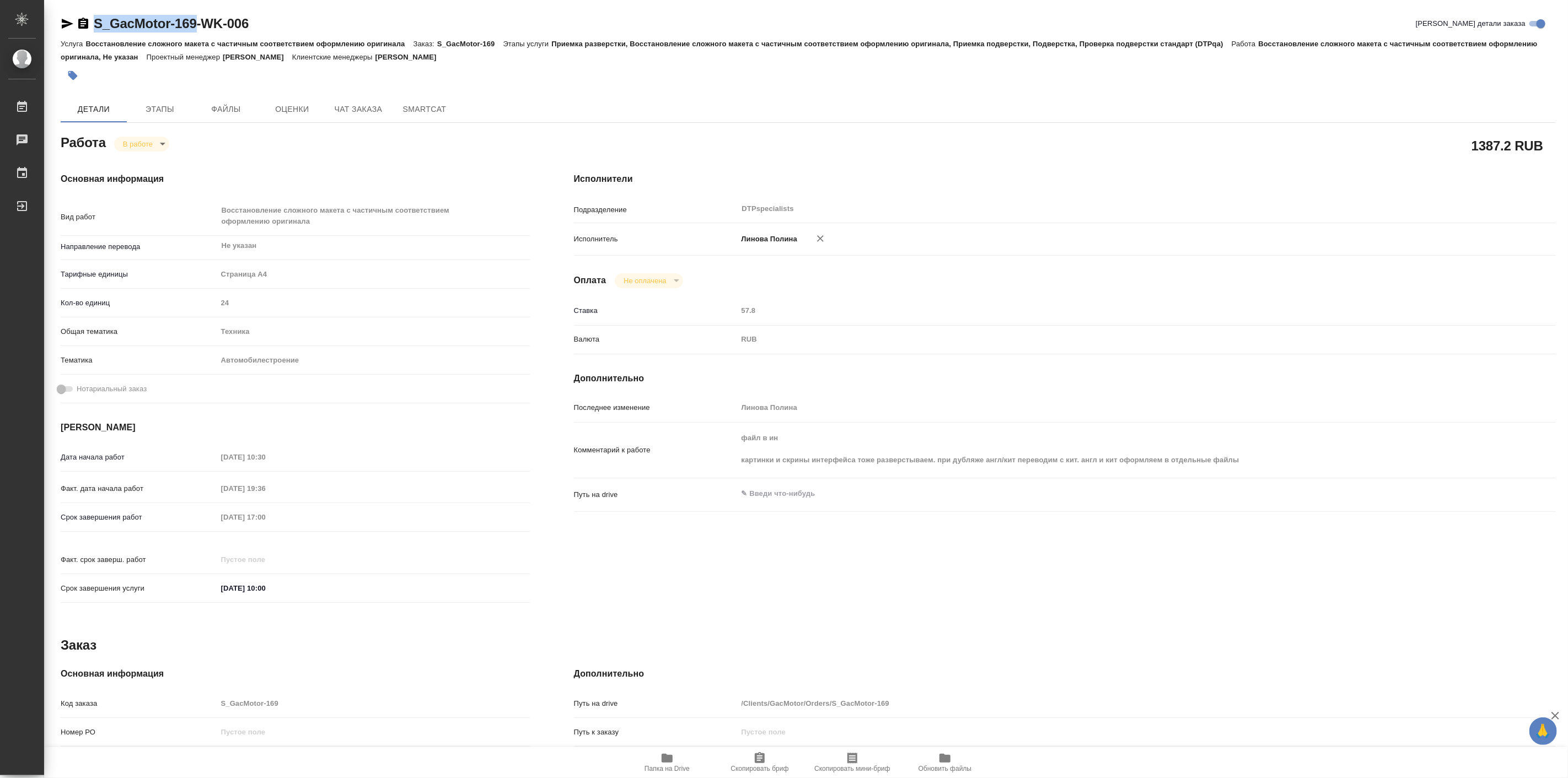
type textarea "x"
copy link "S_GacMotor-169"
type textarea "x"
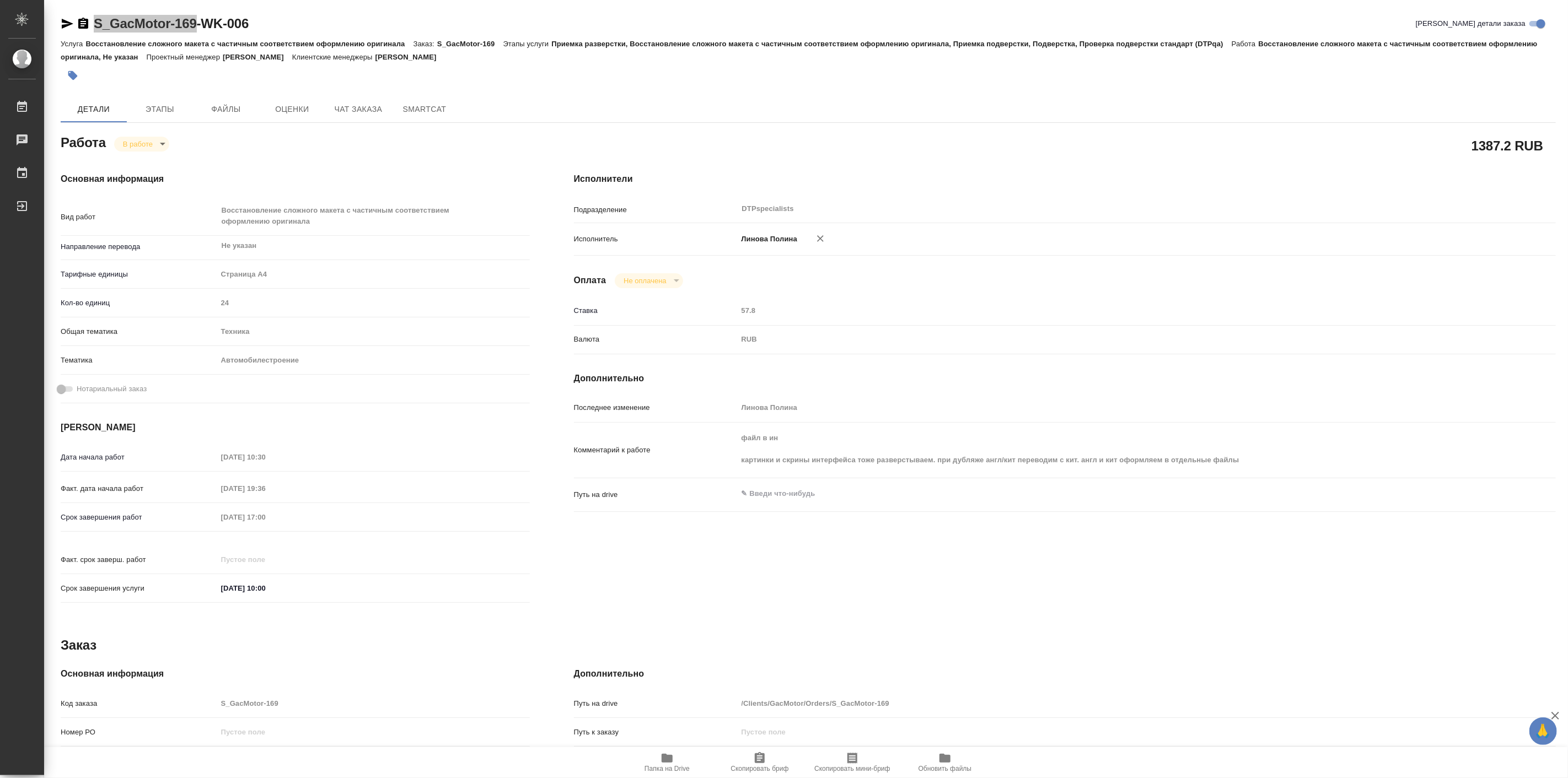
type textarea "x"
click at [673, 756] on icon "button" at bounding box center [667, 758] width 14 height 14
